Goal: Task Accomplishment & Management: Manage account settings

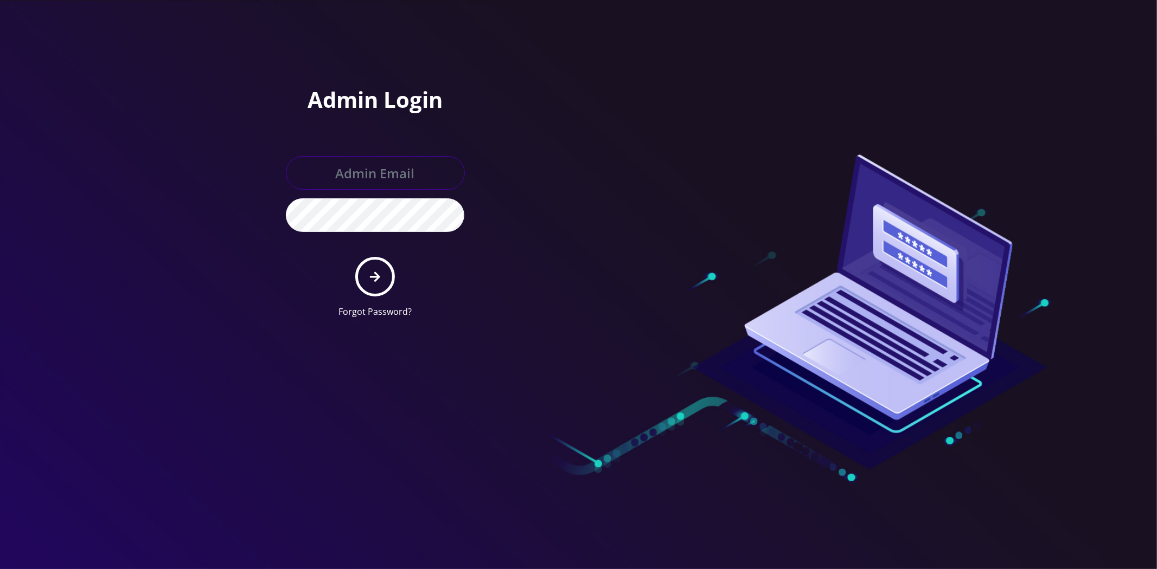
type input "[EMAIL_ADDRESS][DOMAIN_NAME]"
click at [378, 279] on icon "submit" at bounding box center [375, 277] width 10 height 12
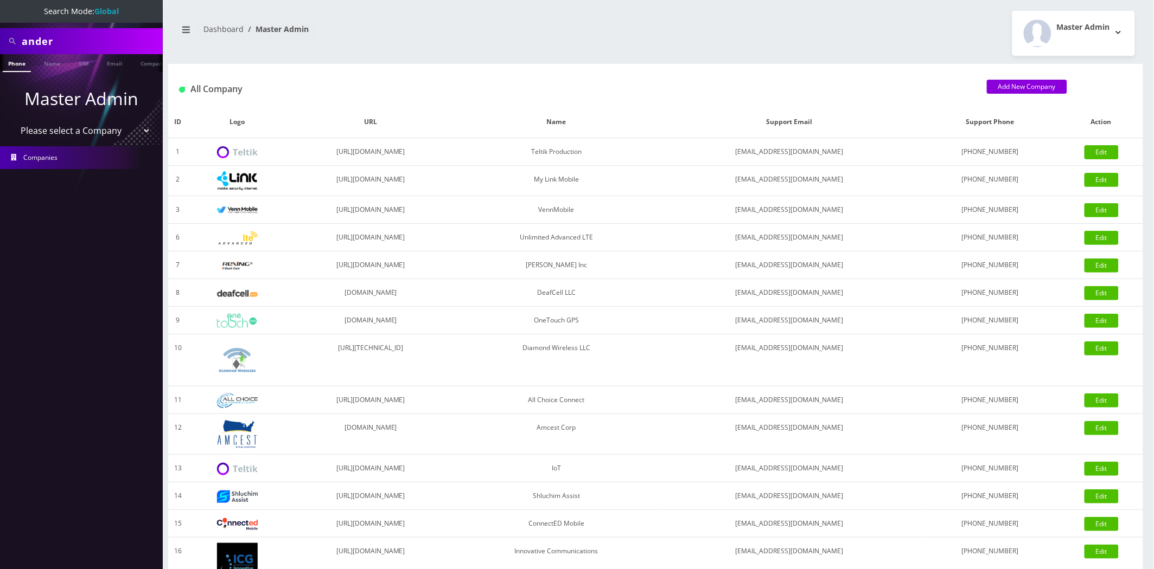
click at [120, 46] on input "ander" at bounding box center [91, 41] width 138 height 21
type input "hsm"
drag, startPoint x: 63, startPoint y: 204, endPoint x: 99, endPoint y: 164, distance: 54.2
click at [65, 204] on nav "Search Mode: Global hsm Phone Name SIM Email Company Customer Master Admin Plea…" at bounding box center [81, 284] width 163 height 569
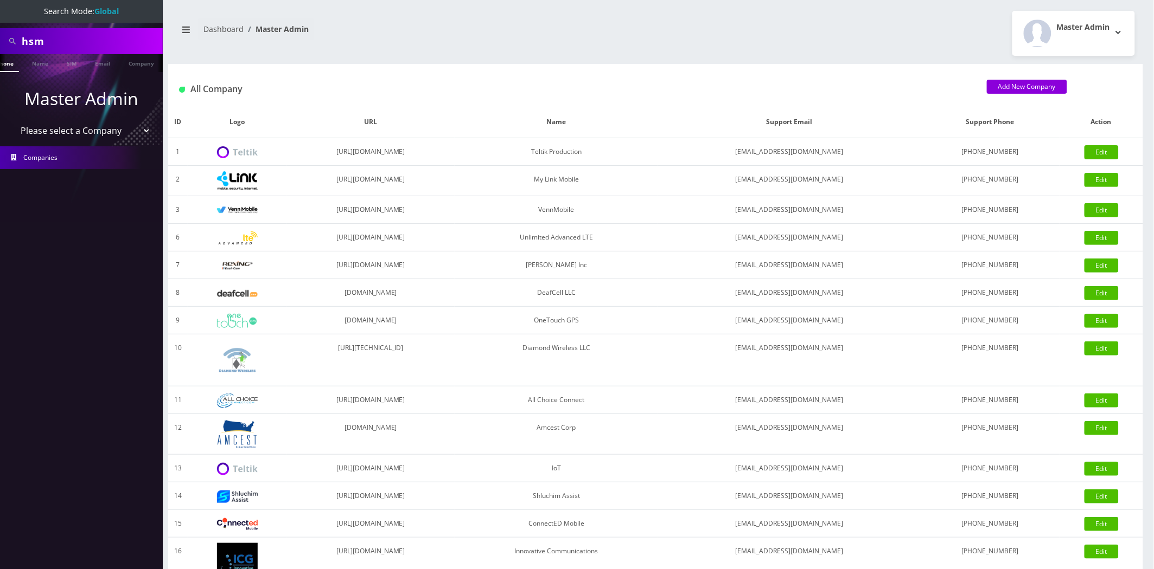
click at [152, 67] on ul at bounding box center [157, 63] width 11 height 19
click at [128, 65] on ul "Phone Name SIM Email Company Customer" at bounding box center [81, 63] width 163 height 18
click at [103, 66] on link "Company" at bounding box center [104, 63] width 36 height 18
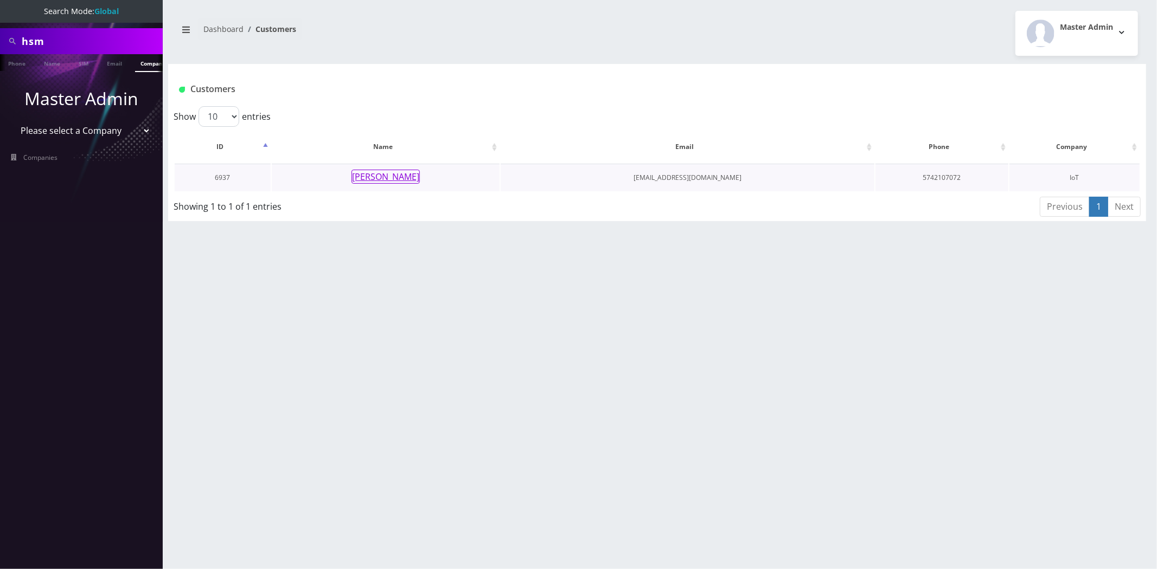
click at [394, 181] on button "[PERSON_NAME]" at bounding box center [385, 177] width 68 height 14
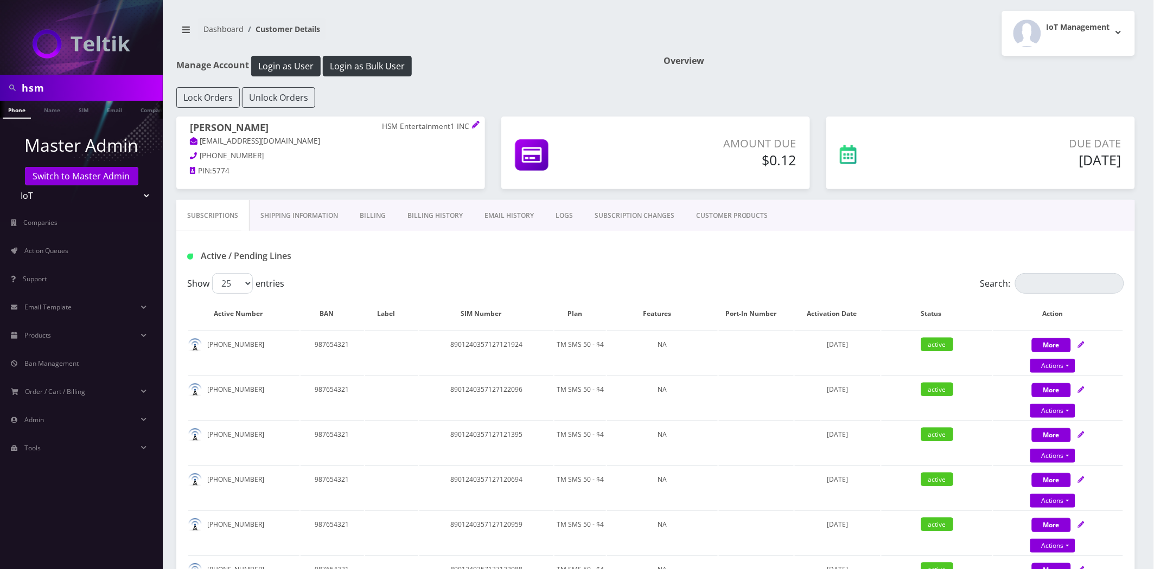
click at [436, 204] on link "Billing History" at bounding box center [434, 215] width 77 height 31
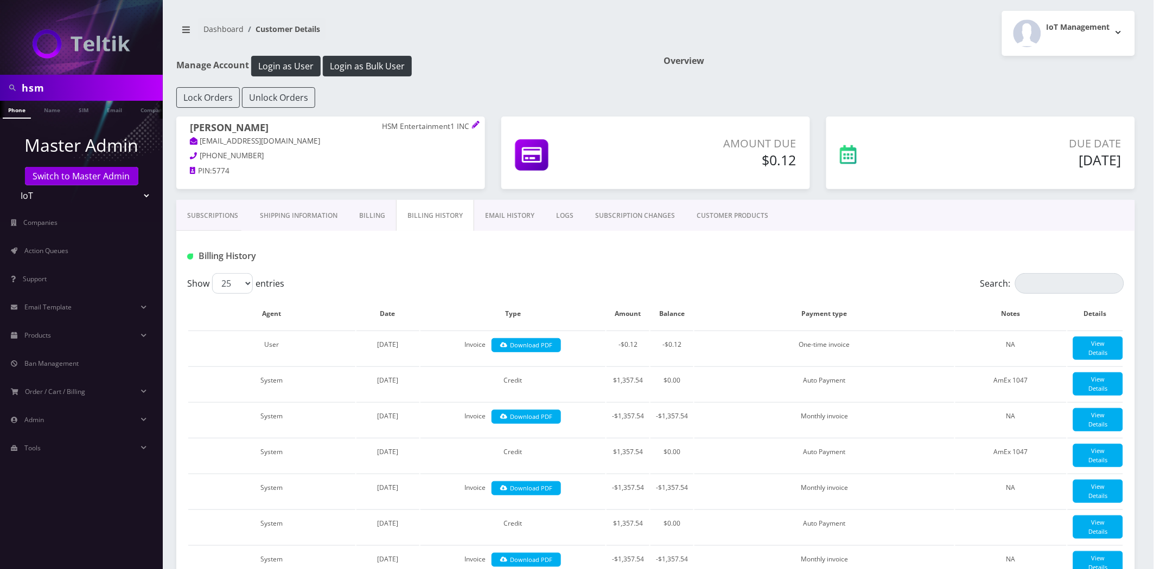
click at [494, 210] on link "EMAIL HISTORY" at bounding box center [509, 215] width 71 height 31
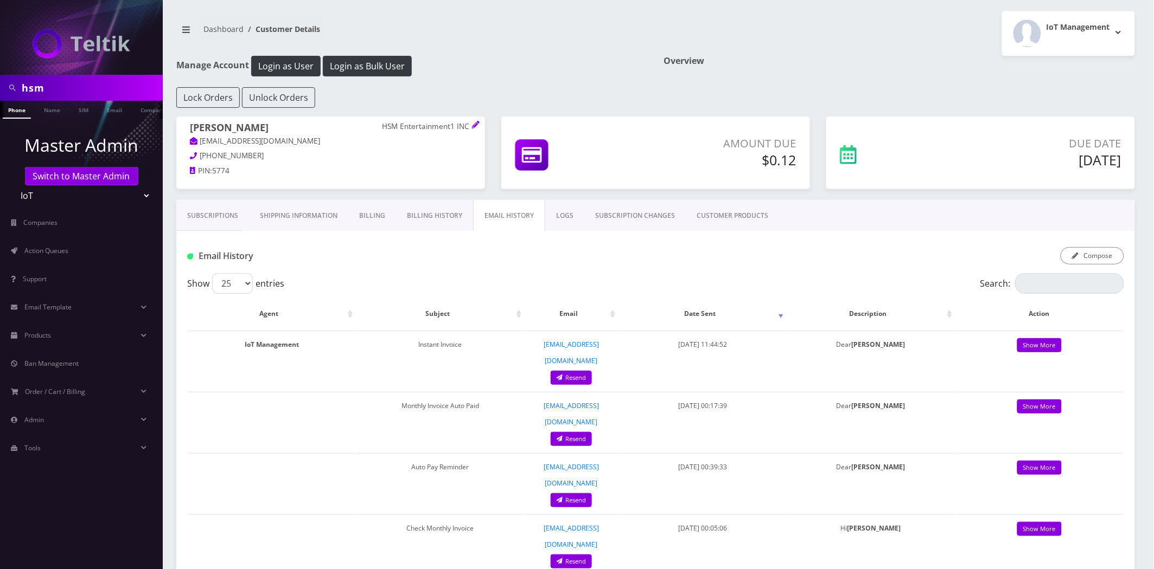
click at [65, 82] on input "hsm" at bounding box center [91, 88] width 138 height 21
type input "[PERSON_NAME]"
click at [41, 112] on link "Name" at bounding box center [52, 110] width 27 height 18
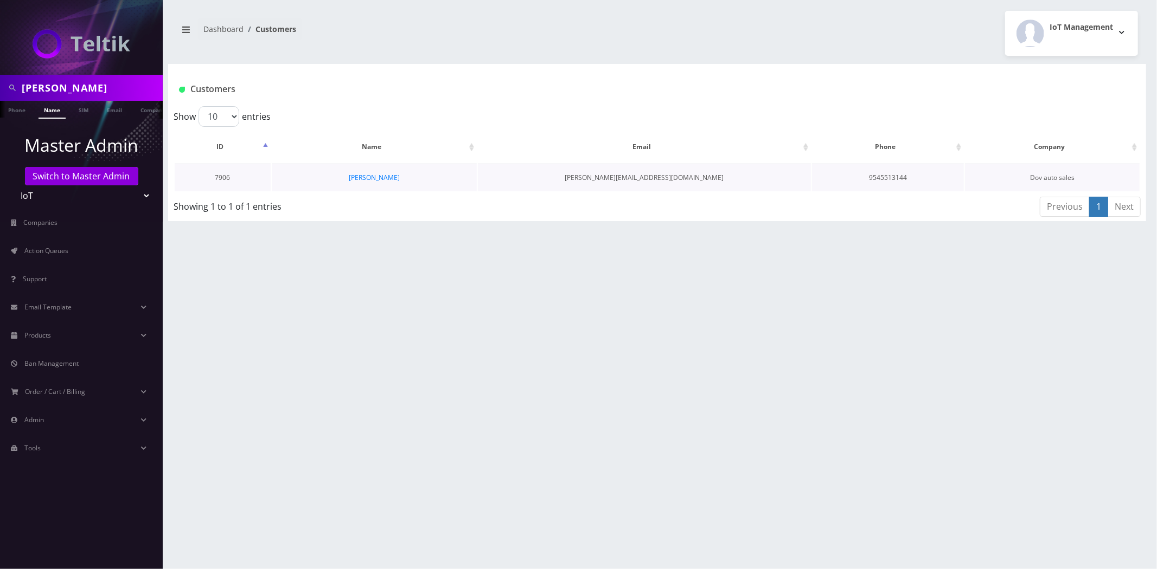
click at [360, 185] on td "[PERSON_NAME]" at bounding box center [374, 178] width 205 height 28
click at [360, 182] on td "[PERSON_NAME]" at bounding box center [374, 178] width 205 height 28
click at [360, 181] on td "[PERSON_NAME]" at bounding box center [374, 178] width 205 height 28
click at [364, 180] on link "[PERSON_NAME]" at bounding box center [374, 177] width 51 height 9
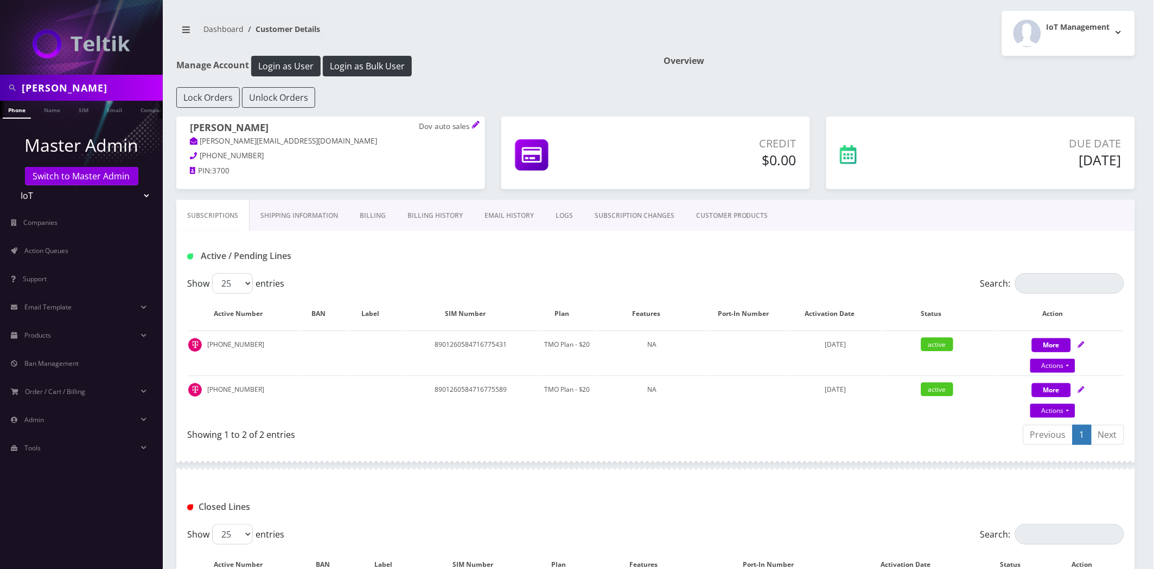
click at [733, 218] on link "CUSTOMER PRODUCTS" at bounding box center [732, 215] width 94 height 31
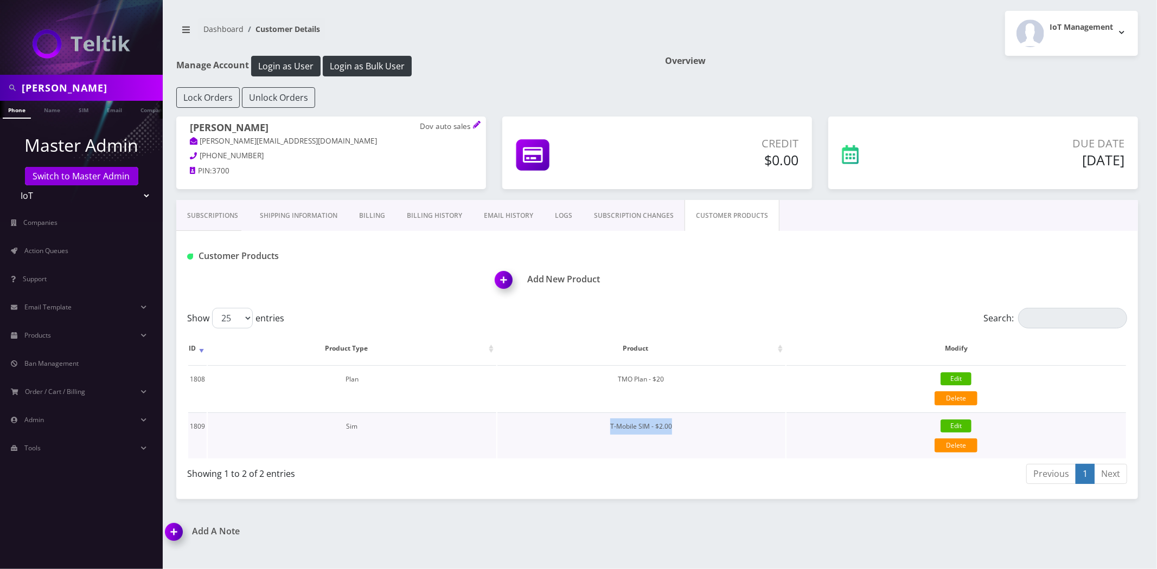
drag, startPoint x: 683, startPoint y: 425, endPoint x: 610, endPoint y: 432, distance: 74.1
click at [610, 433] on td "T-Mobile SIM - $2.00" at bounding box center [641, 436] width 288 height 46
copy td "T-Mobile SIM - $2.00"
click at [66, 337] on link "Products" at bounding box center [81, 335] width 163 height 23
click at [219, 228] on link "Subscriptions" at bounding box center [212, 215] width 73 height 31
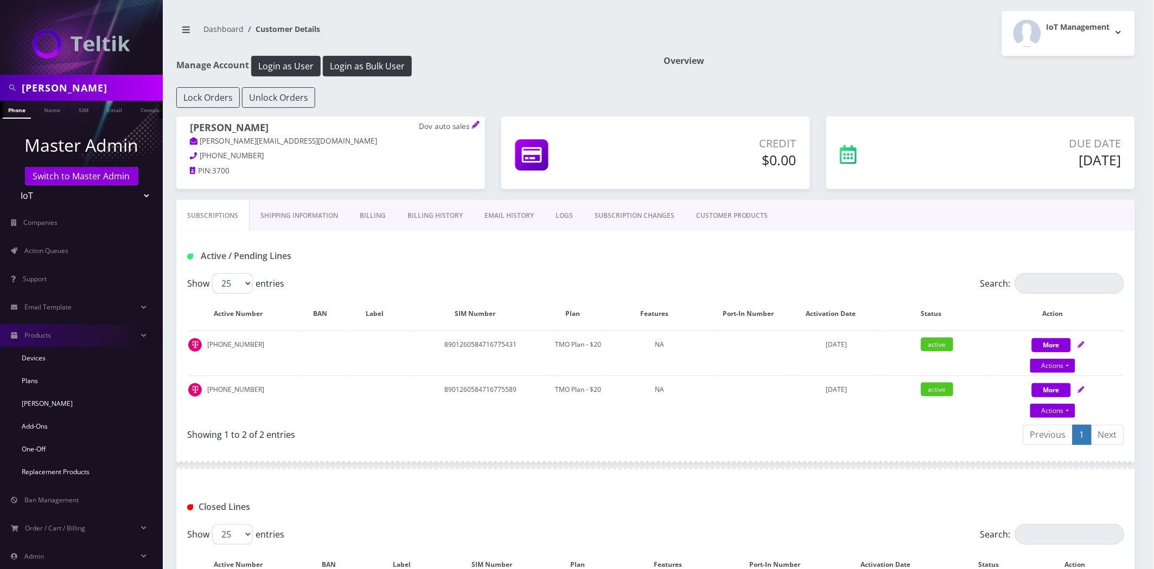
click at [415, 217] on link "Billing History" at bounding box center [434, 215] width 77 height 31
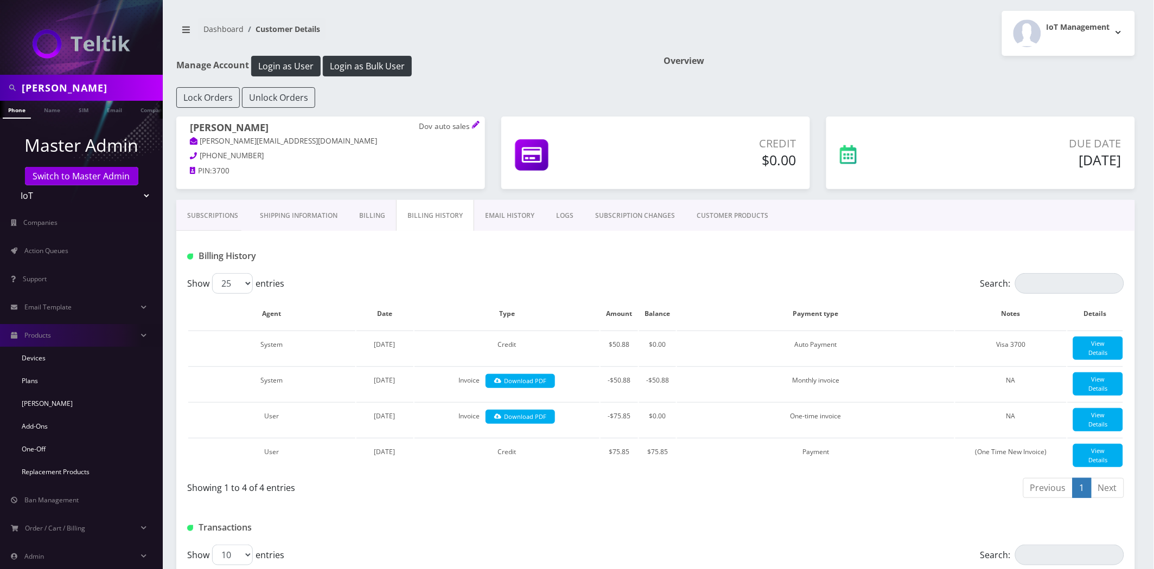
click at [220, 221] on link "Subscriptions" at bounding box center [212, 215] width 73 height 31
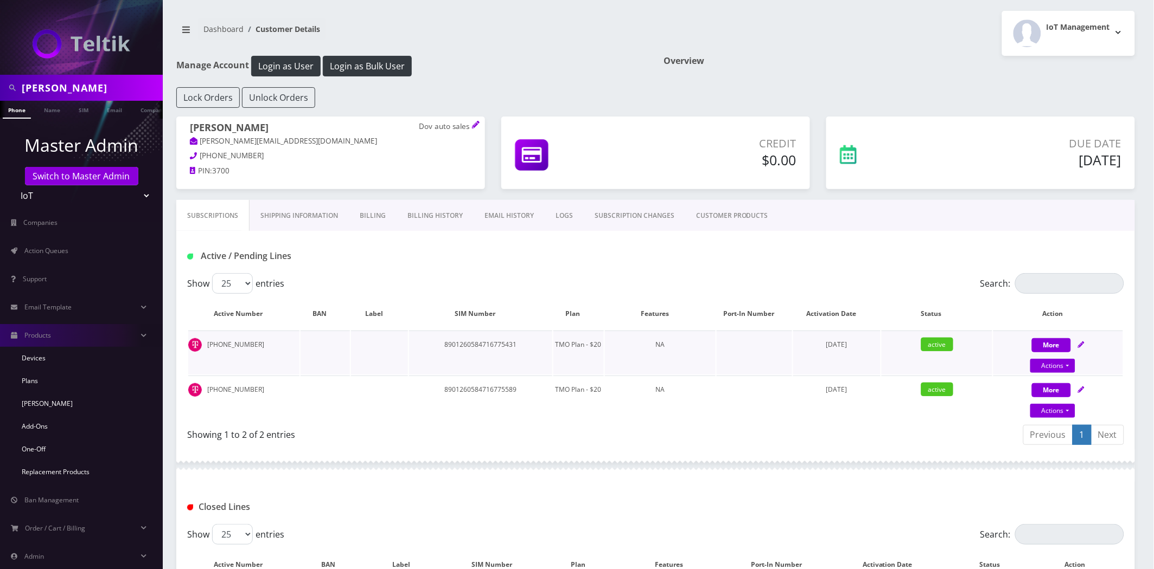
click at [481, 342] on td "8901260584716775431" at bounding box center [480, 353] width 143 height 44
copy td "8901260584716775431"
click at [486, 396] on td "8901260584716775589" at bounding box center [480, 398] width 143 height 44
click at [486, 395] on td "8901260584716775589" at bounding box center [480, 398] width 143 height 44
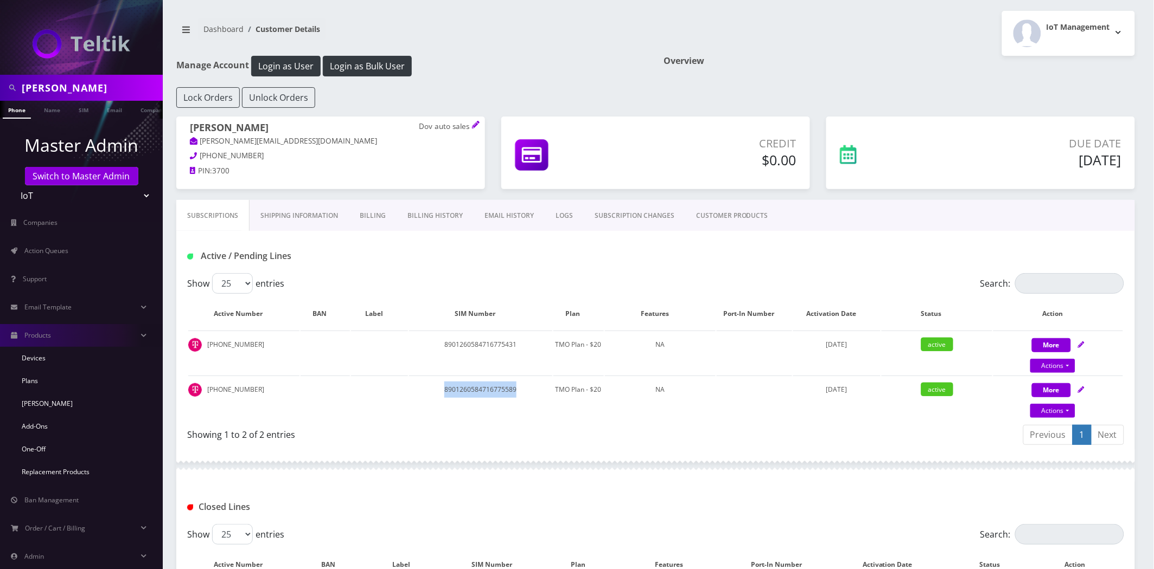
copy td "8901260584716775589"
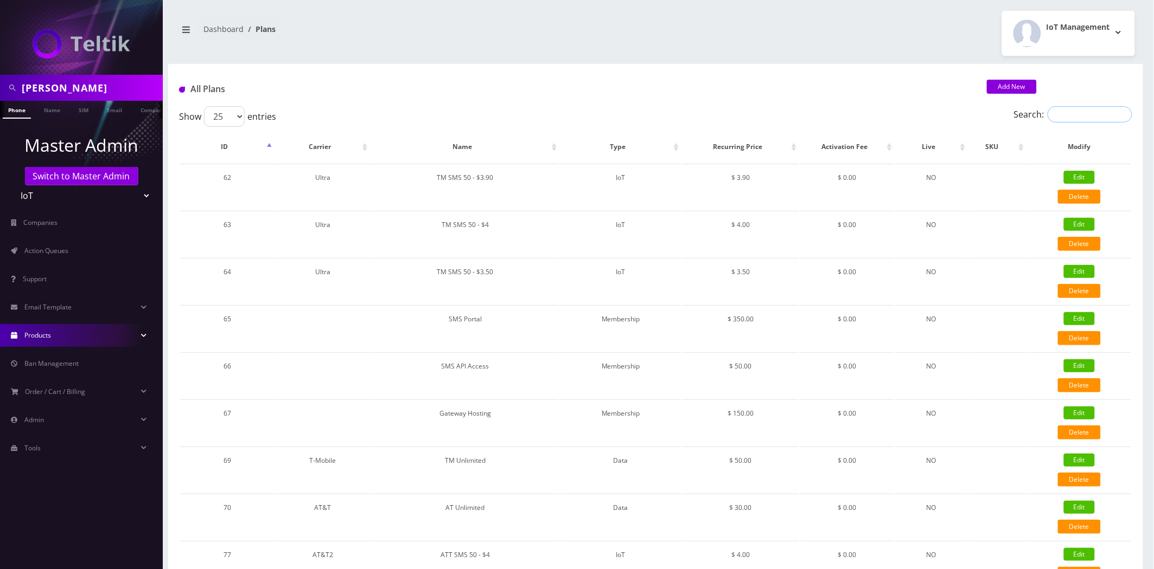
click at [1094, 111] on input "Search:" at bounding box center [1089, 114] width 85 height 16
paste input "T-Mobile SIM - $2.00"
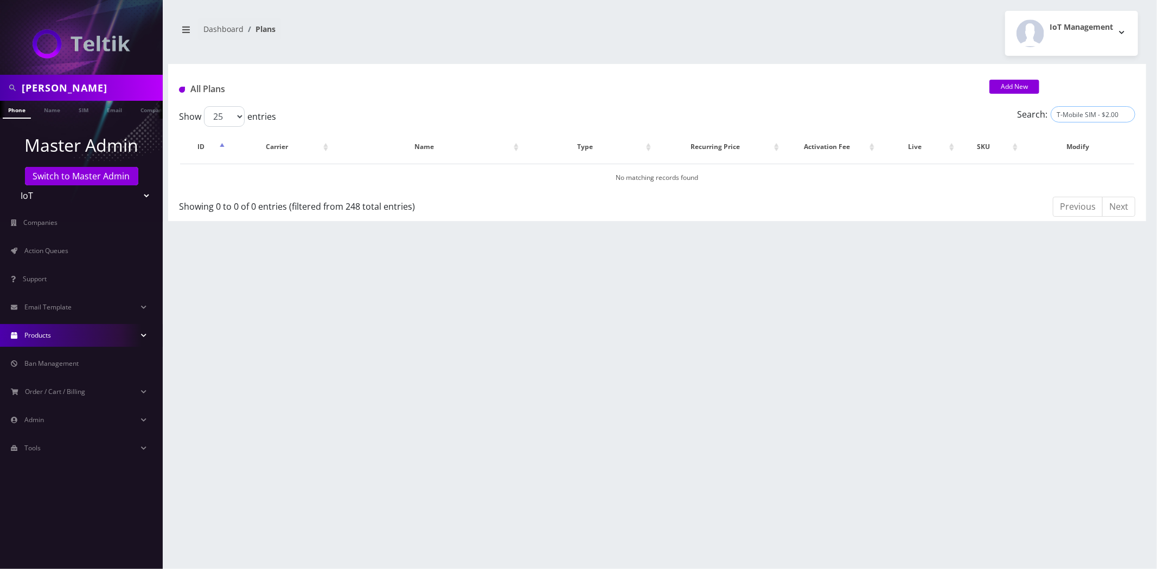
type input "T-Mobile SIM - $2.00"
click at [60, 335] on link "Products" at bounding box center [81, 335] width 163 height 23
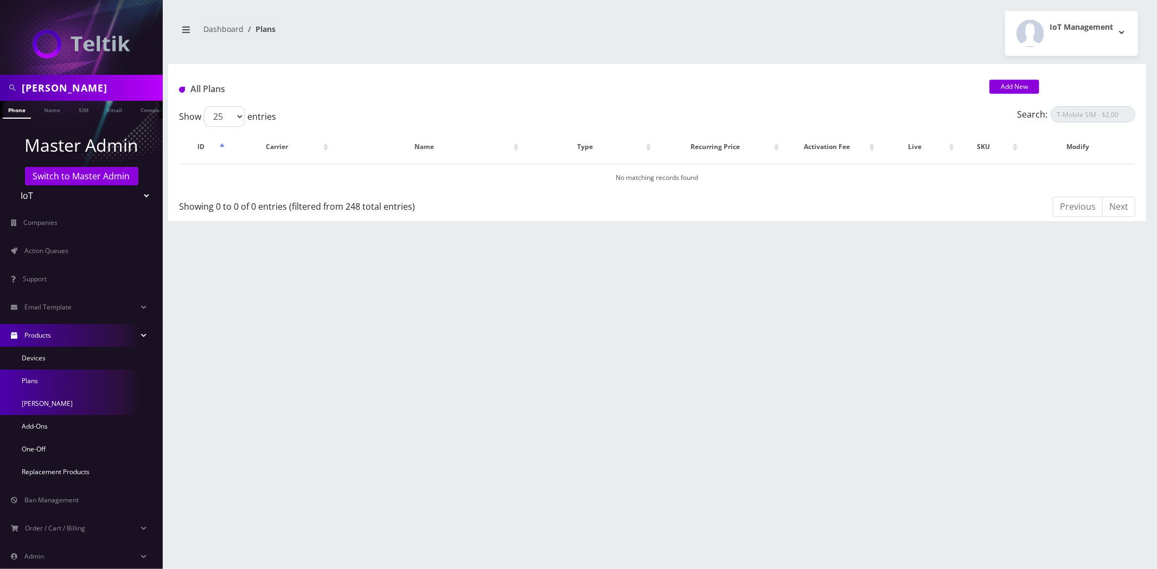
click at [37, 394] on link "[PERSON_NAME]" at bounding box center [81, 404] width 163 height 23
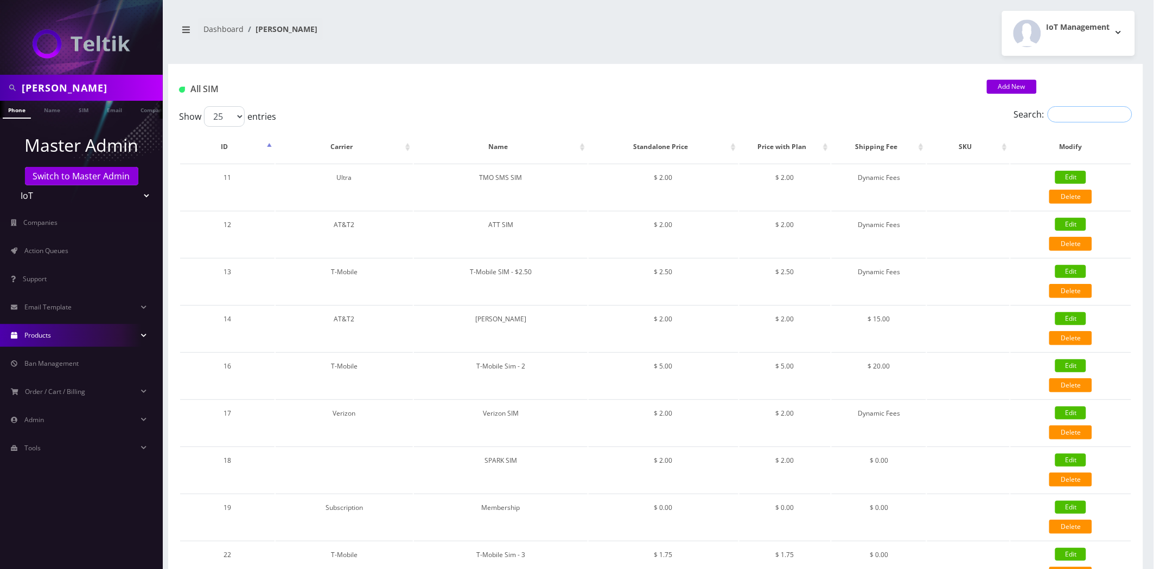
click at [1078, 114] on input "Search:" at bounding box center [1089, 114] width 85 height 16
paste input "T-Mobile SIM - $2.00"
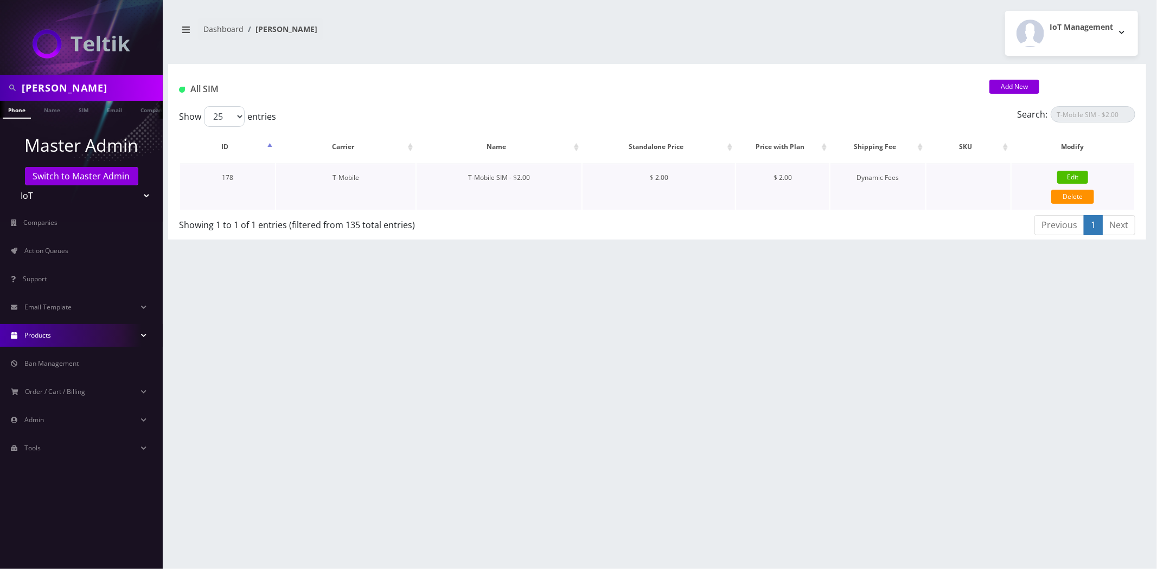
click at [1077, 171] on link "Edit" at bounding box center [1072, 177] width 31 height 13
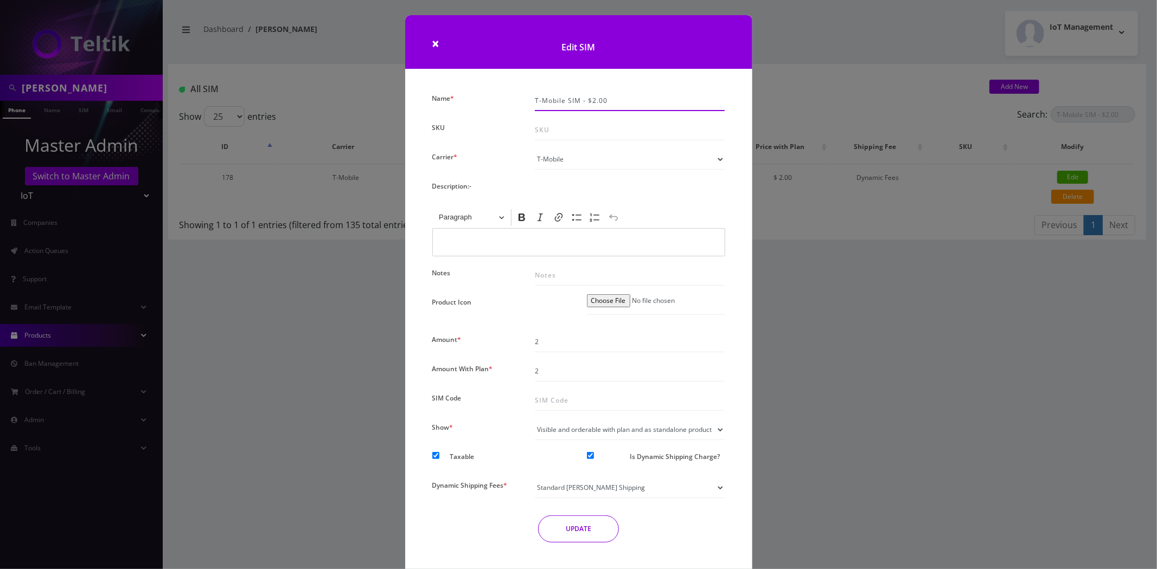
drag, startPoint x: 578, startPoint y: 102, endPoint x: 689, endPoint y: 206, distance: 151.9
click at [409, 110] on div "Name * T-Mobile SIM - $2.00 SKU Carrier * Please Select Carrier No carrier / un…" at bounding box center [578, 335] width 347 height 488
drag, startPoint x: 981, startPoint y: 320, endPoint x: 983, endPoint y: 307, distance: 13.3
click at [982, 313] on div "× Edit SIM Name * T-Mobile SIM - $2.00 SKU Carrier * Please Select Carrier No c…" at bounding box center [578, 284] width 1157 height 569
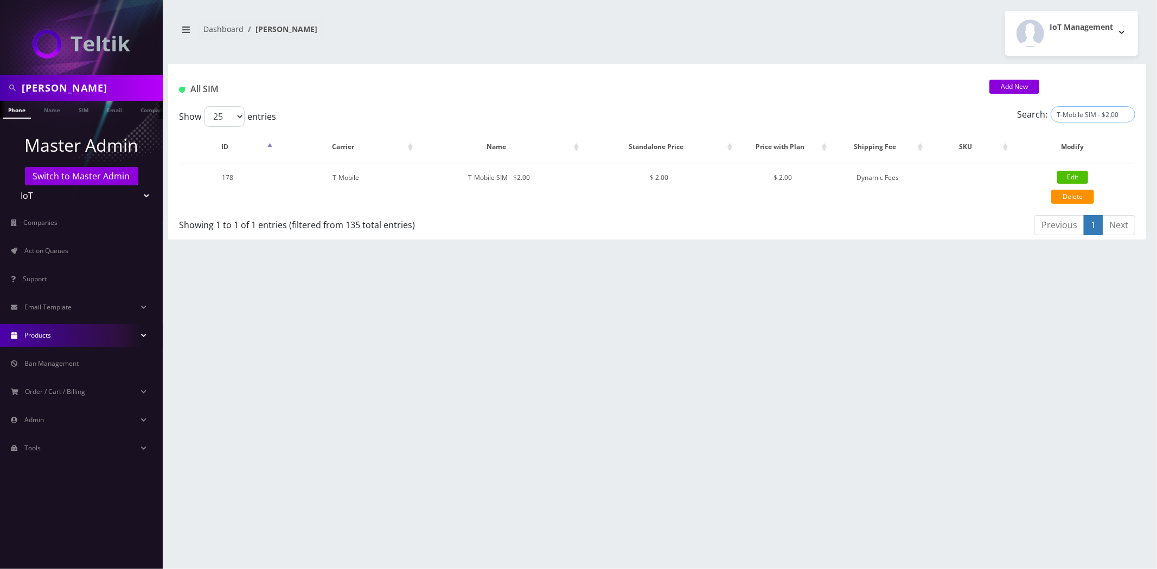
click at [1093, 116] on input "T-Mobile SIM - $2.00" at bounding box center [1092, 114] width 85 height 16
paste input "search"
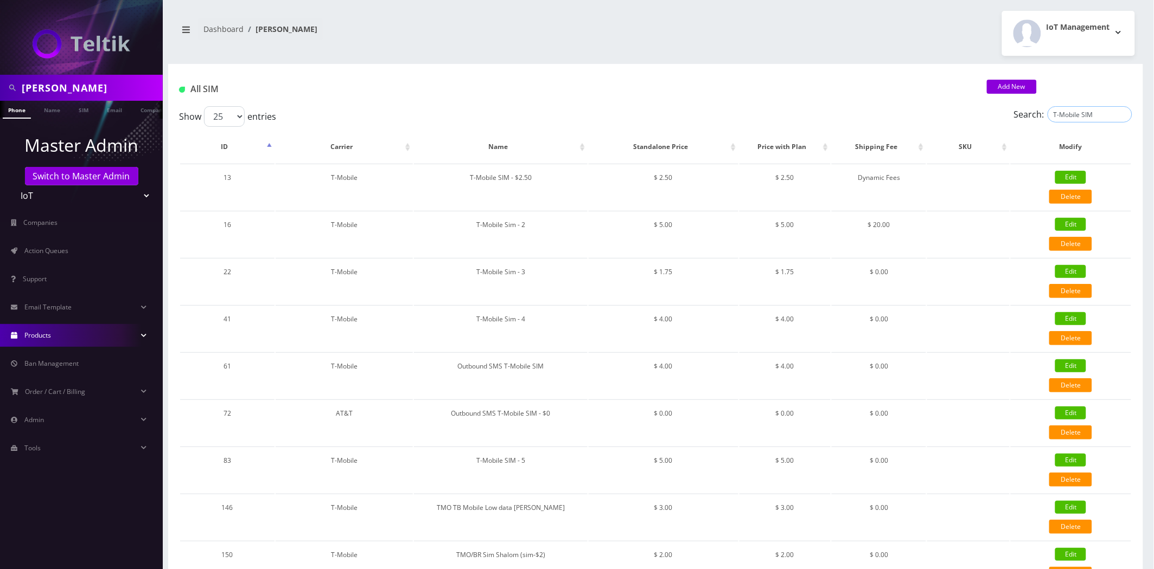
type input "T-Mobile SIM"
drag, startPoint x: 529, startPoint y: 178, endPoint x: 448, endPoint y: 182, distance: 81.5
click at [448, 182] on td "T-Mobile SIM - $2.50" at bounding box center [501, 187] width 174 height 46
copy td "T-Mobile SIM - $2.50"
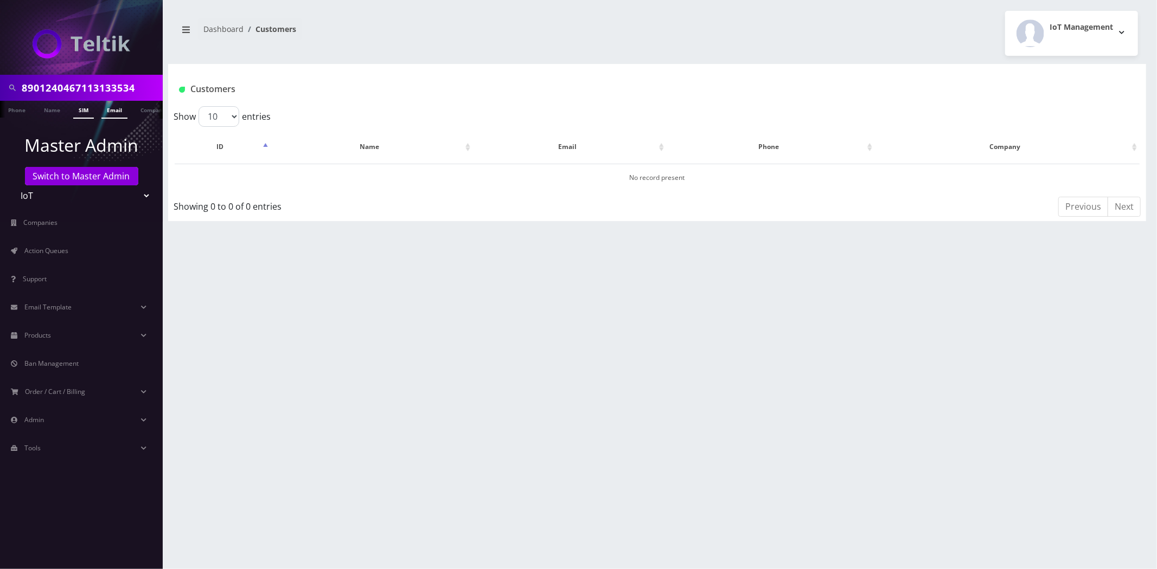
click at [88, 111] on link "SIM" at bounding box center [83, 110] width 21 height 18
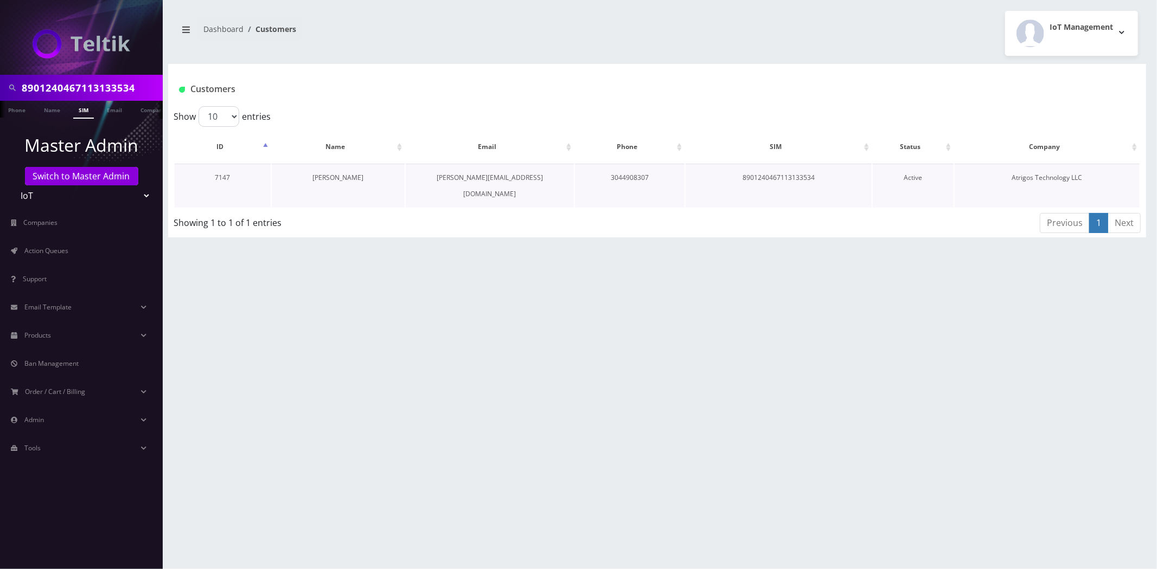
click at [341, 181] on link "Steve Anderson" at bounding box center [338, 177] width 51 height 9
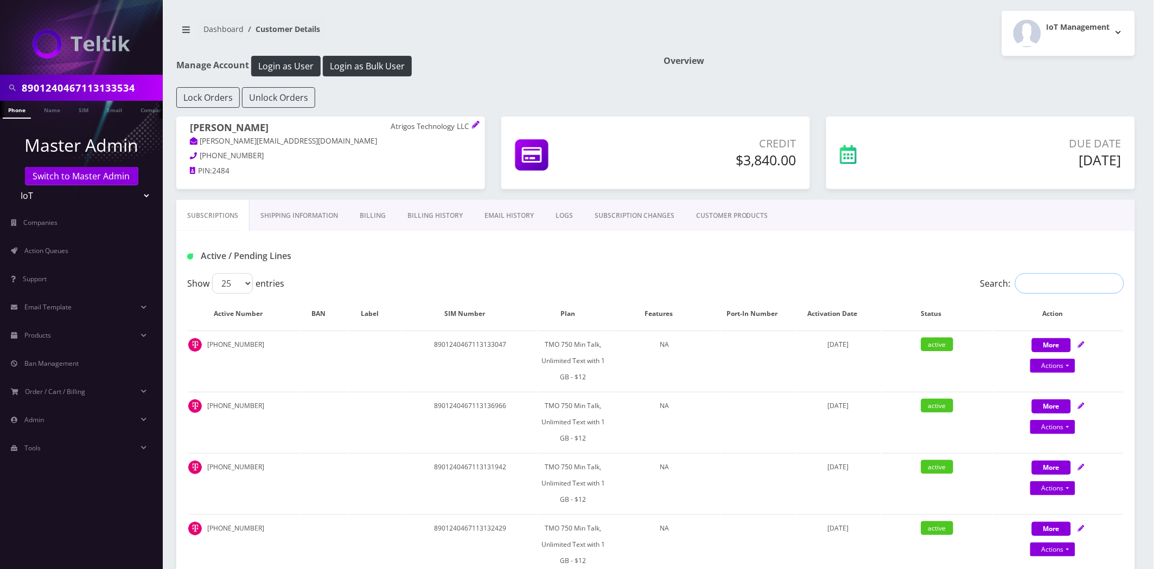
click at [1048, 284] on input "Search:" at bounding box center [1069, 283] width 109 height 21
paste input "8901240467113133534"
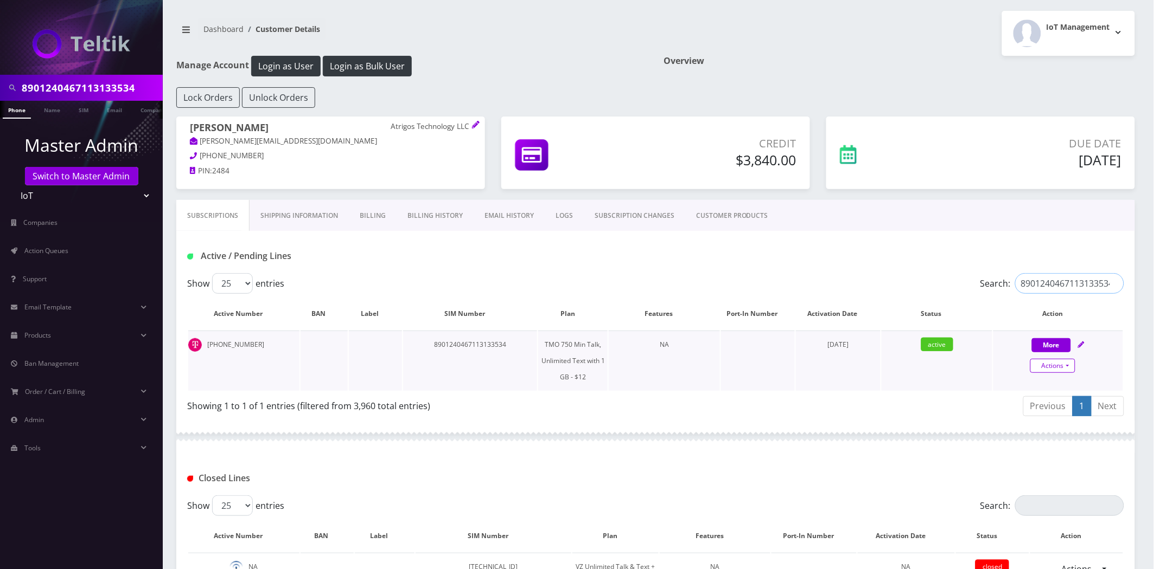
type input "8901240467113133534"
click at [1072, 367] on link "Actions" at bounding box center [1052, 366] width 45 height 14
select select "488"
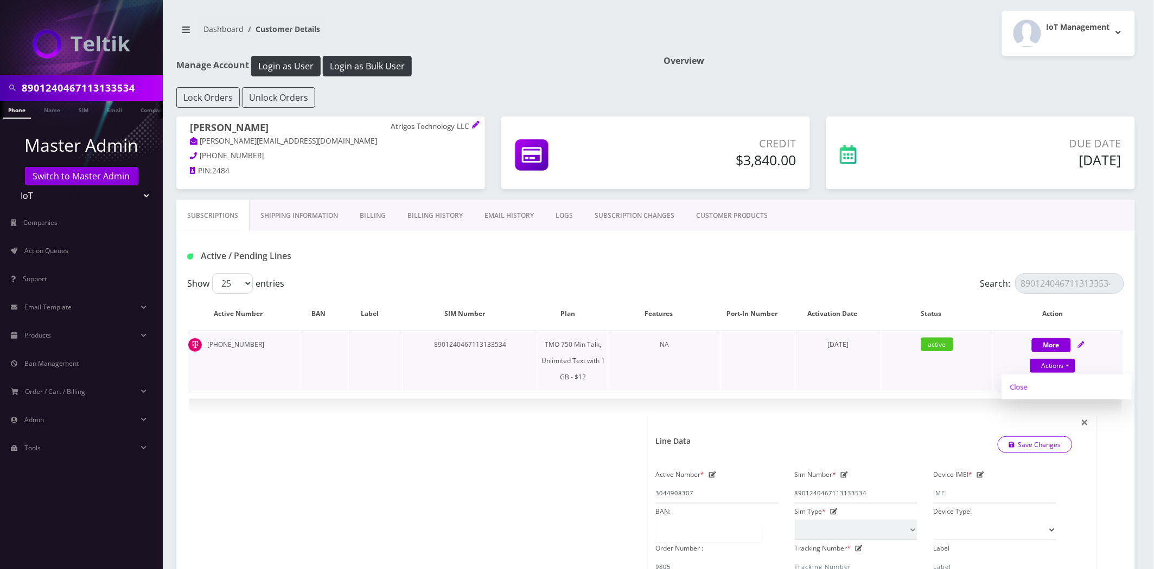
click at [1027, 388] on link "Close" at bounding box center [1067, 387] width 130 height 16
type input "08/28/2025"
select select "488"
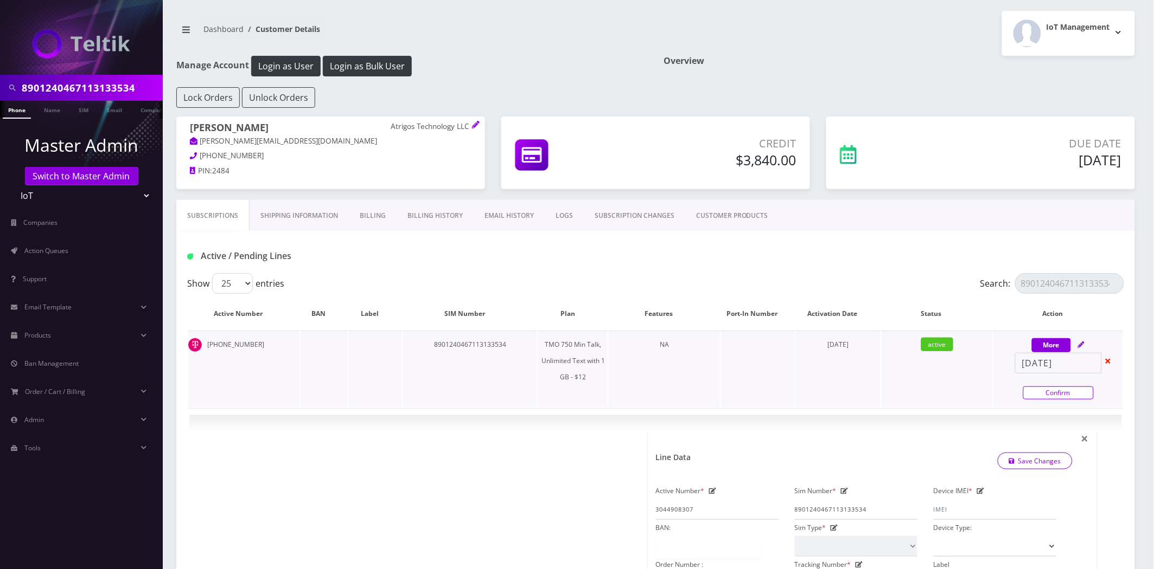
click at [1044, 392] on link "Confirm" at bounding box center [1058, 393] width 71 height 13
select select "488"
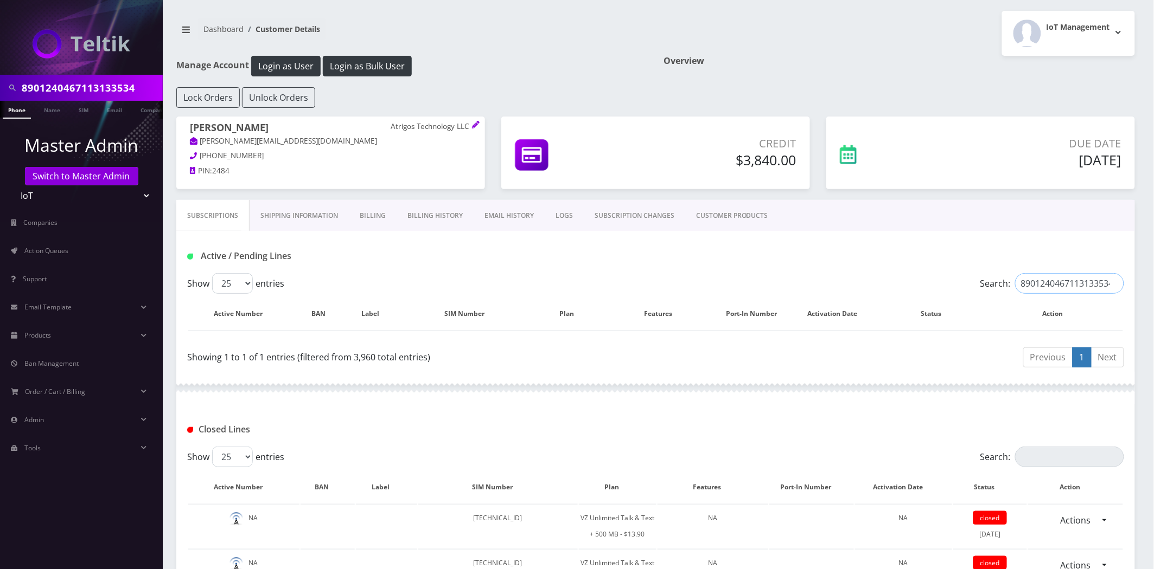
click at [1053, 277] on input "8901240467113133534" at bounding box center [1069, 283] width 109 height 21
paste input "435"
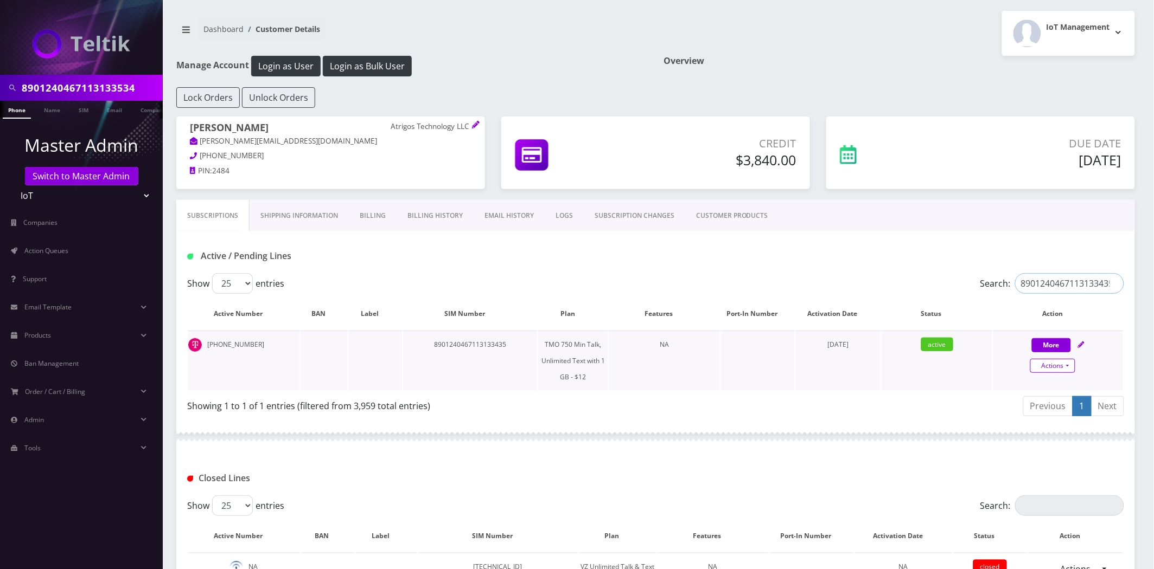
type input "8901240467113133435"
click at [1067, 366] on link "Actions" at bounding box center [1052, 366] width 45 height 14
select select "488"
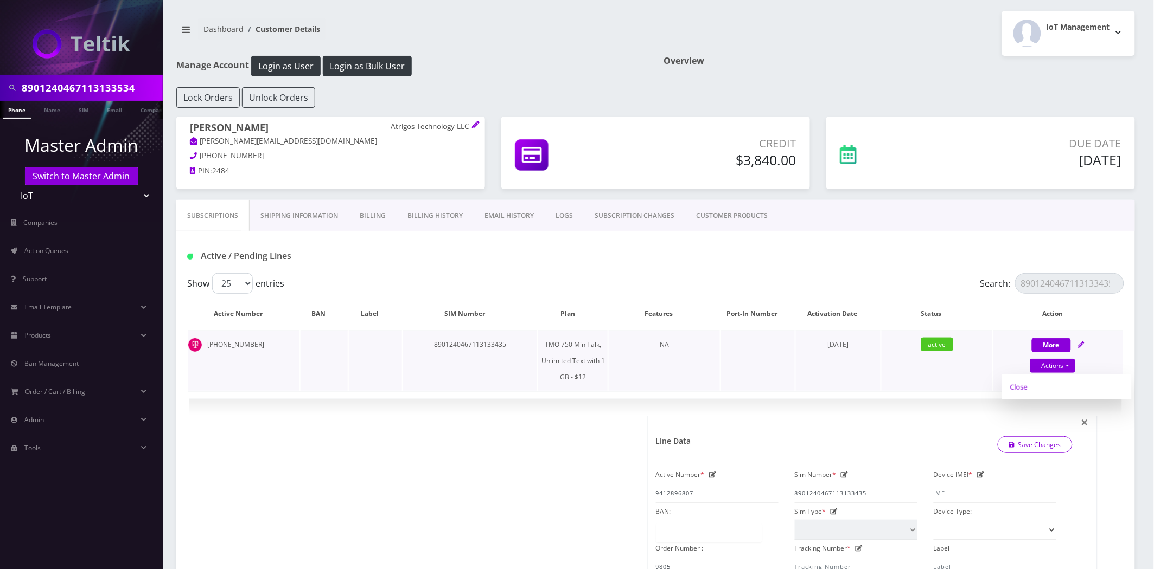
click at [1027, 386] on link "Close" at bounding box center [1067, 387] width 130 height 16
type input "08/28/2025"
select select "488"
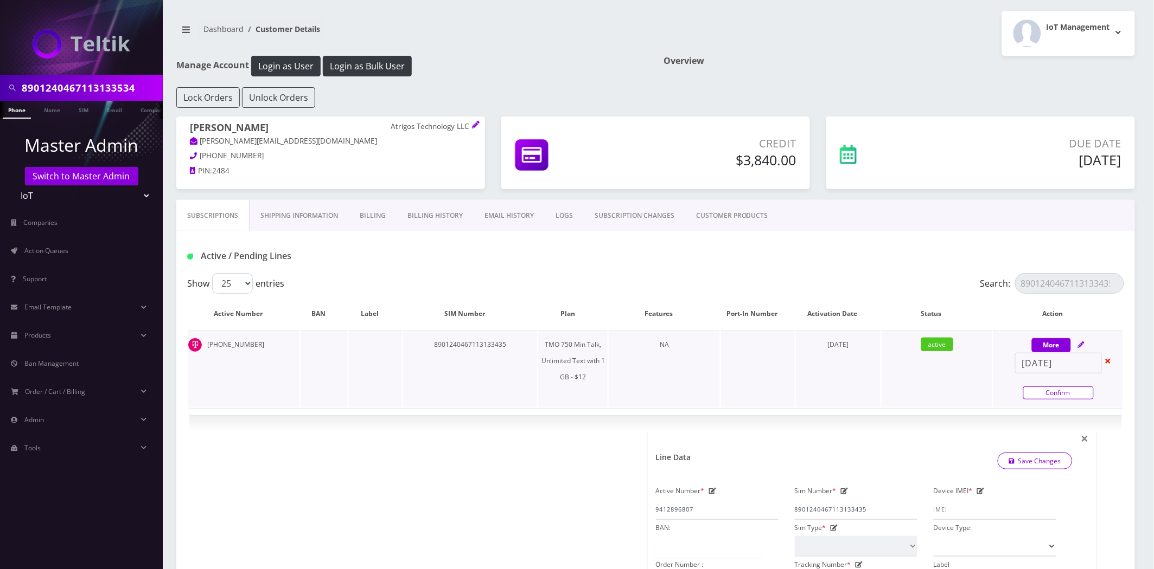
click at [1049, 393] on link "Confirm" at bounding box center [1058, 393] width 71 height 13
select select "488"
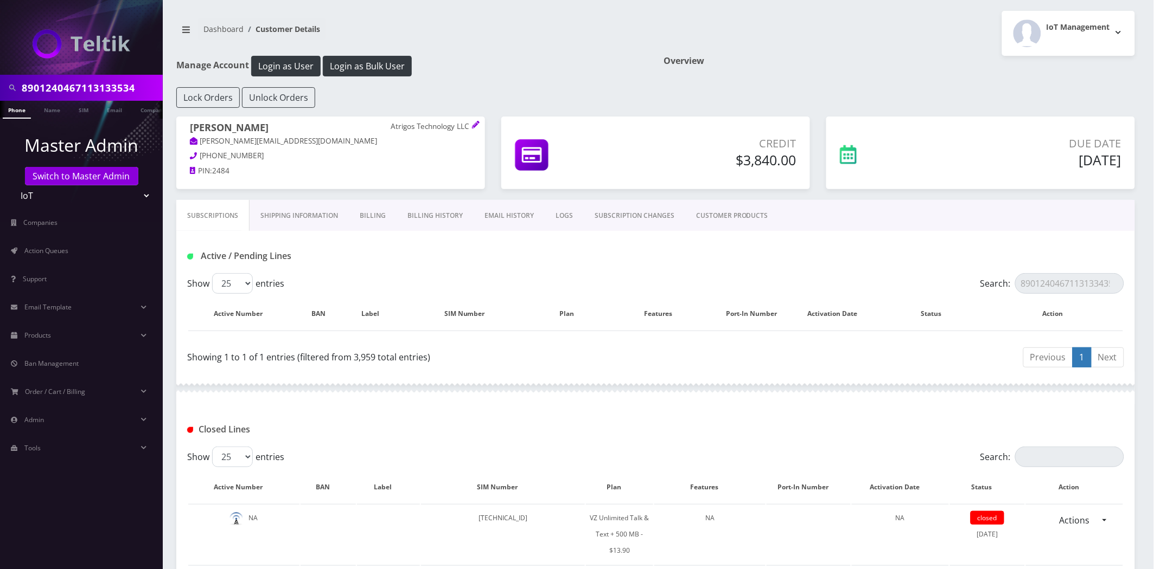
click at [452, 223] on link "Billing History" at bounding box center [434, 215] width 77 height 31
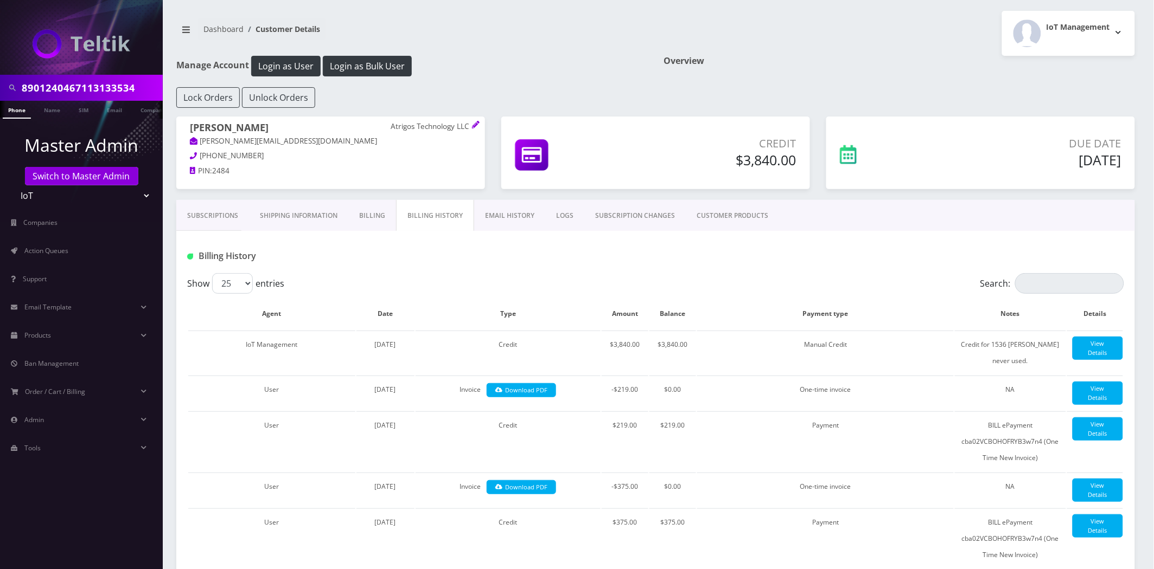
click at [712, 209] on link "CUSTOMER PRODUCTS" at bounding box center [733, 215] width 94 height 31
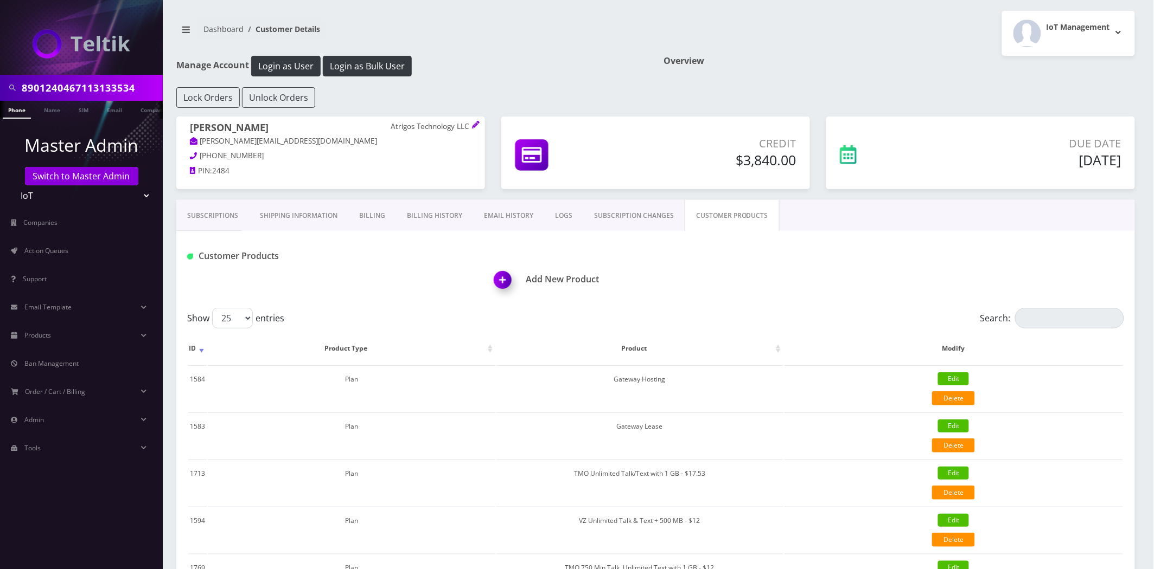
click at [529, 217] on link "EMAIL HISTORY" at bounding box center [508, 215] width 71 height 31
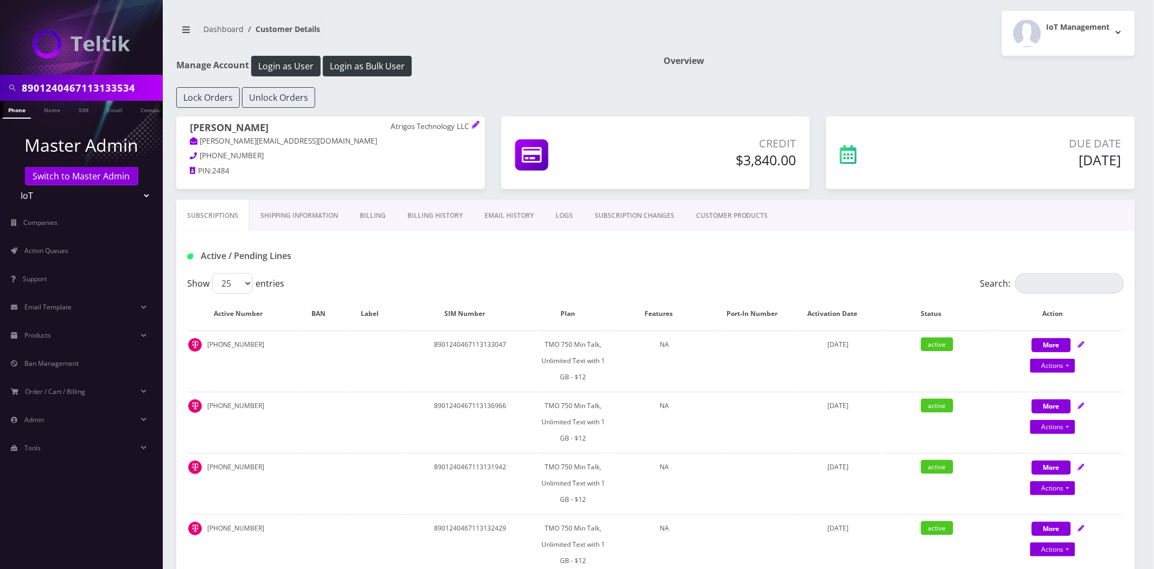
click at [534, 220] on link "EMAIL HISTORY" at bounding box center [508, 215] width 71 height 31
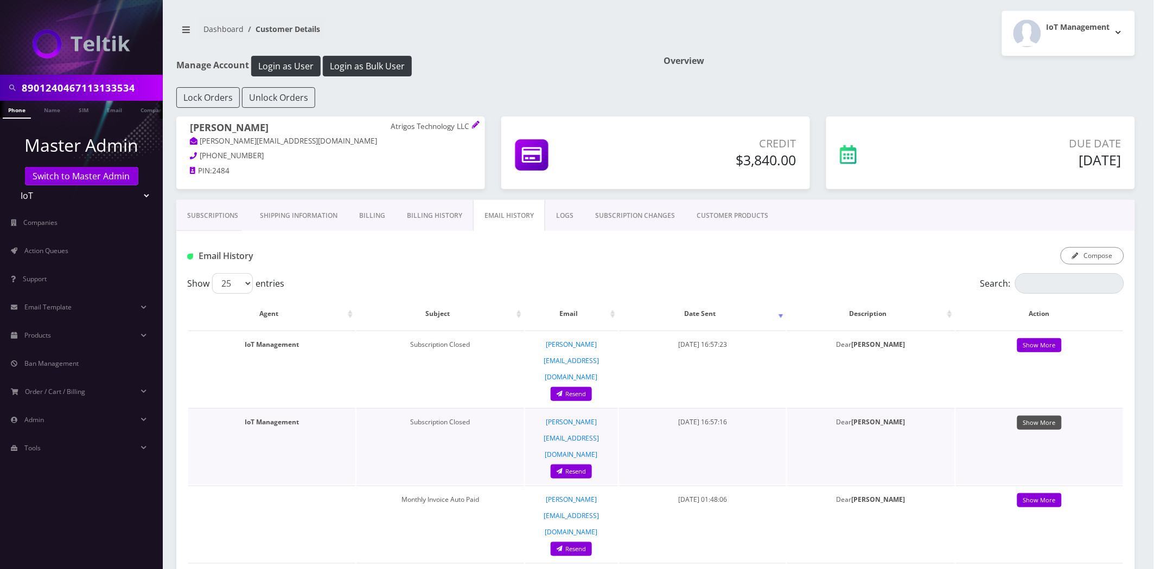
click at [1026, 416] on link "Show More" at bounding box center [1039, 423] width 44 height 15
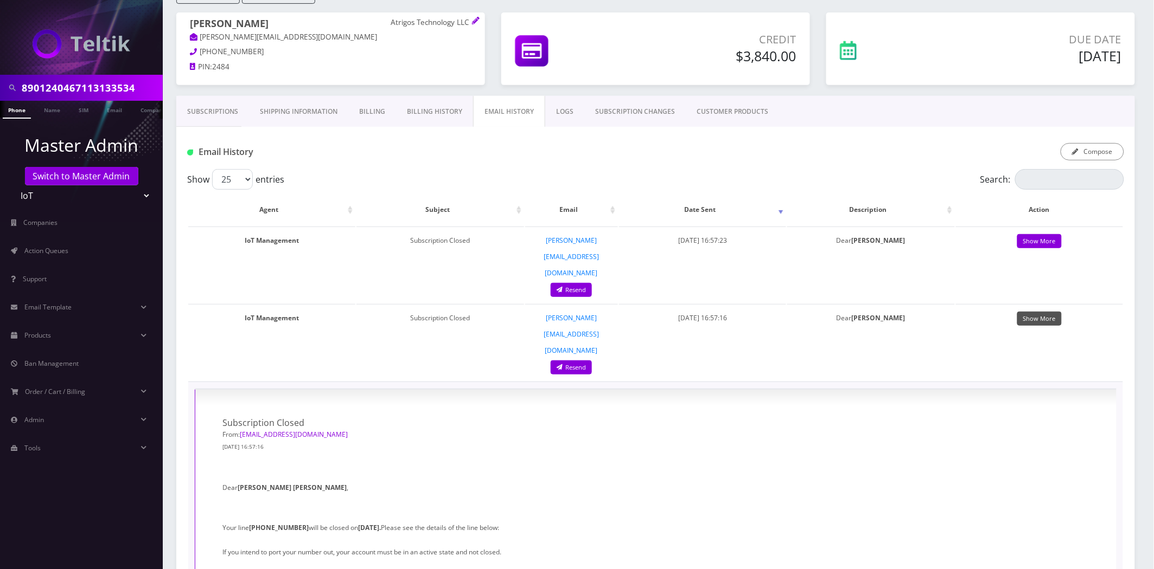
scroll to position [120, 0]
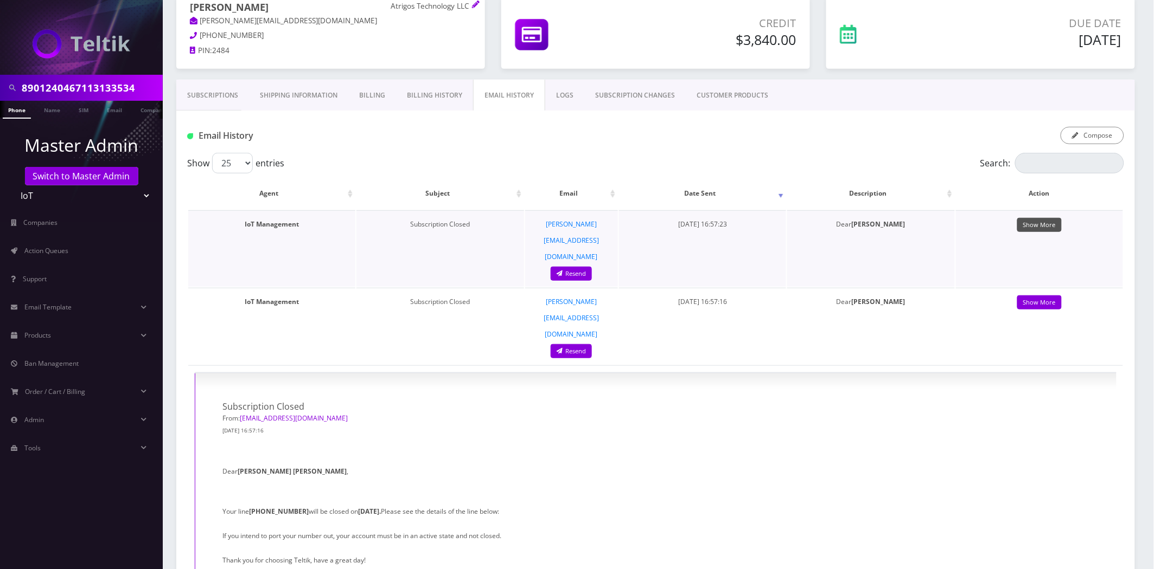
click at [1048, 223] on link "Show More" at bounding box center [1039, 225] width 44 height 15
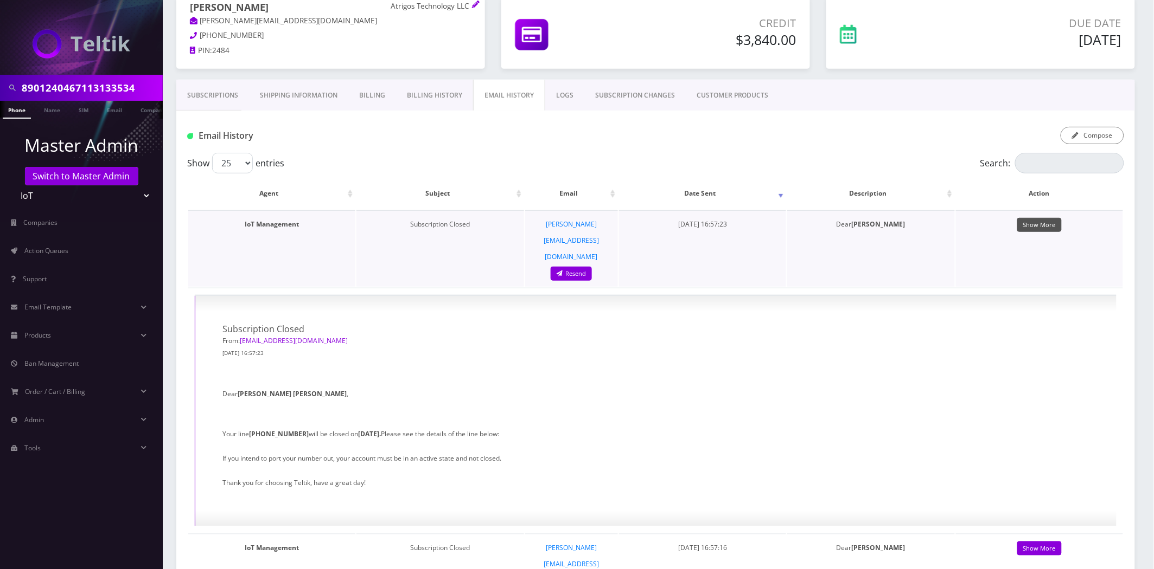
click at [1034, 224] on link "Show More" at bounding box center [1039, 225] width 44 height 15
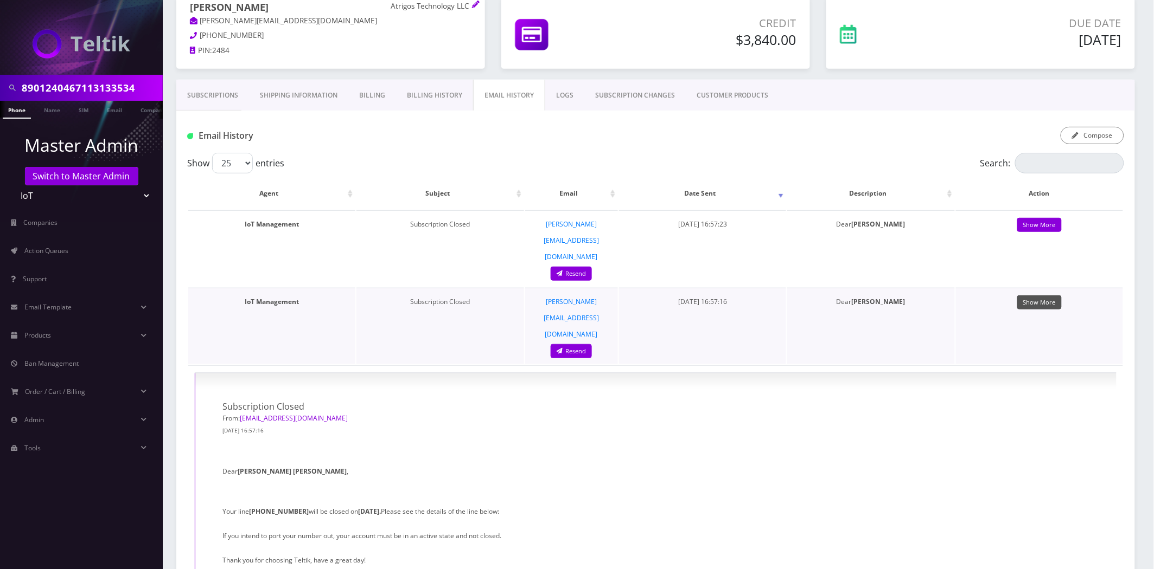
click at [1049, 296] on link "Show More" at bounding box center [1039, 303] width 44 height 15
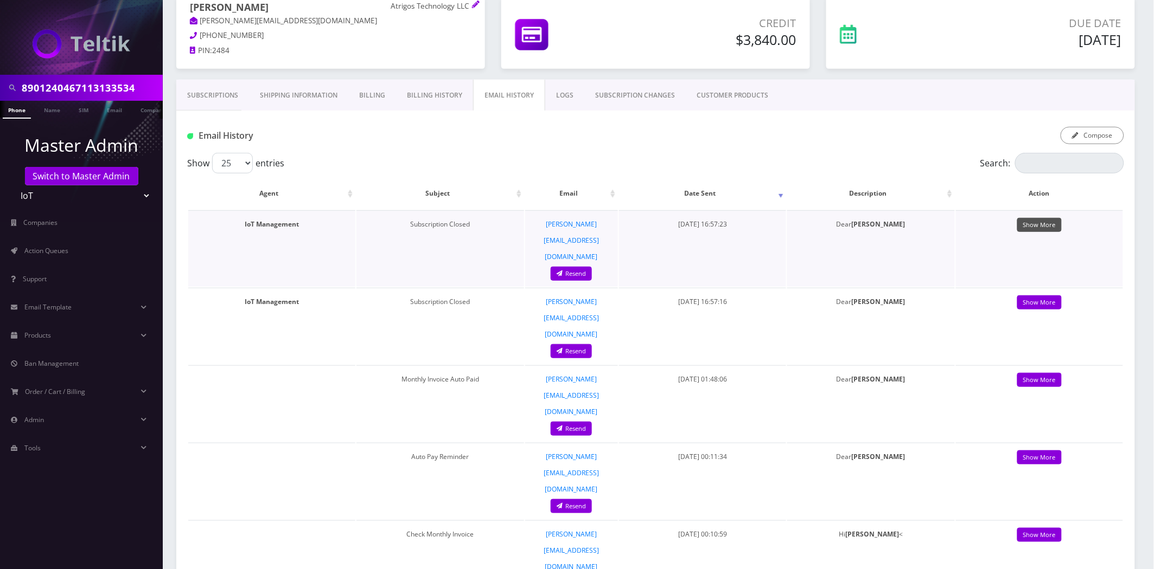
click at [1051, 219] on link "Show More" at bounding box center [1039, 225] width 44 height 15
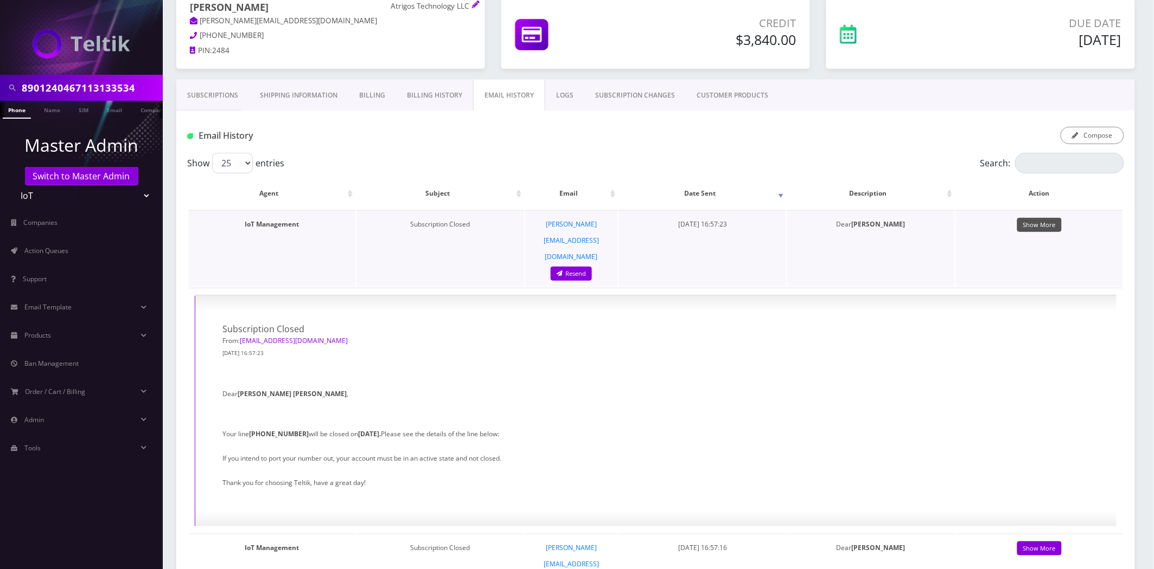
click at [1051, 219] on link "Show More" at bounding box center [1039, 225] width 44 height 15
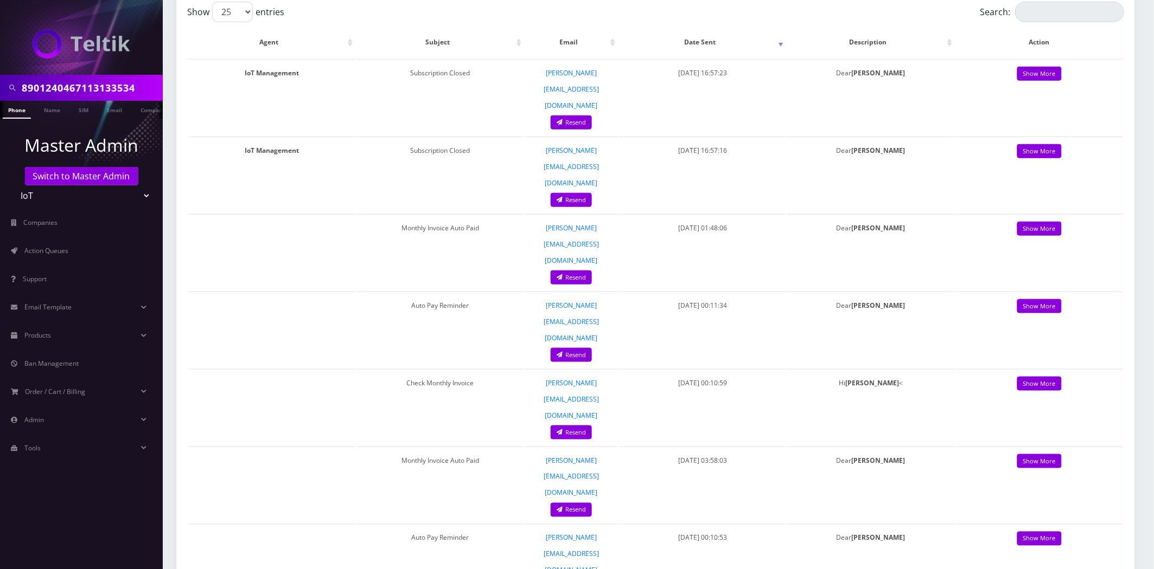
scroll to position [0, 0]
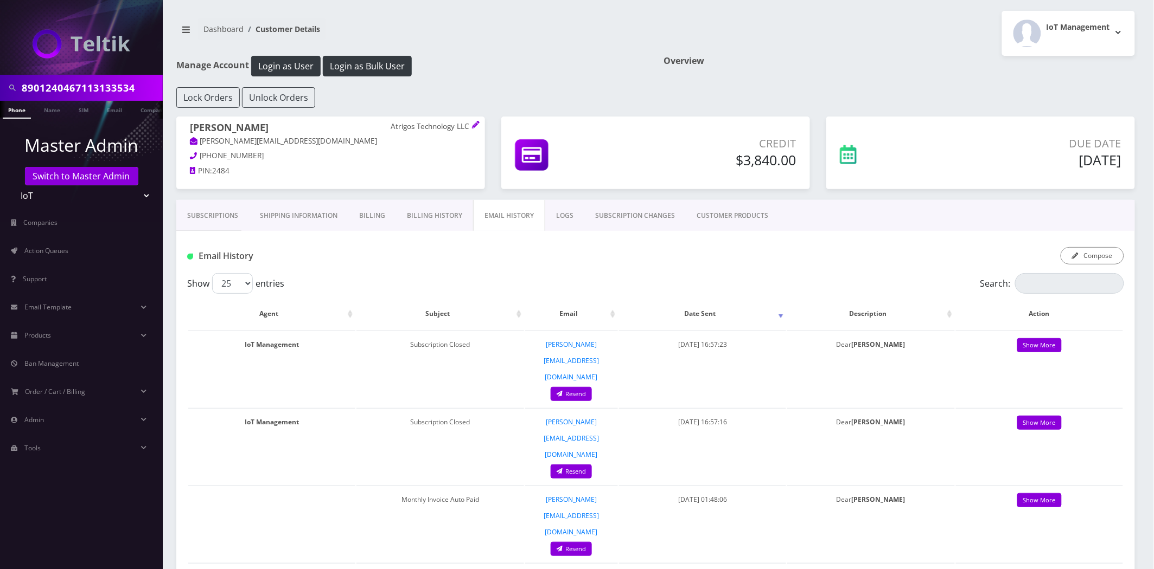
click at [220, 215] on link "Subscriptions" at bounding box center [212, 215] width 73 height 31
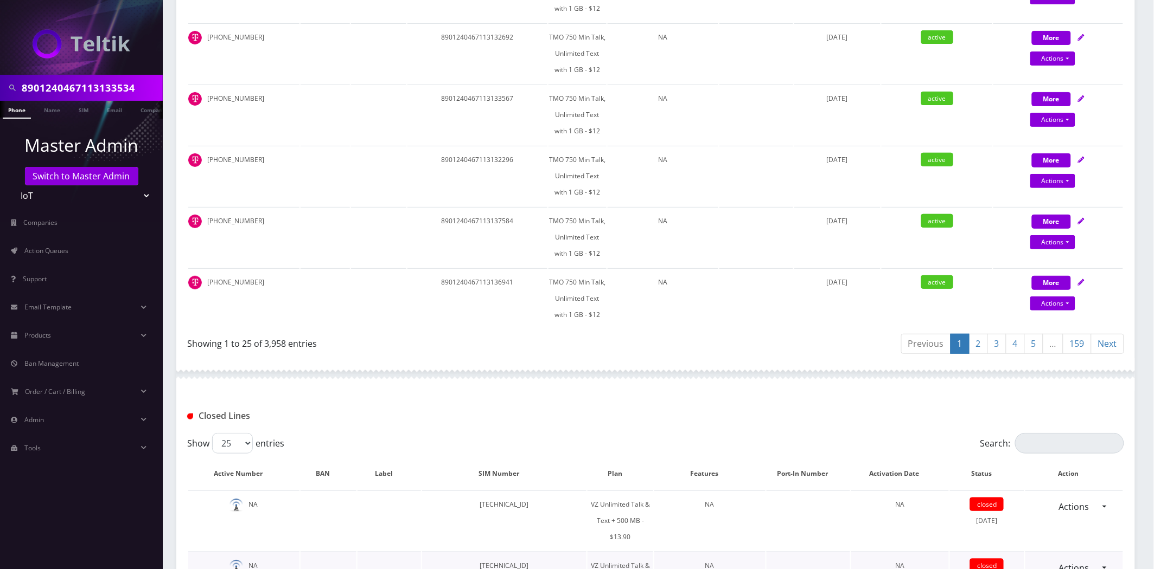
scroll to position [1747, 0]
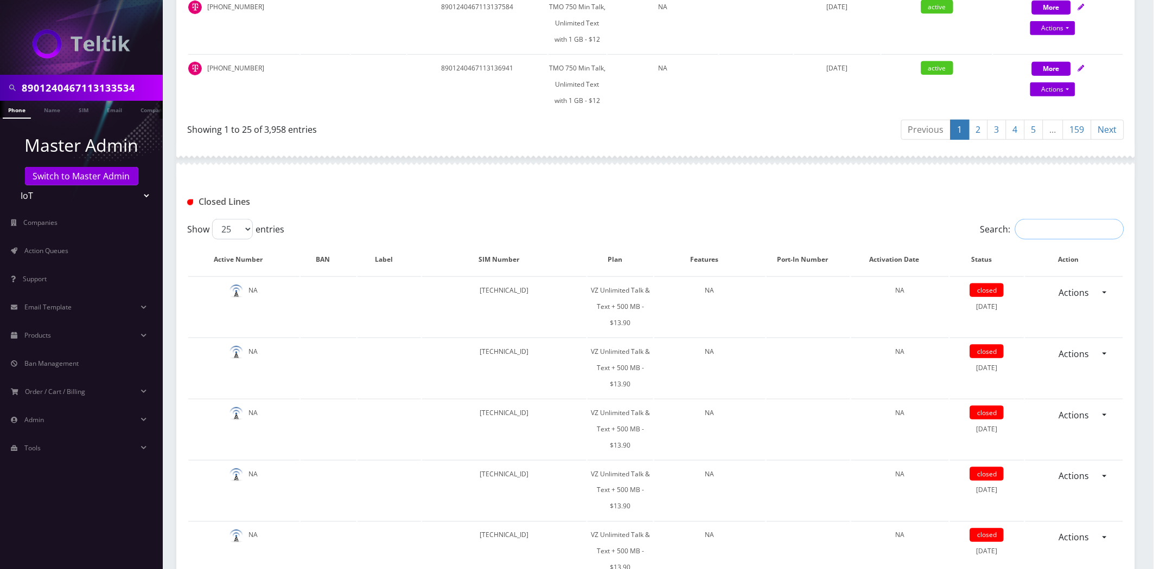
click at [1069, 220] on input "Search:" at bounding box center [1069, 229] width 109 height 21
paste input "8901240467113133534"
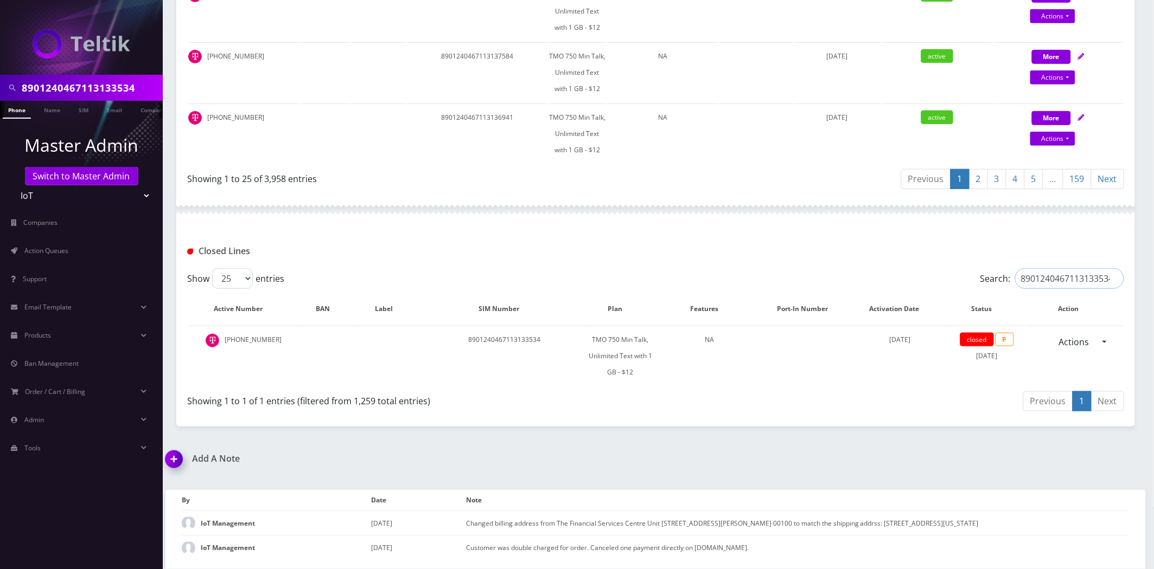
scroll to position [1686, 0]
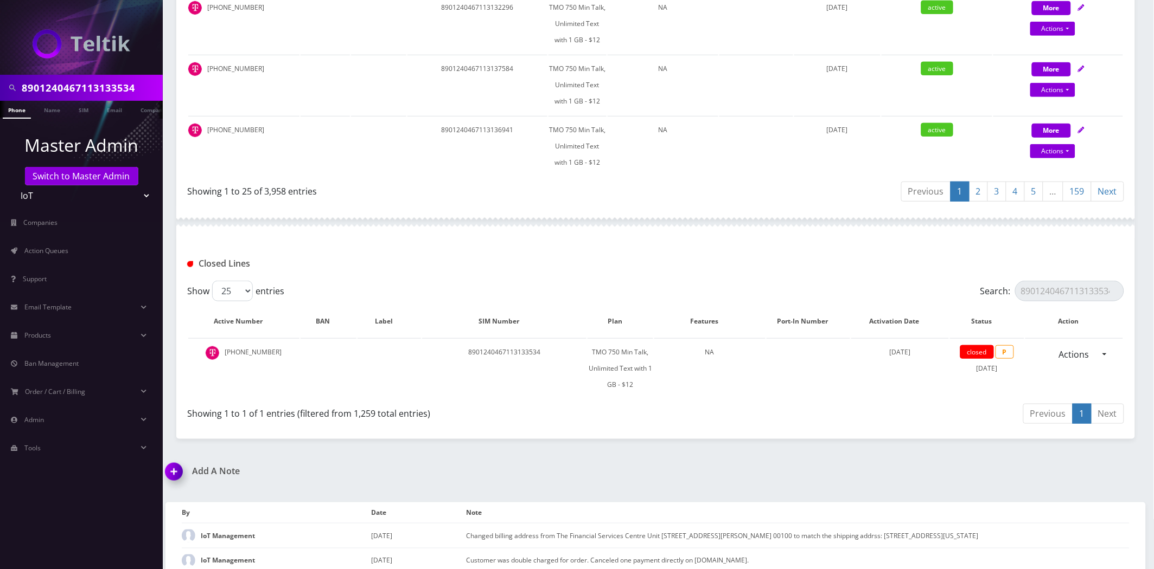
click at [1085, 281] on input "8901240467113133534" at bounding box center [1069, 291] width 109 height 21
paste input "435"
click at [693, 473] on div "Add A Note *Please Enter Note Save Note By Date Note IoT Management March 17, 2…" at bounding box center [655, 524] width 996 height 116
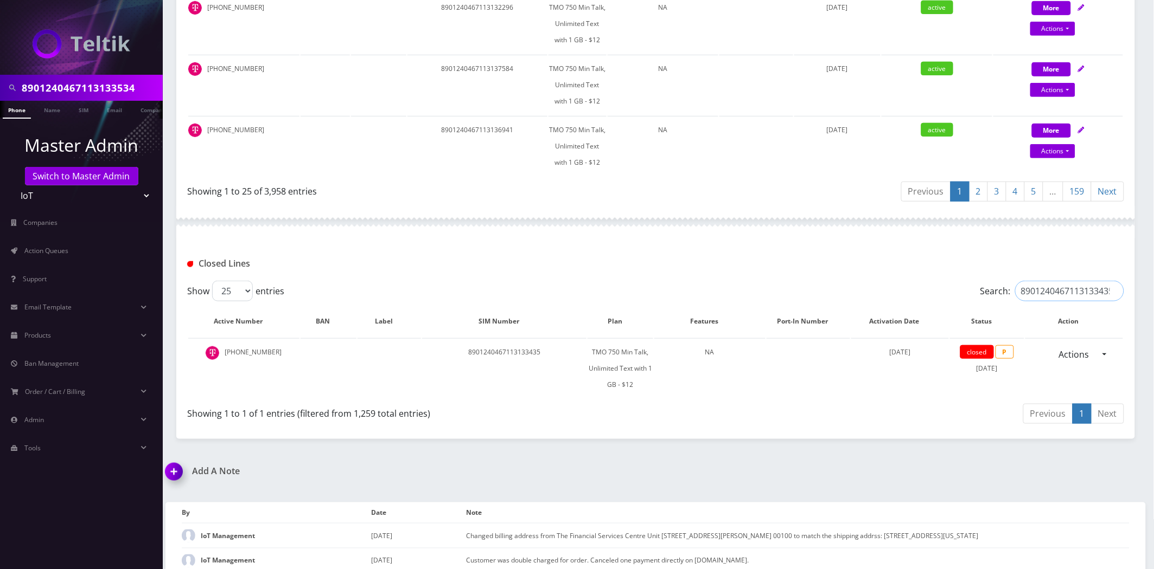
click at [1070, 281] on input "8901240467113133435" at bounding box center [1069, 291] width 109 height 21
paste input "8901240467113133534"
click at [373, 466] on h1 "Add A Note" at bounding box center [406, 471] width 482 height 10
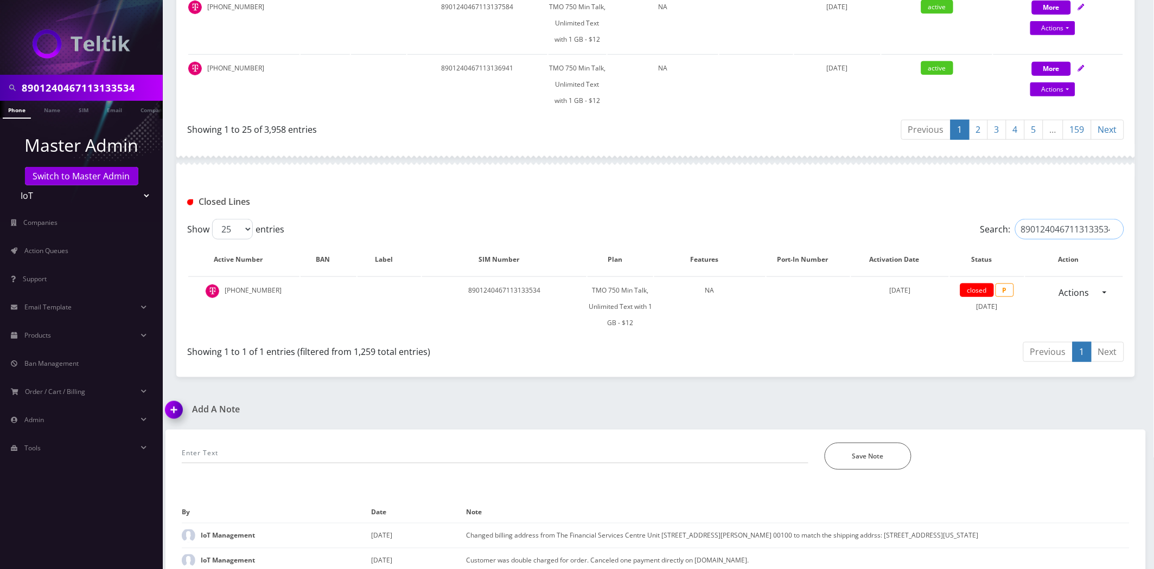
click at [1049, 219] on input "8901240467113133534" at bounding box center [1069, 229] width 109 height 21
paste input "8901240467113133435"
type input "8901240467113133435"
click at [484, 405] on h1 "Add A Note" at bounding box center [406, 410] width 482 height 10
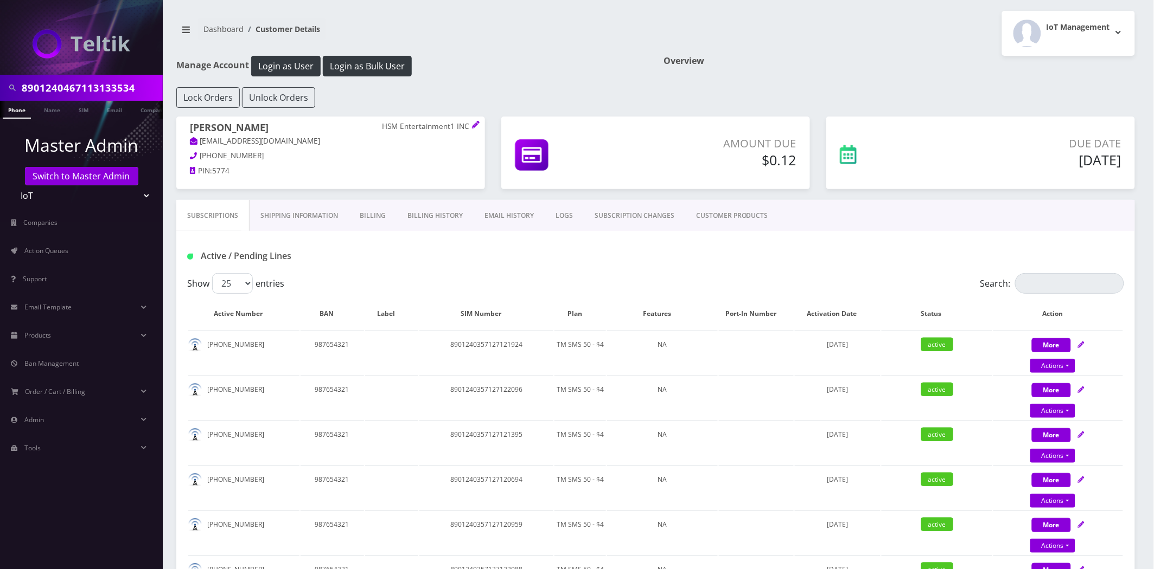
click at [767, 219] on link "CUSTOMER PRODUCTS" at bounding box center [732, 215] width 94 height 31
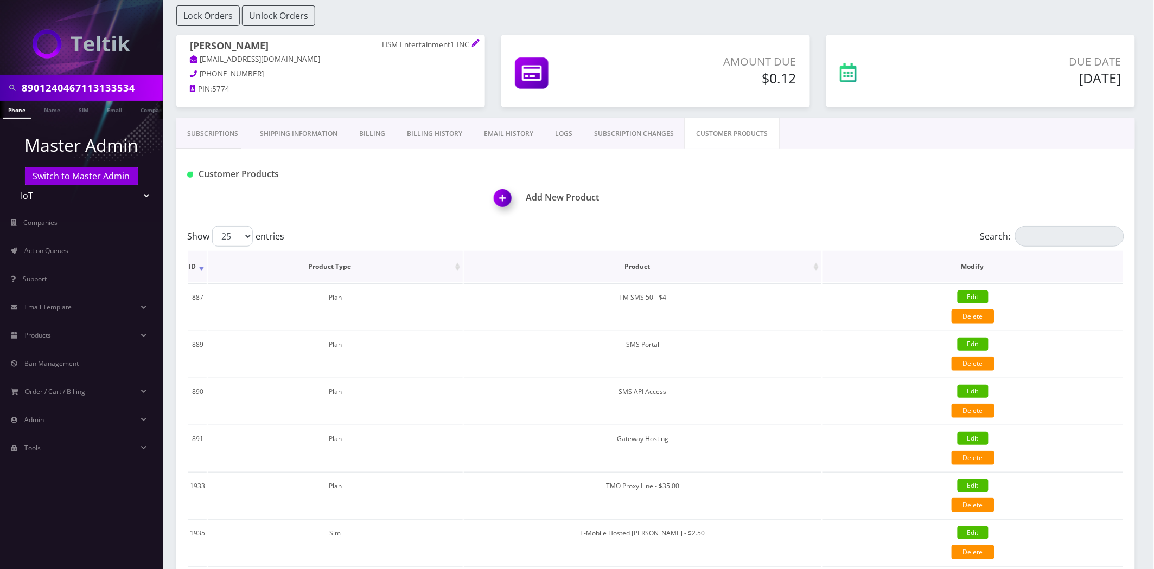
scroll to position [120, 0]
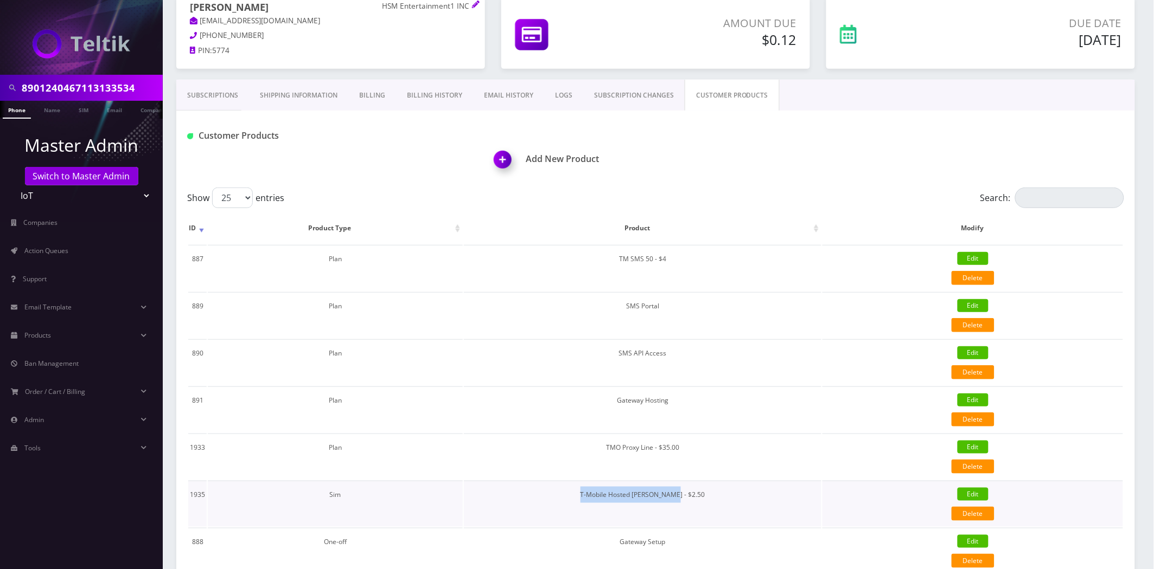
drag, startPoint x: 690, startPoint y: 490, endPoint x: 594, endPoint y: 490, distance: 96.0
click at [594, 490] on td "T-Mobile Hosted [PERSON_NAME] - $2.50" at bounding box center [642, 504] width 357 height 46
copy td "T-Mobile Hosted [PERSON_NAME] - $2.50"
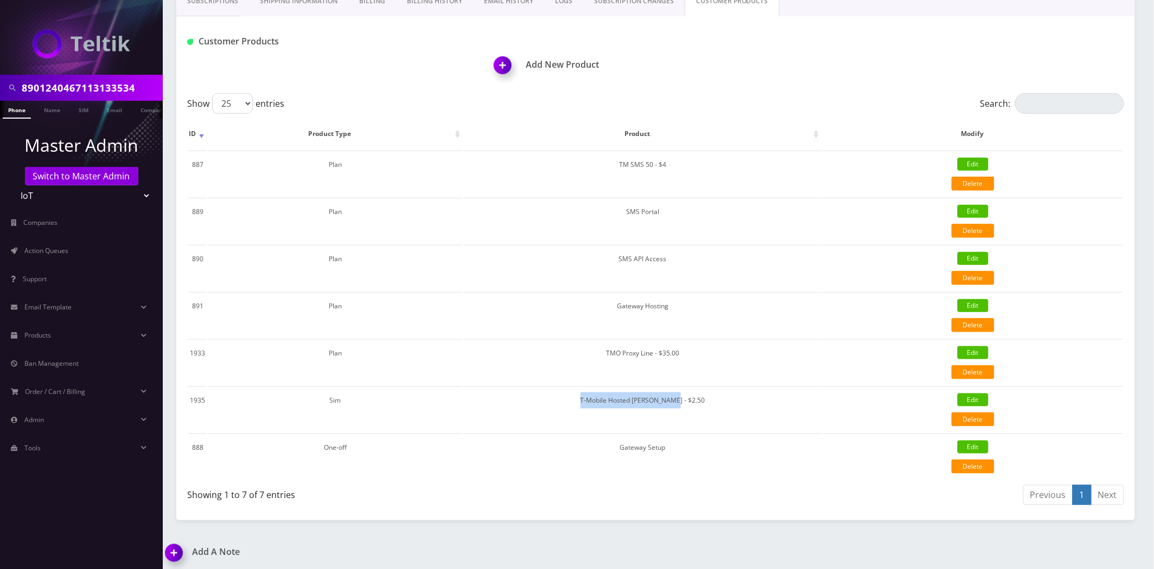
scroll to position [0, 0]
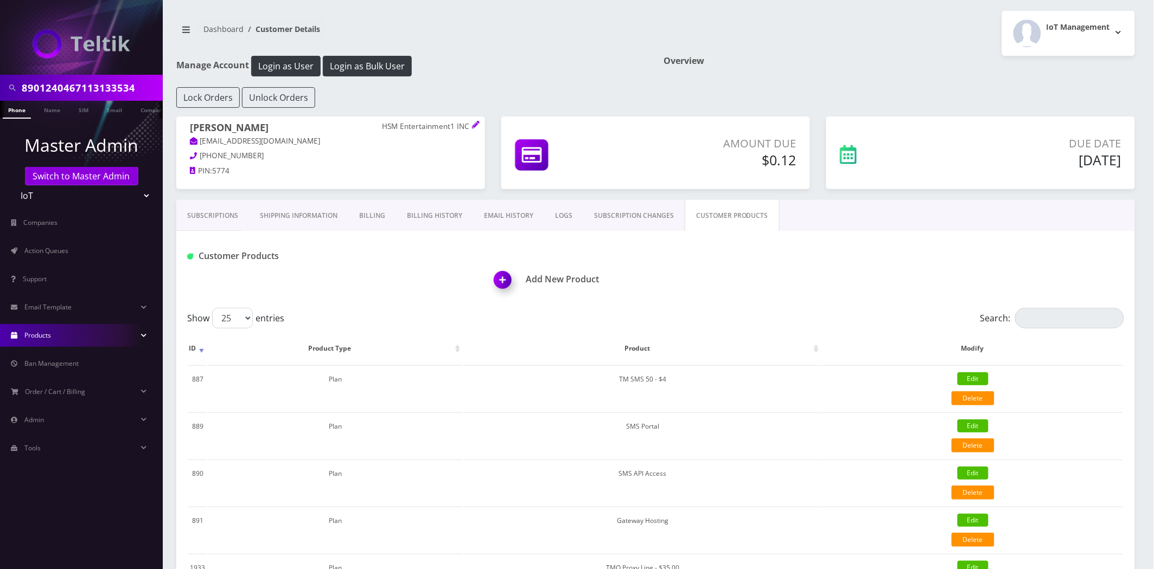
click at [73, 337] on link "Products" at bounding box center [81, 335] width 163 height 23
click at [373, 51] on div "Dashboard Customer Details IoT Management Logout" at bounding box center [655, 33] width 975 height 45
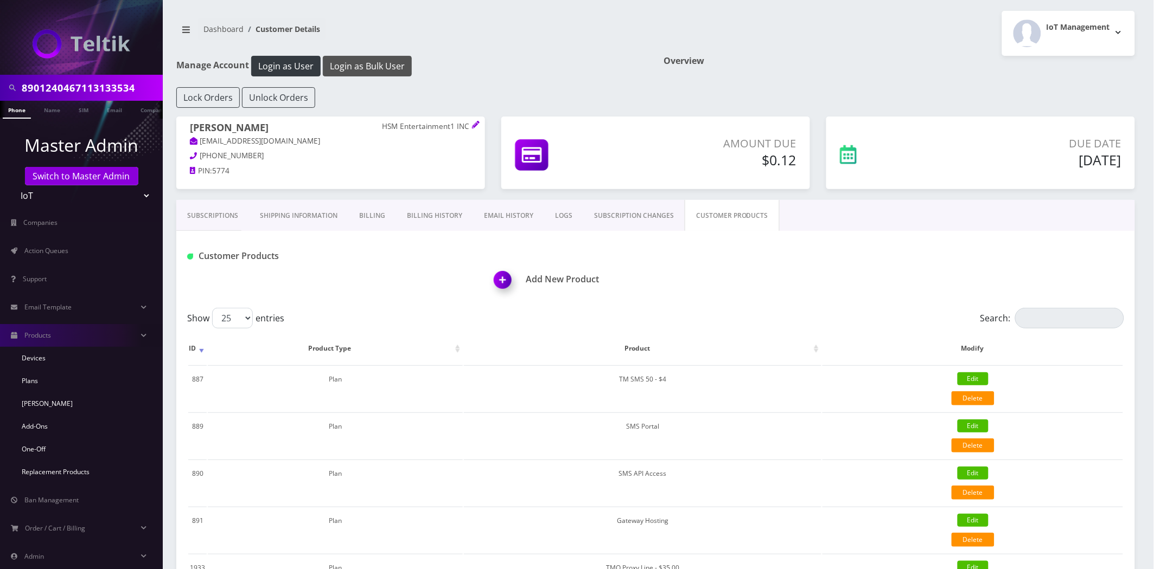
click at [374, 63] on button "Login as Bulk User" at bounding box center [367, 66] width 89 height 21
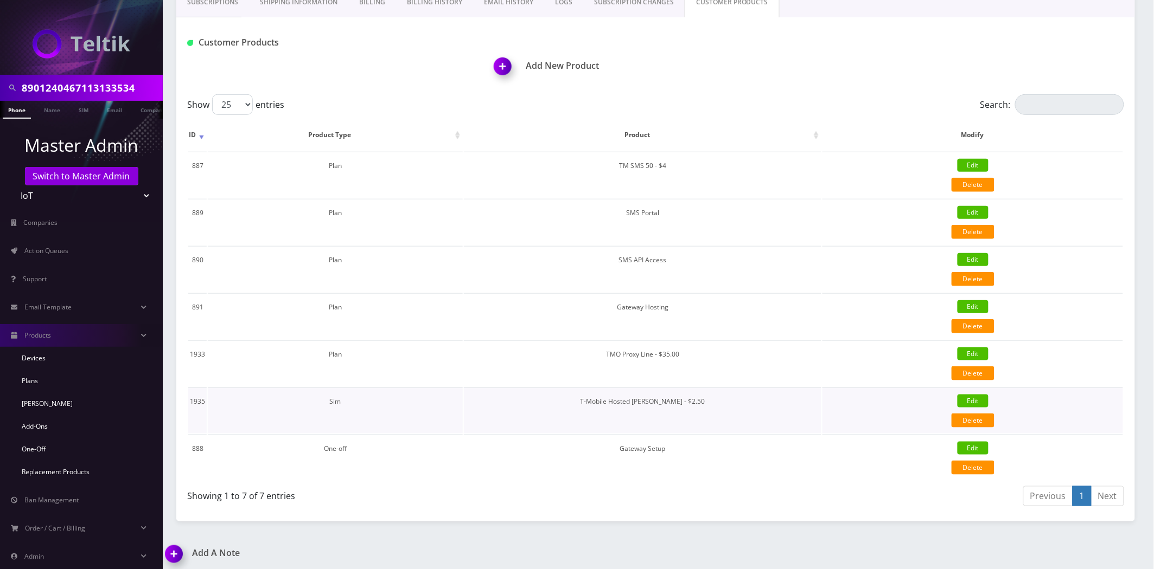
scroll to position [215, 0]
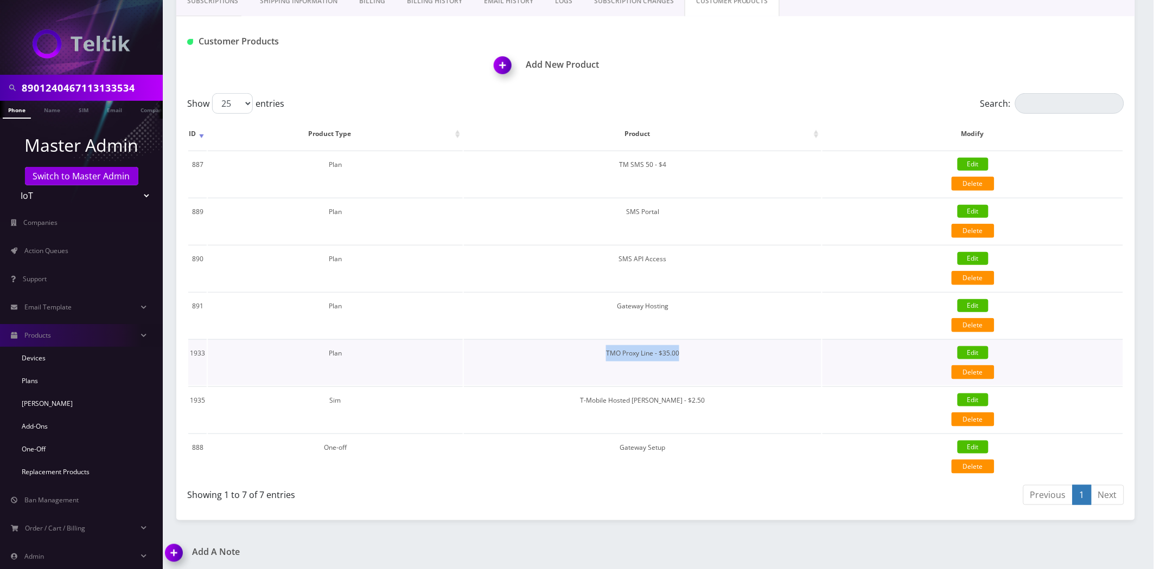
drag, startPoint x: 690, startPoint y: 356, endPoint x: 584, endPoint y: 348, distance: 106.1
click at [584, 348] on td "TMO Proxy Line - $35.00" at bounding box center [642, 362] width 357 height 46
copy td "TMO Proxy Line - $35.00"
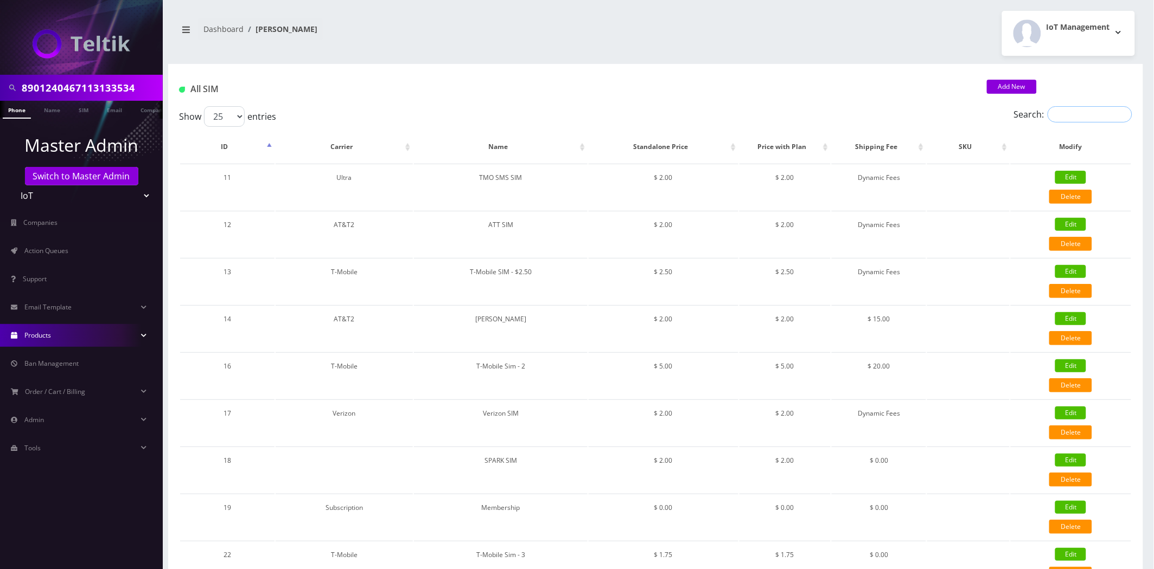
click at [1080, 120] on input "Search:" at bounding box center [1089, 114] width 85 height 16
paste input "T-Mobile Hosted [PERSON_NAME] - $2.50"
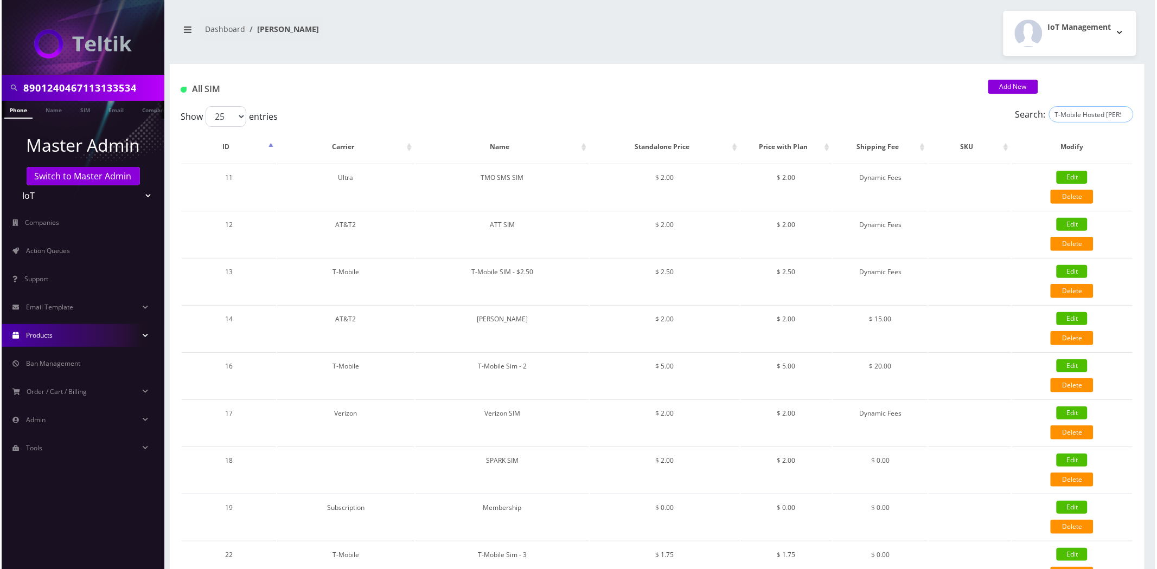
scroll to position [0, 16]
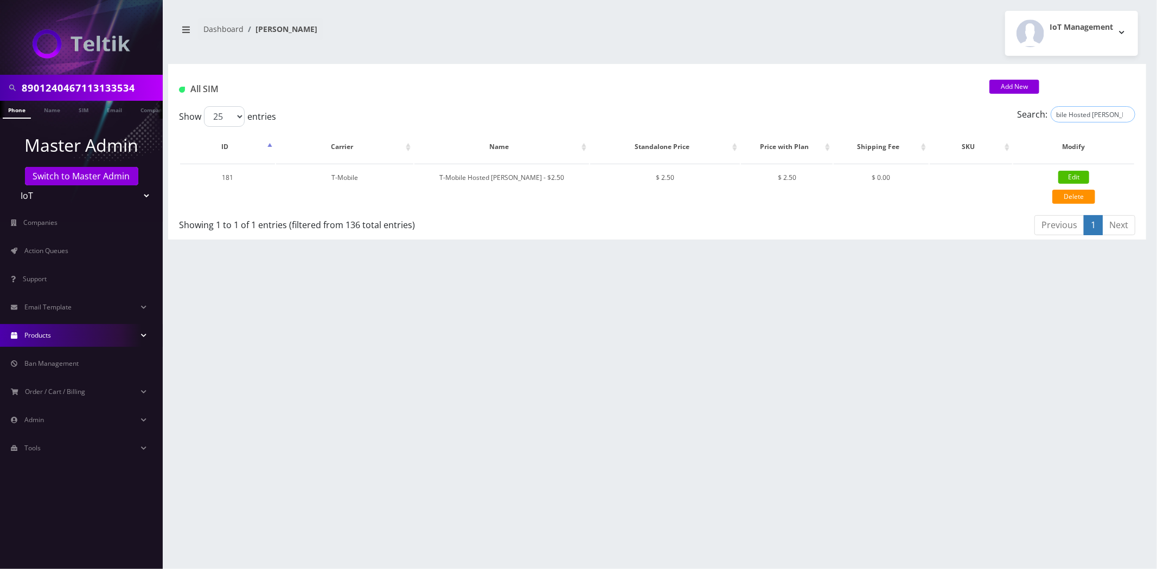
type input "T-Mobile Hosted [PERSON_NAME] - $2.50"
click at [55, 341] on link "Products" at bounding box center [81, 335] width 163 height 23
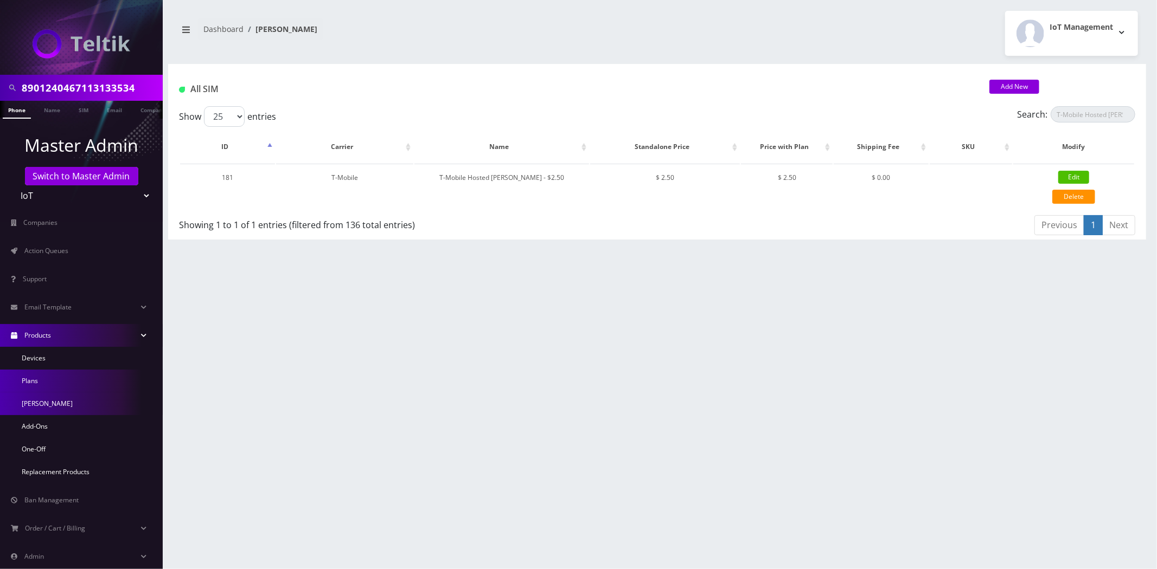
click at [31, 388] on link "Plans" at bounding box center [81, 381] width 163 height 23
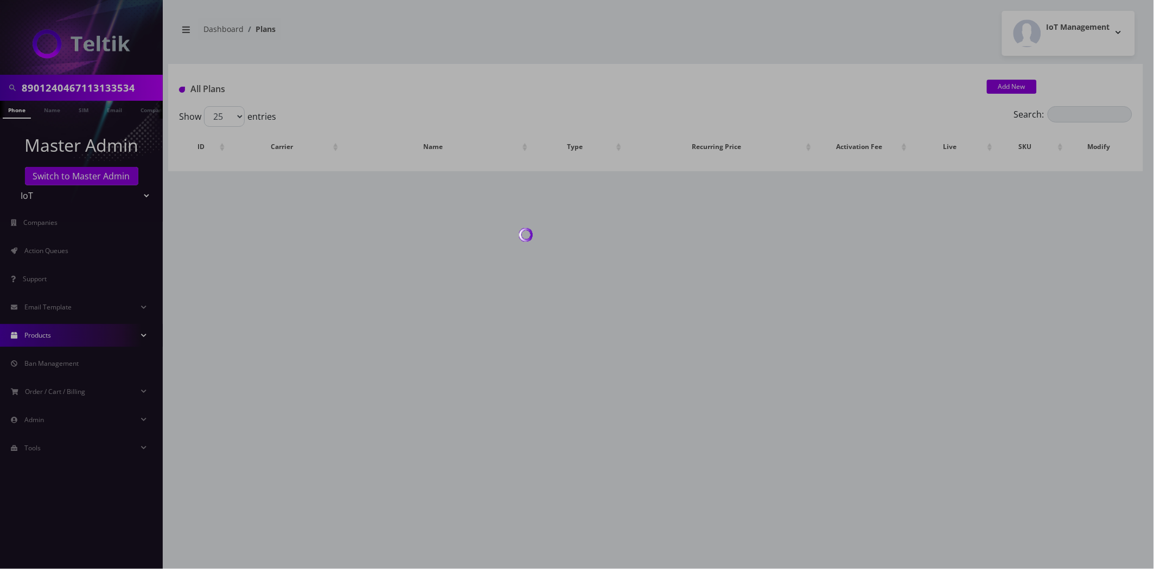
click at [1081, 101] on div "All Plans Add New" at bounding box center [655, 85] width 975 height 42
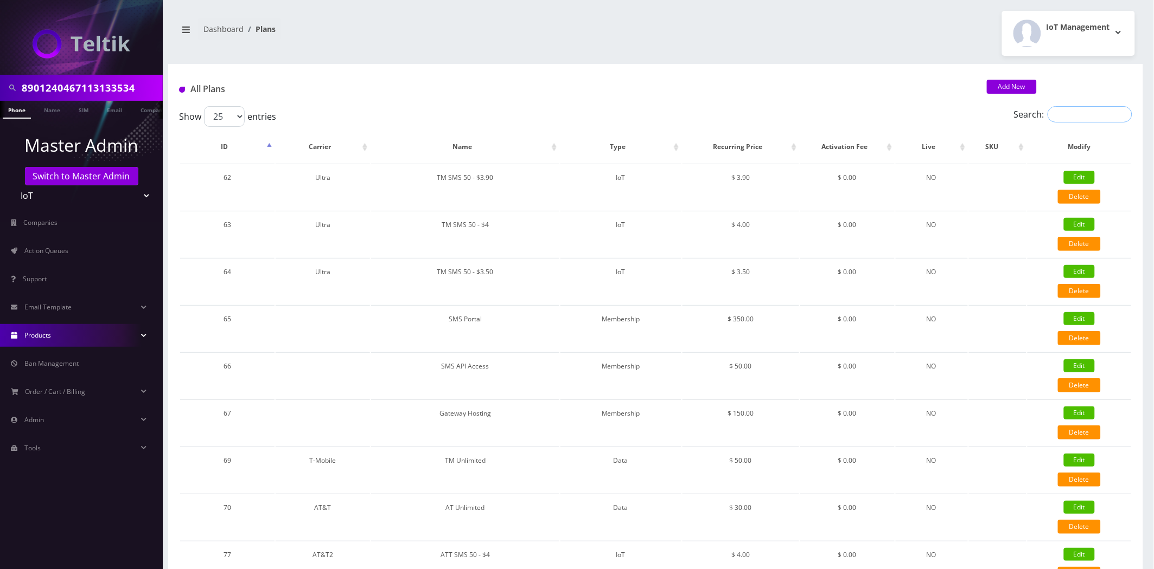
click at [1079, 110] on input "Search:" at bounding box center [1089, 114] width 85 height 16
paste input "TMO Proxy Line - $35.00"
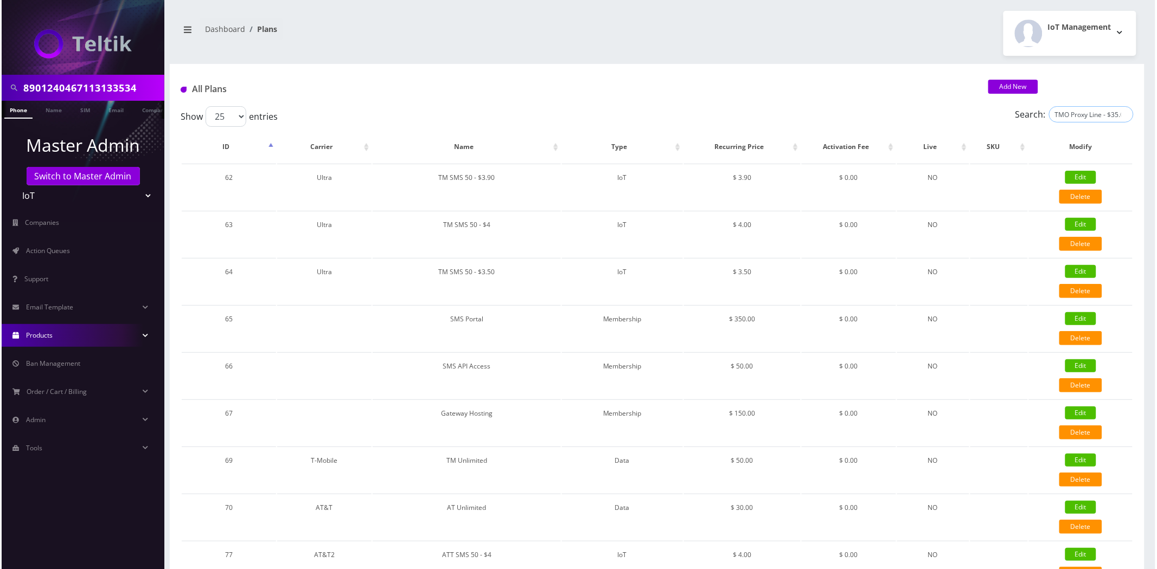
scroll to position [0, 2]
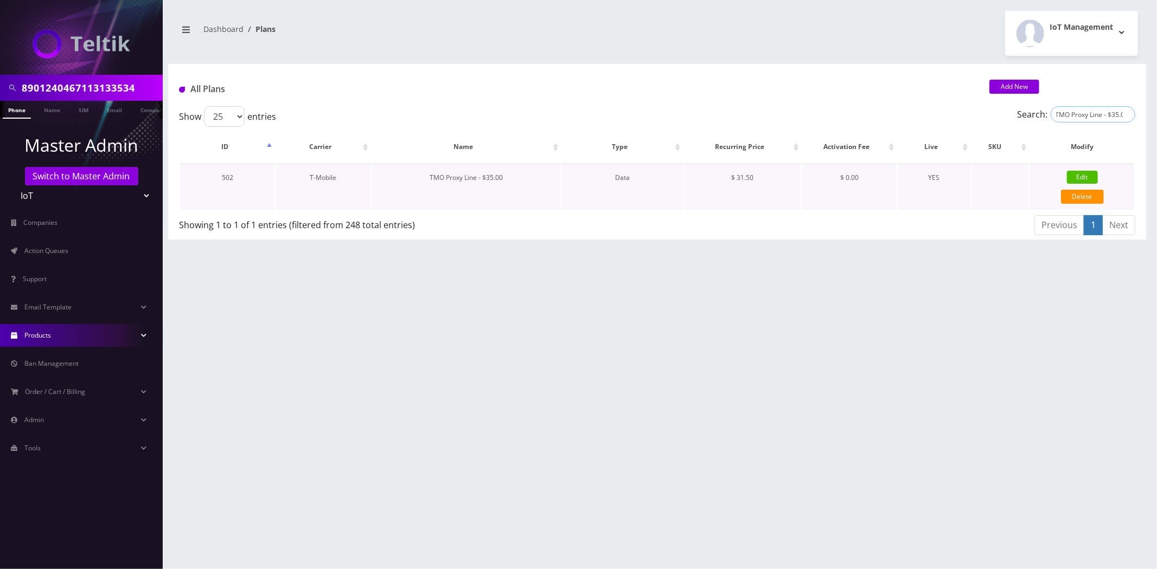
type input "TMO Proxy Line - $35.00"
click at [1078, 171] on link "Edit" at bounding box center [1082, 177] width 31 height 13
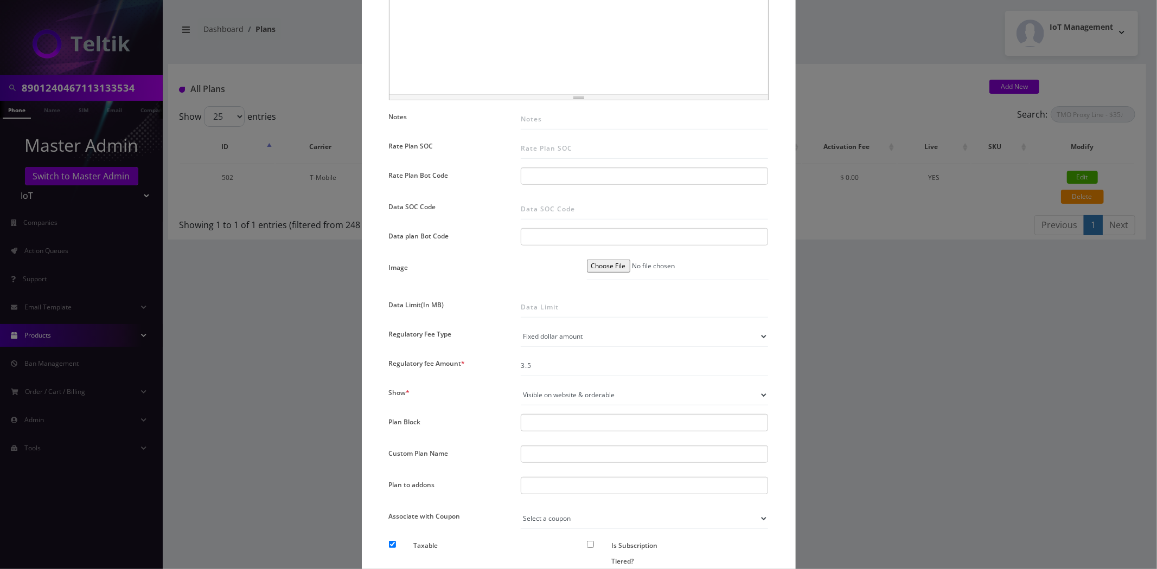
scroll to position [482, 0]
drag, startPoint x: 1055, startPoint y: 366, endPoint x: 1029, endPoint y: 365, distance: 26.1
click at [1054, 366] on div "× Edit Plan Name * TMO Proxy Line - $35.00 SKU Tag Type * Voice Data Wearable M…" at bounding box center [578, 284] width 1157 height 569
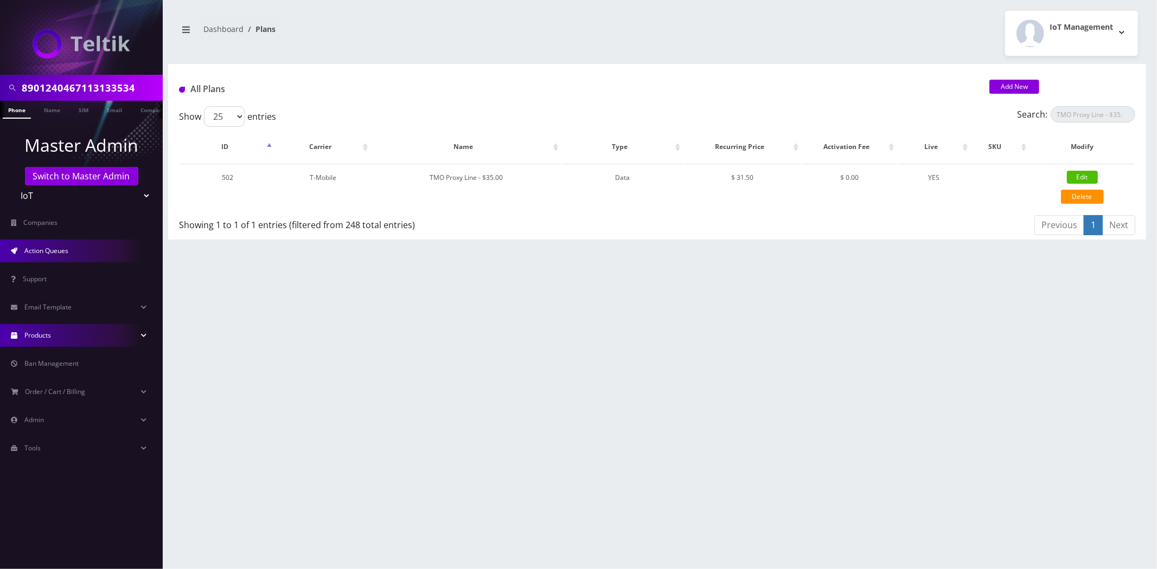
click at [54, 259] on link "Action Queues" at bounding box center [81, 251] width 163 height 23
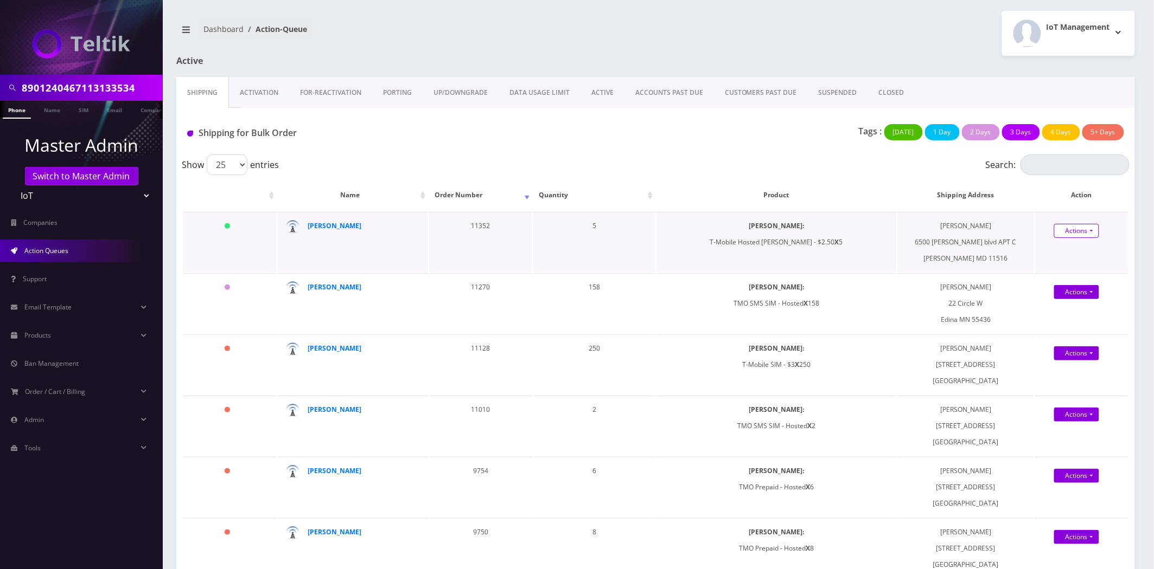
click at [1069, 236] on link "Actions" at bounding box center [1076, 231] width 45 height 14
click at [1071, 242] on div "Shipped" at bounding box center [1088, 252] width 87 height 25
click at [1078, 236] on link "Actions" at bounding box center [1076, 231] width 45 height 14
click at [1072, 253] on link "Shipped" at bounding box center [1088, 252] width 87 height 16
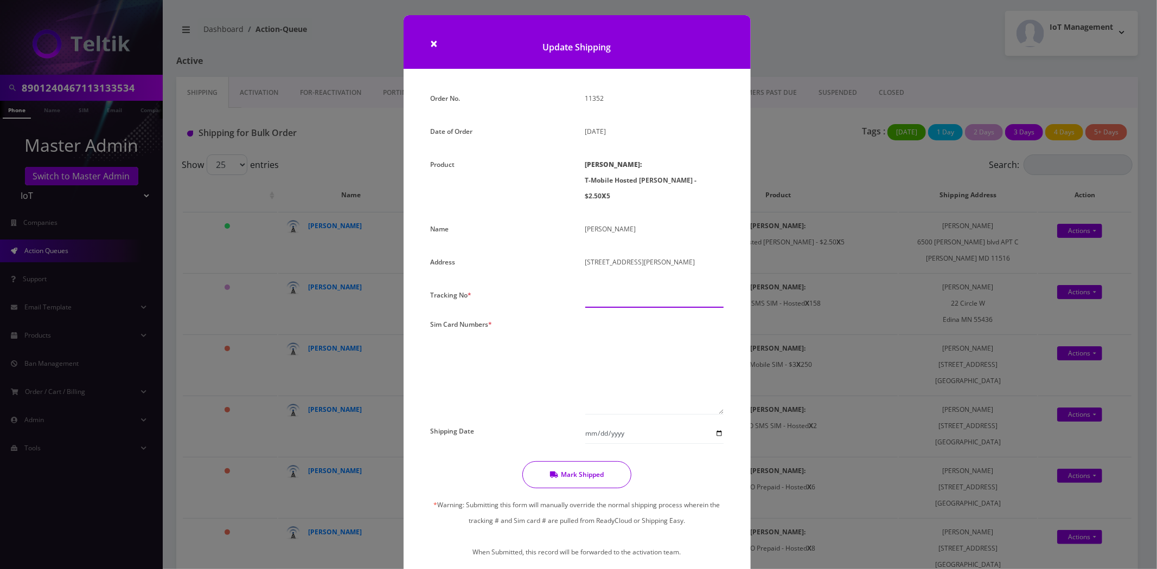
click at [614, 287] on input "text" at bounding box center [654, 297] width 138 height 21
type input "000000"
click at [644, 317] on textarea at bounding box center [654, 366] width 138 height 98
click at [640, 339] on textarea at bounding box center [654, 366] width 138 height 98
paste textarea "8901260417791276340 8901260417791321245 8901260417791320536 8901260417791319645…"
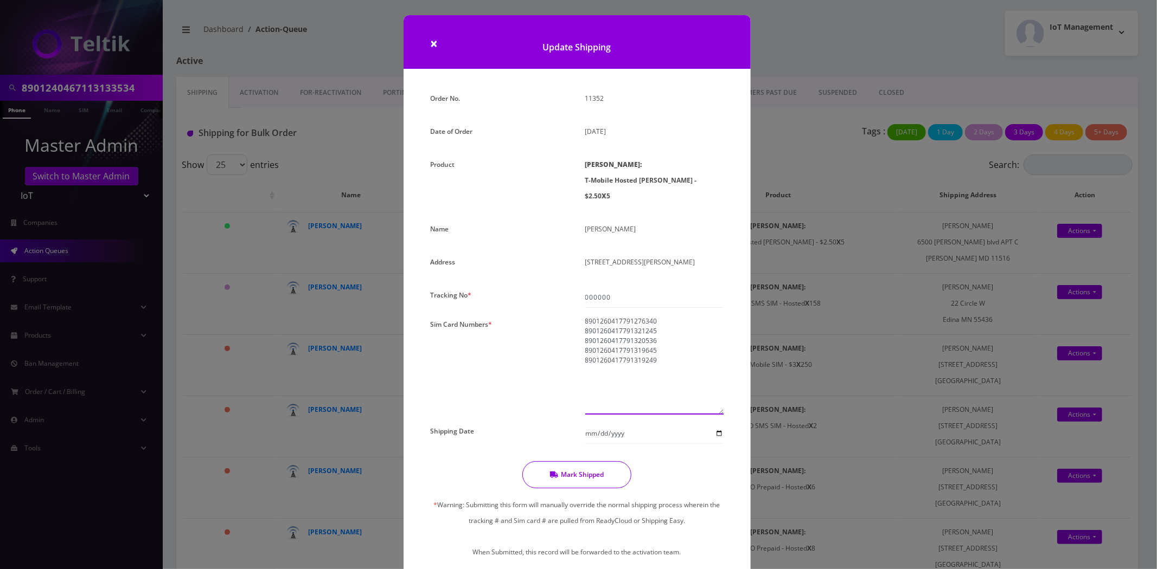
type textarea "8901260417791276340 8901260417791321245 8901260417791320536 8901260417791319645…"
click at [605, 462] on button "Mark Shipped" at bounding box center [576, 475] width 109 height 27
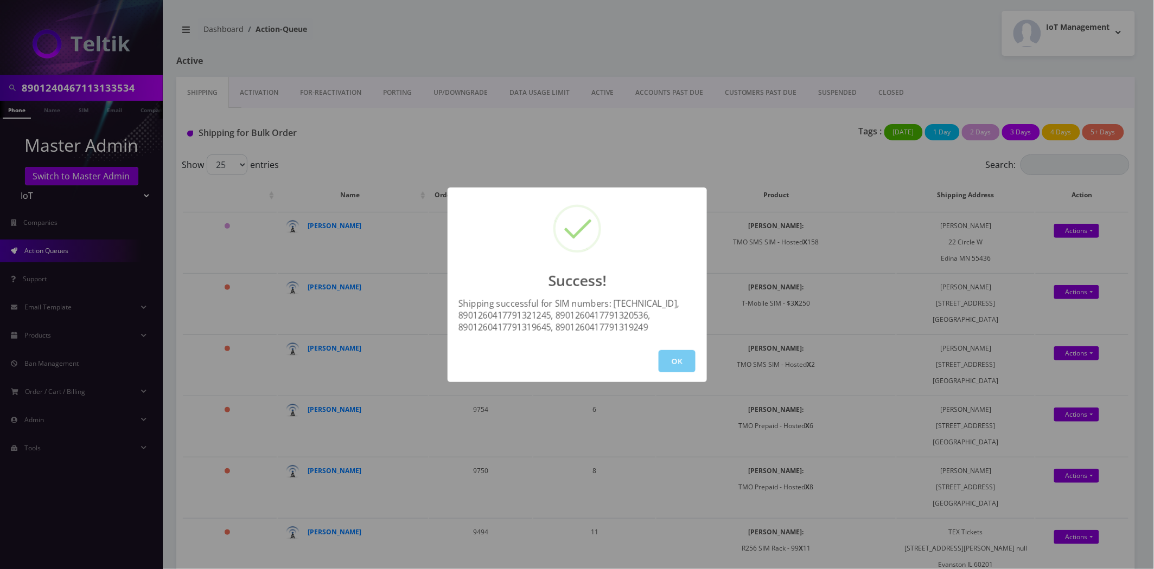
drag, startPoint x: 681, startPoint y: 354, endPoint x: 680, endPoint y: 361, distance: 7.1
click at [681, 354] on div "OK" at bounding box center [576, 362] width 259 height 42
click at [680, 361] on button "OK" at bounding box center [676, 361] width 37 height 22
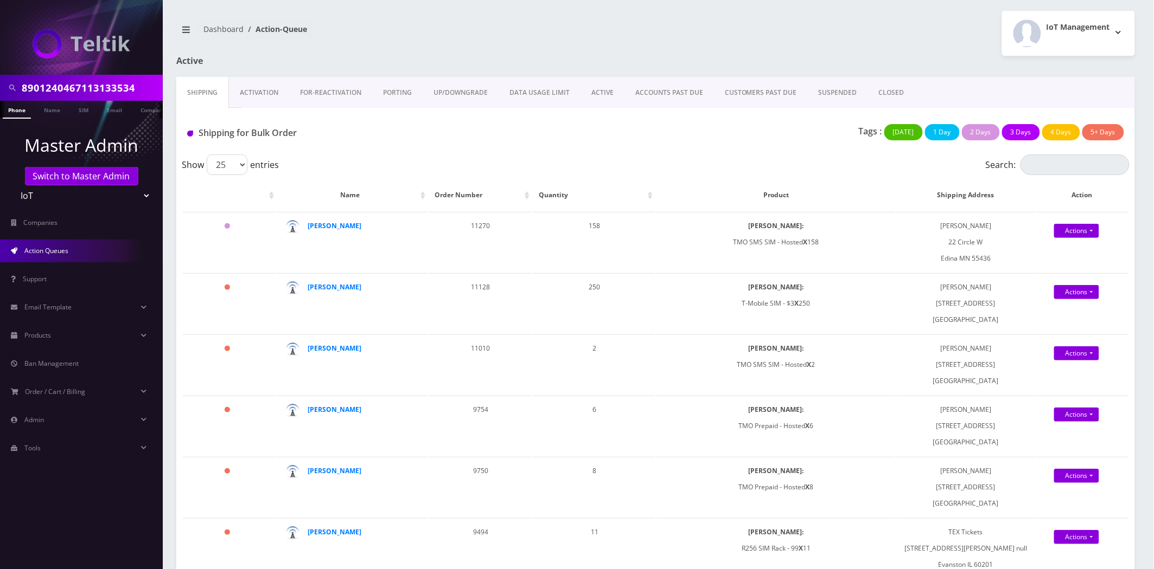
scroll to position [0, 5]
click at [84, 93] on input "8901240467113133534" at bounding box center [91, 88] width 138 height 21
type input "abra"
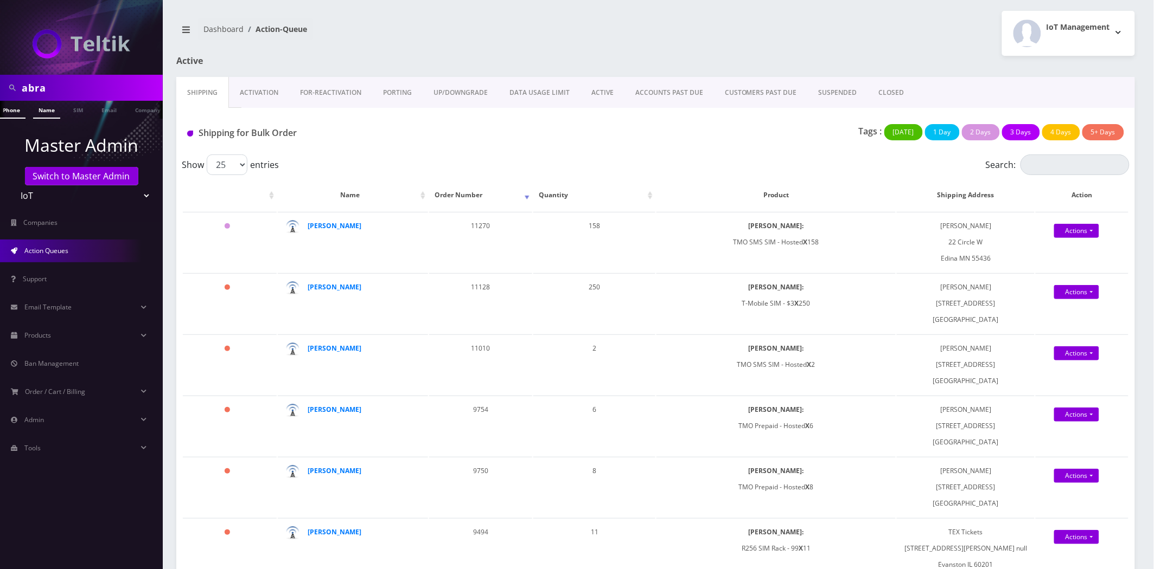
click at [50, 108] on link "Name" at bounding box center [46, 110] width 27 height 18
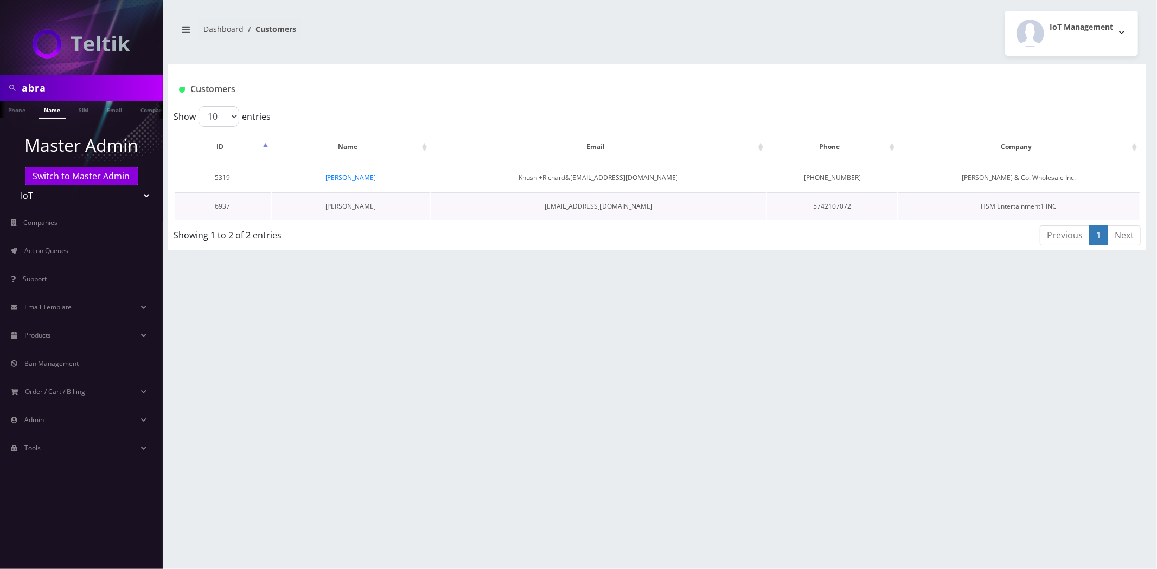
click at [338, 204] on link "[PERSON_NAME]" at bounding box center [350, 206] width 51 height 9
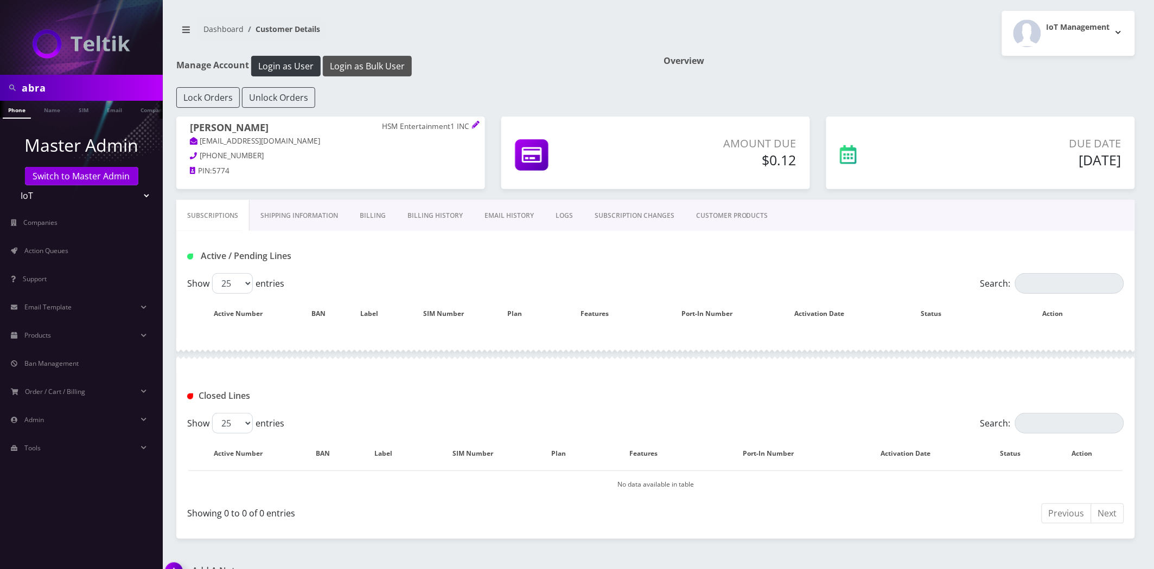
click at [362, 71] on button "Login as Bulk User" at bounding box center [367, 66] width 89 height 21
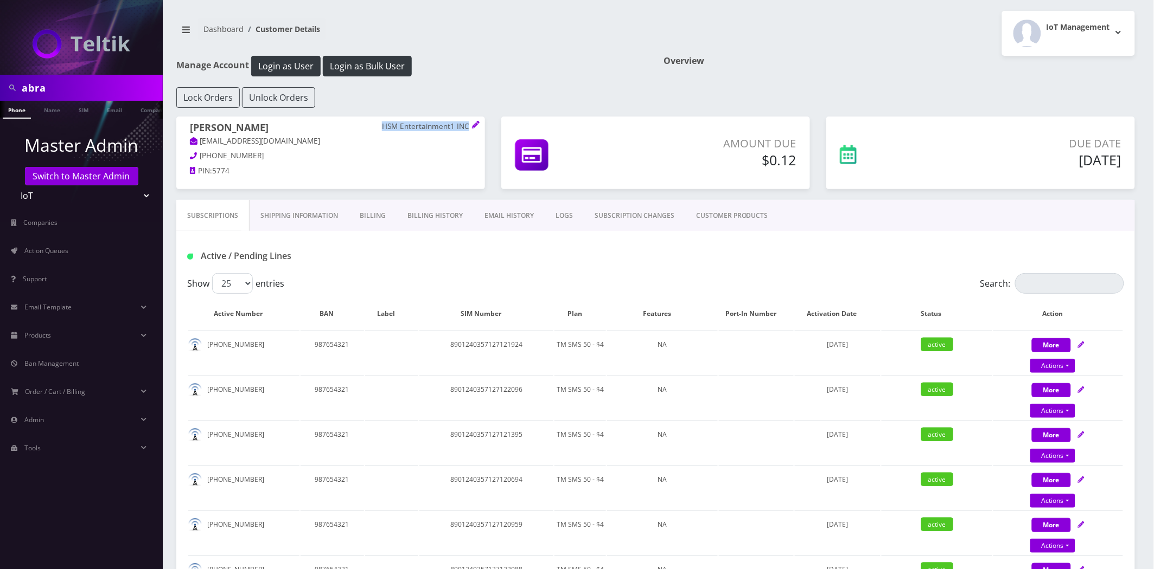
drag, startPoint x: 383, startPoint y: 123, endPoint x: 39, endPoint y: 197, distance: 352.3
click at [464, 129] on p "HSM Entertainment1 INC" at bounding box center [426, 127] width 89 height 10
copy p "HSM Entertainment1 IN"
click at [428, 122] on p "HSM Entertainment1 INC" at bounding box center [426, 127] width 89 height 10
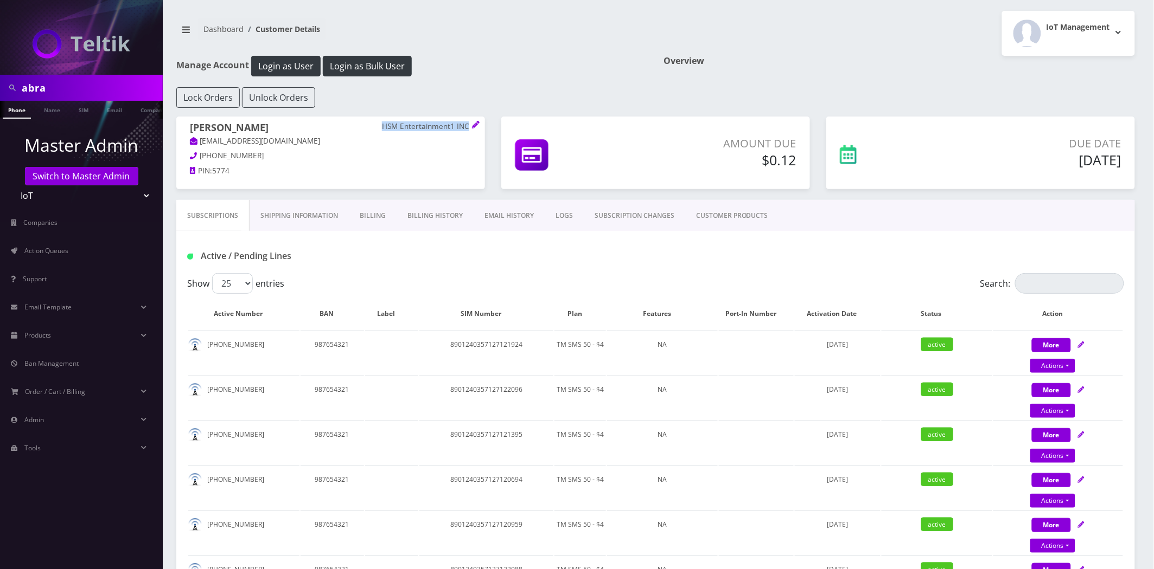
click at [428, 122] on p "HSM Entertainment1 INC" at bounding box center [426, 127] width 89 height 10
copy span "HSM Entertainment1 INC"
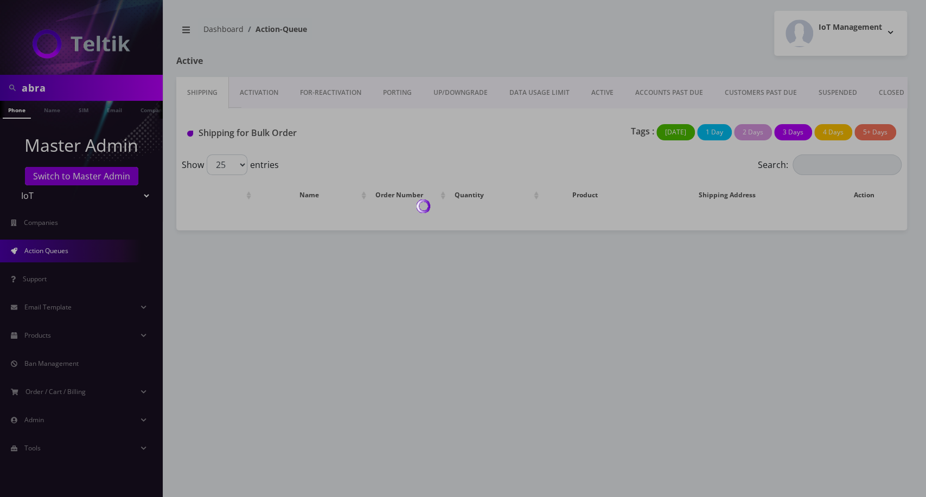
click at [268, 94] on div at bounding box center [463, 248] width 926 height 497
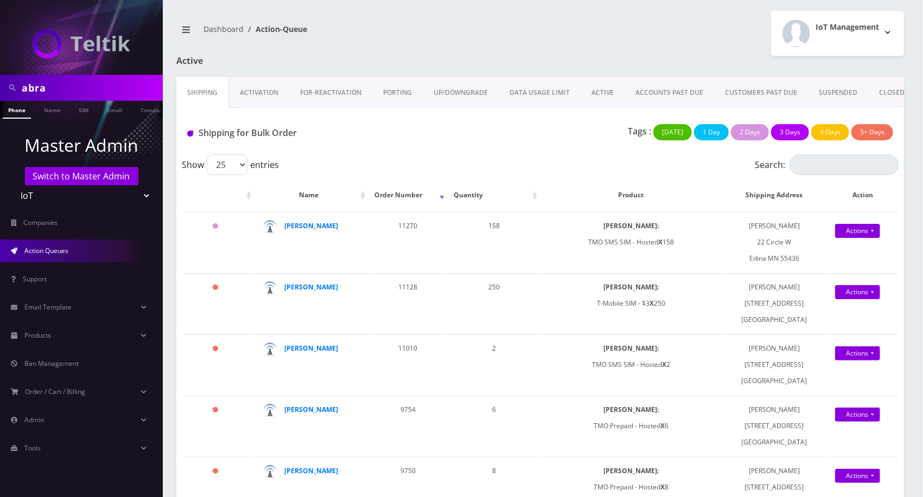
click at [259, 92] on link "Activation" at bounding box center [259, 92] width 60 height 31
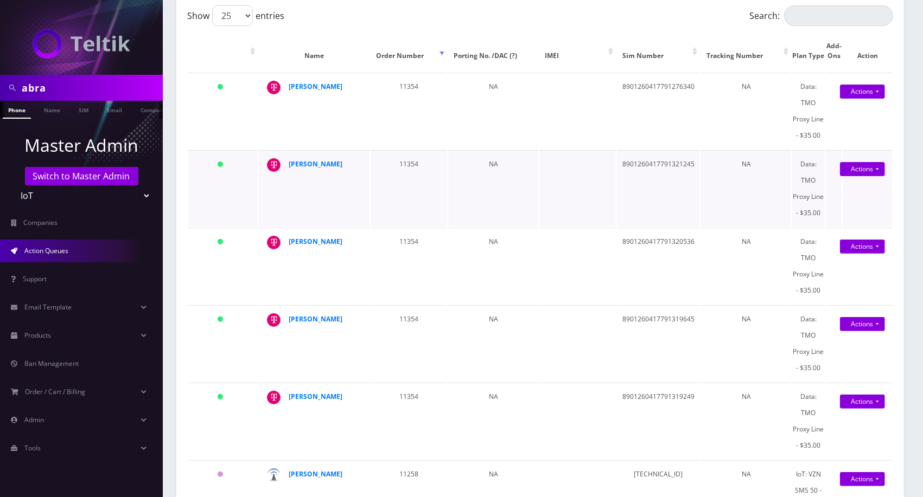
scroll to position [181, 0]
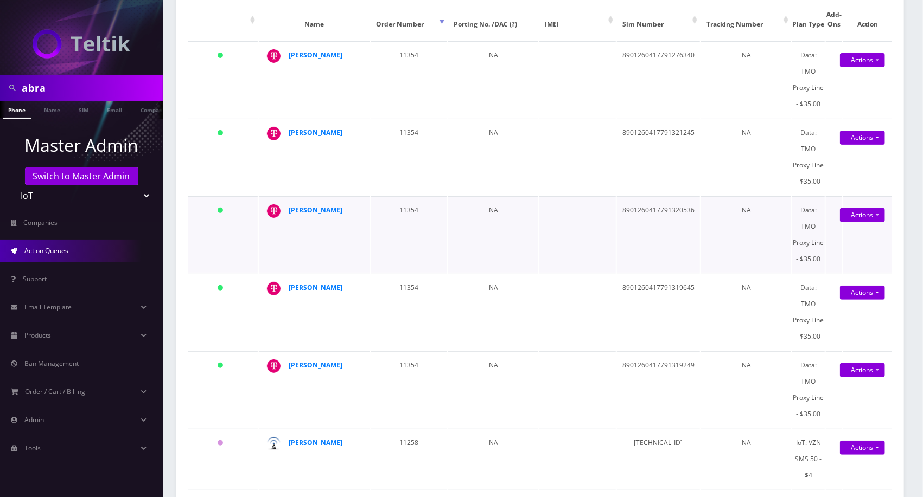
click at [286, 220] on td "[PERSON_NAME]" at bounding box center [314, 234] width 111 height 76
click at [304, 215] on strong "Shmuel Abraham" at bounding box center [316, 210] width 54 height 9
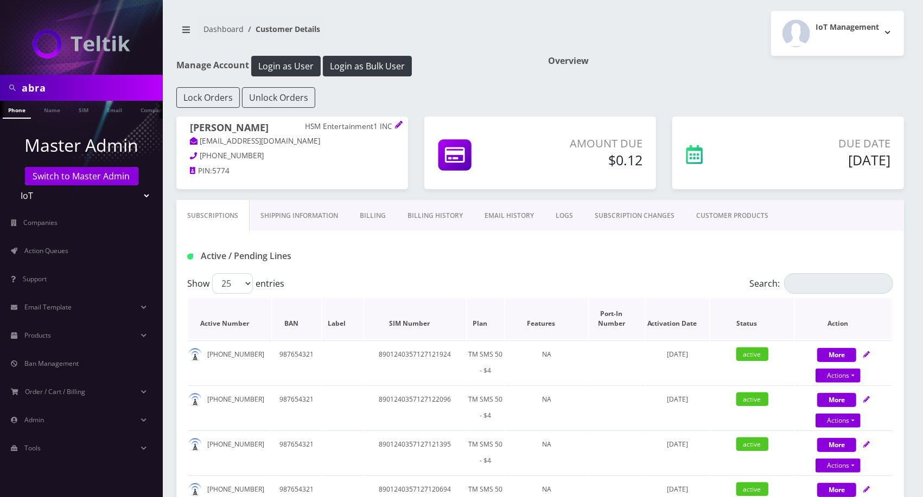
click at [485, 326] on th "Plan" at bounding box center [485, 318] width 37 height 41
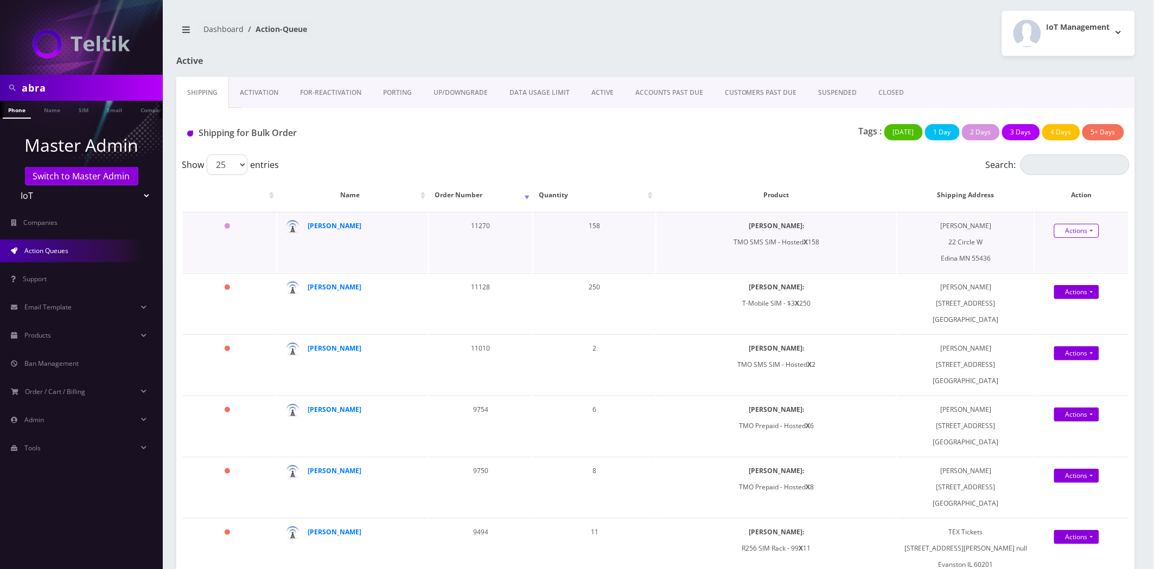
click at [1077, 231] on link "Actions" at bounding box center [1076, 231] width 45 height 14
click at [1064, 246] on link "Shipped" at bounding box center [1088, 252] width 87 height 16
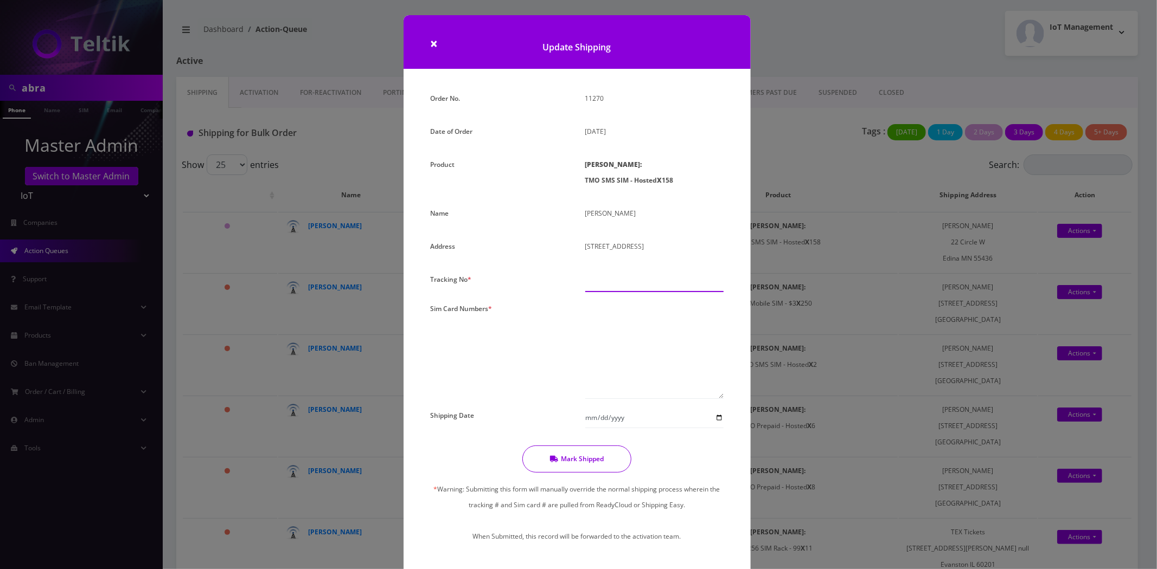
click at [641, 279] on input "text" at bounding box center [654, 282] width 138 height 21
type input "000000"
click at [803, 339] on div "× Update Shipping Order No. 11270 Date of Order August 26, 2025 Product SIMs: T…" at bounding box center [578, 284] width 1157 height 569
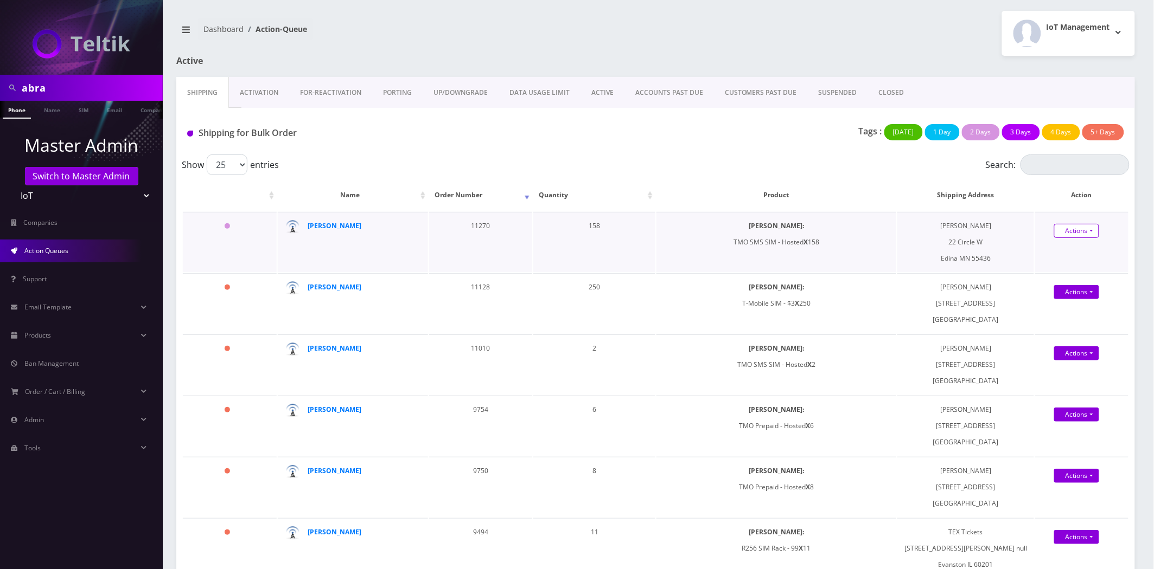
click at [1076, 235] on link "Actions" at bounding box center [1076, 231] width 45 height 14
click at [1067, 252] on link "Shipped" at bounding box center [1088, 252] width 87 height 16
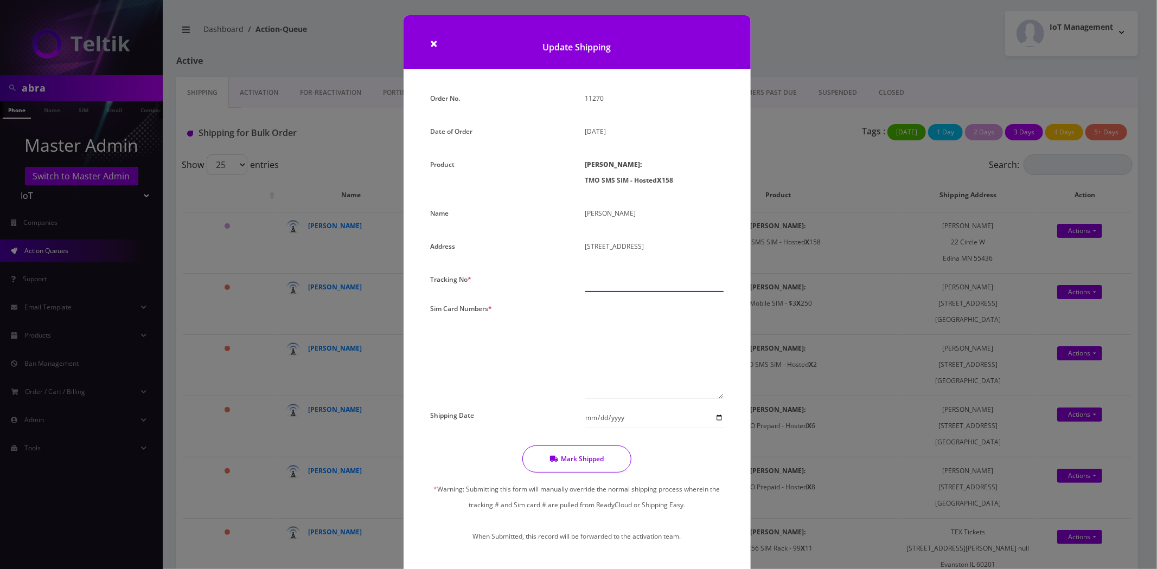
drag, startPoint x: 643, startPoint y: 272, endPoint x: 644, endPoint y: 280, distance: 8.8
click at [642, 274] on input "text" at bounding box center [654, 282] width 138 height 21
click at [644, 280] on input "text" at bounding box center [654, 282] width 138 height 21
type input "000000"
click at [631, 328] on textarea at bounding box center [654, 350] width 138 height 98
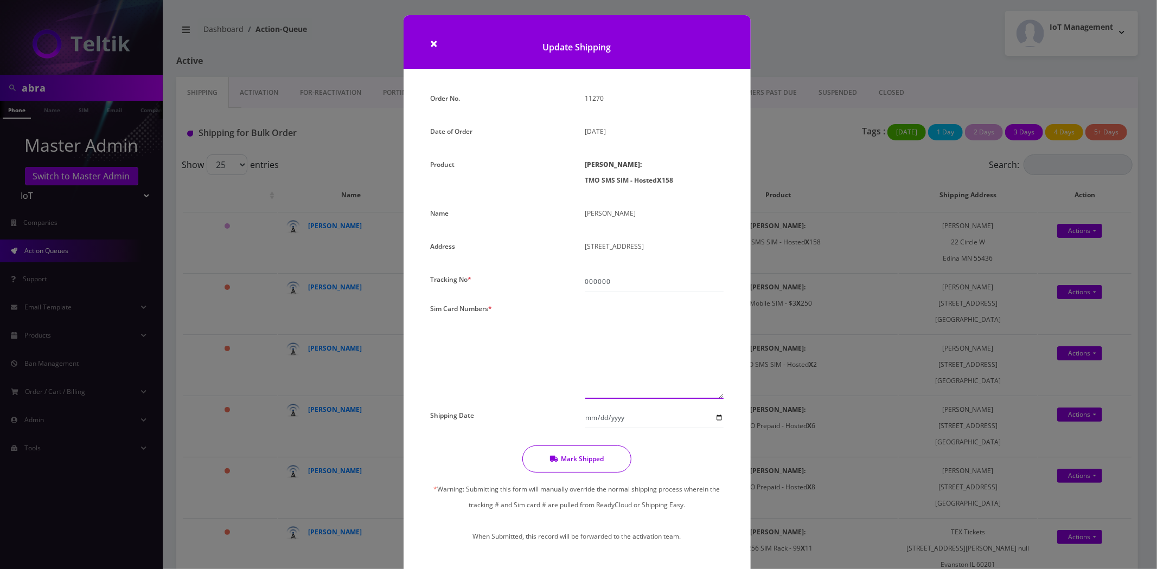
paste textarea "8901240497131671876 8901240497131671611 8901240497131670589 8901240497131671975…"
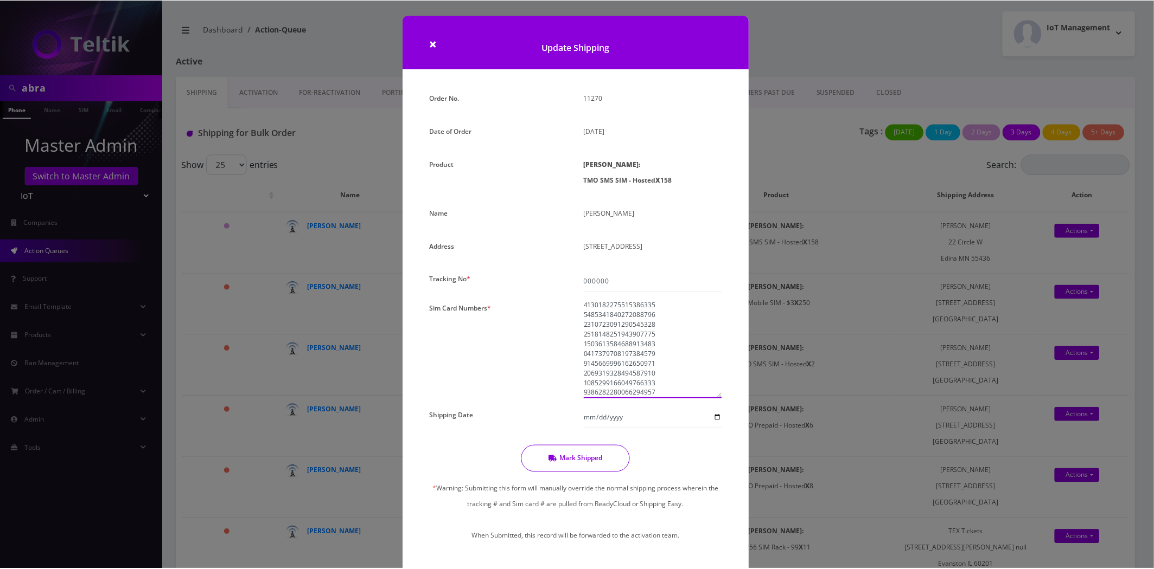
scroll to position [1443, 0]
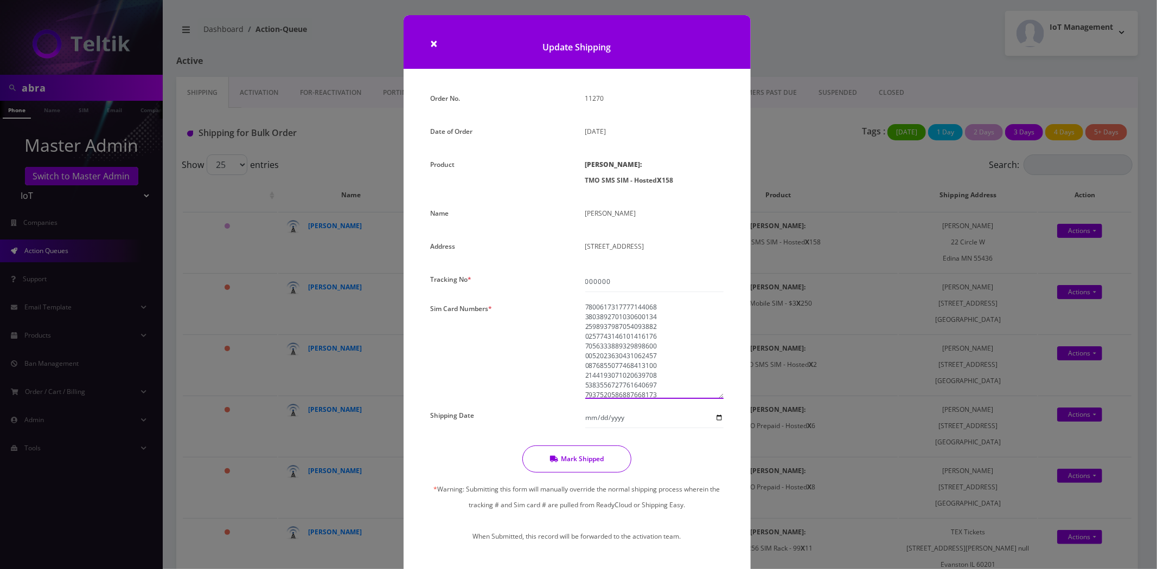
type textarea "8901240497131671876 8901240497131671611 8901240497131670589 8901240497131671975…"
click at [578, 452] on button "Mark Shipped" at bounding box center [576, 459] width 109 height 27
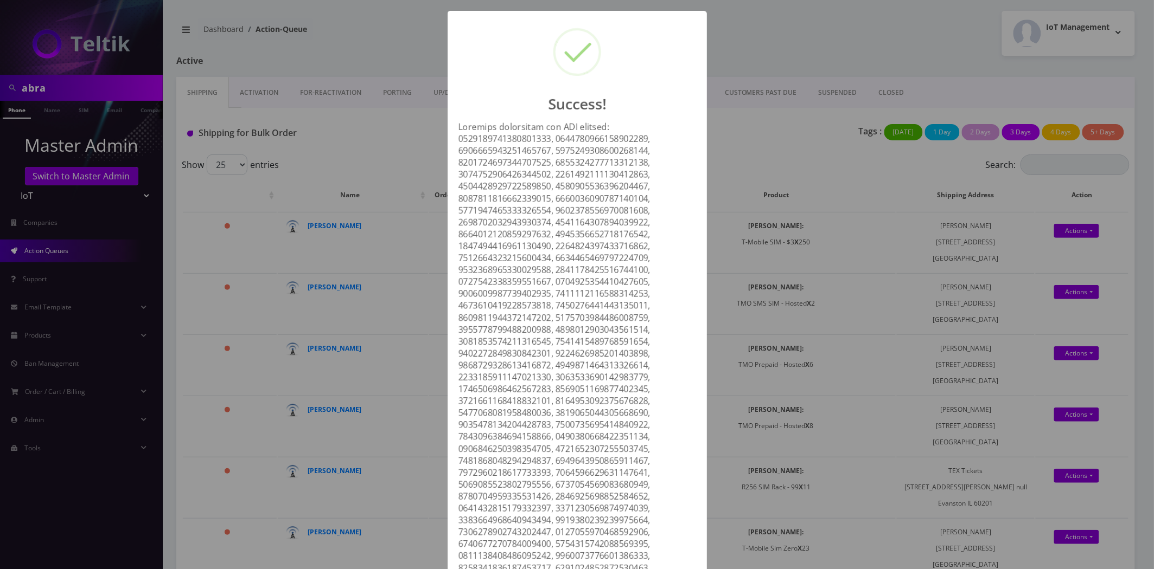
scroll to position [526, 0]
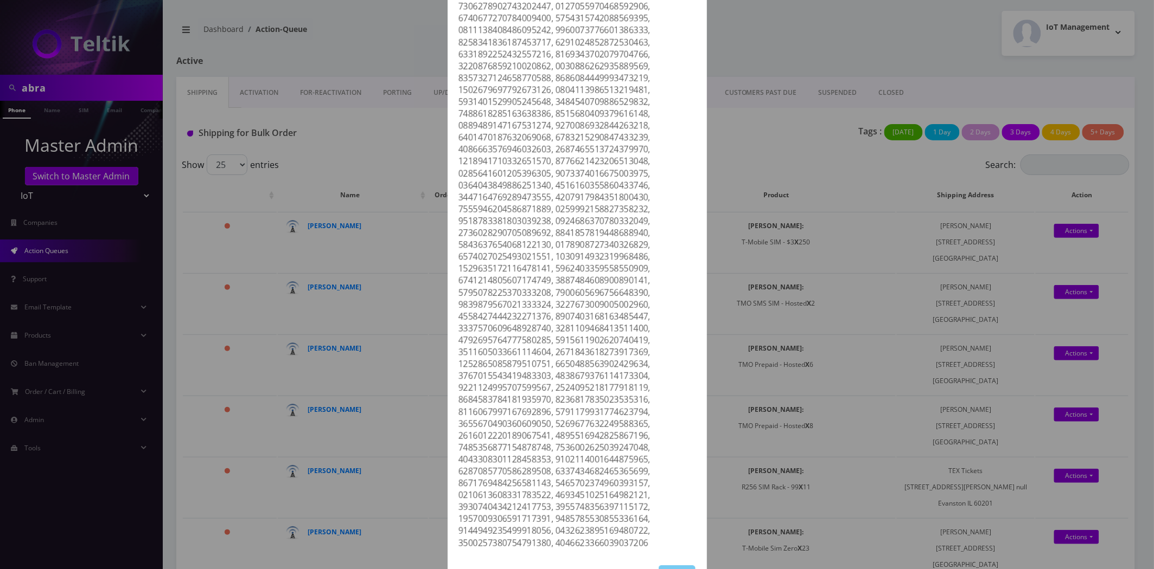
click at [681, 566] on button "OK" at bounding box center [676, 577] width 37 height 22
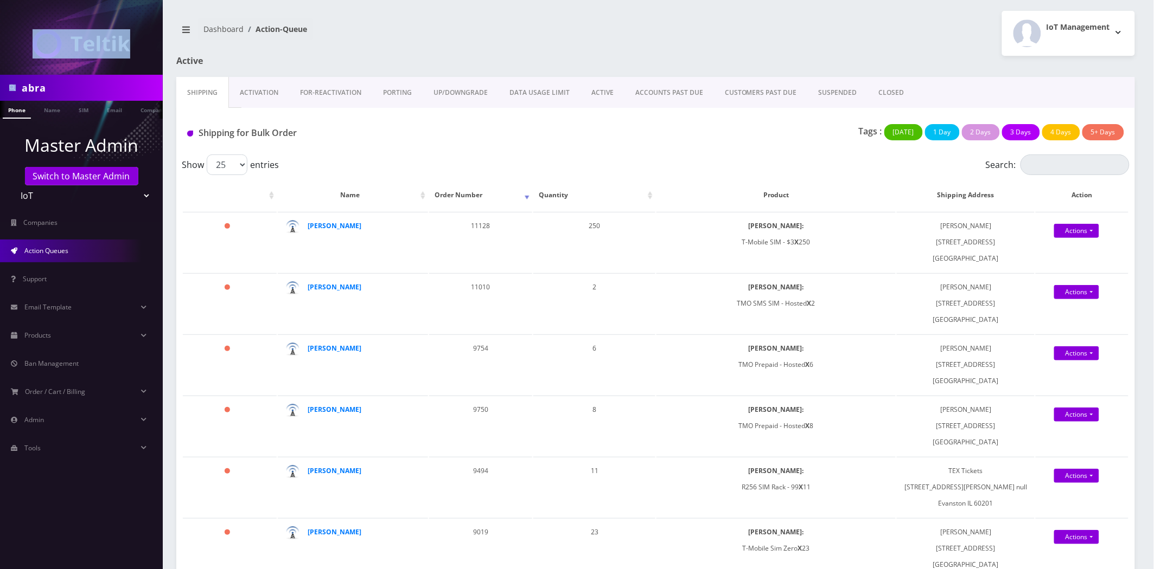
drag, startPoint x: 88, startPoint y: 74, endPoint x: 88, endPoint y: 87, distance: 13.0
click at [88, 79] on nav "abra Phone Name SIM Email Company Customer Master Admin Switch to Master Admin …" at bounding box center [81, 284] width 163 height 569
click at [88, 87] on input "abra" at bounding box center [91, 88] width 138 height 21
type input "[PERSON_NAME]"
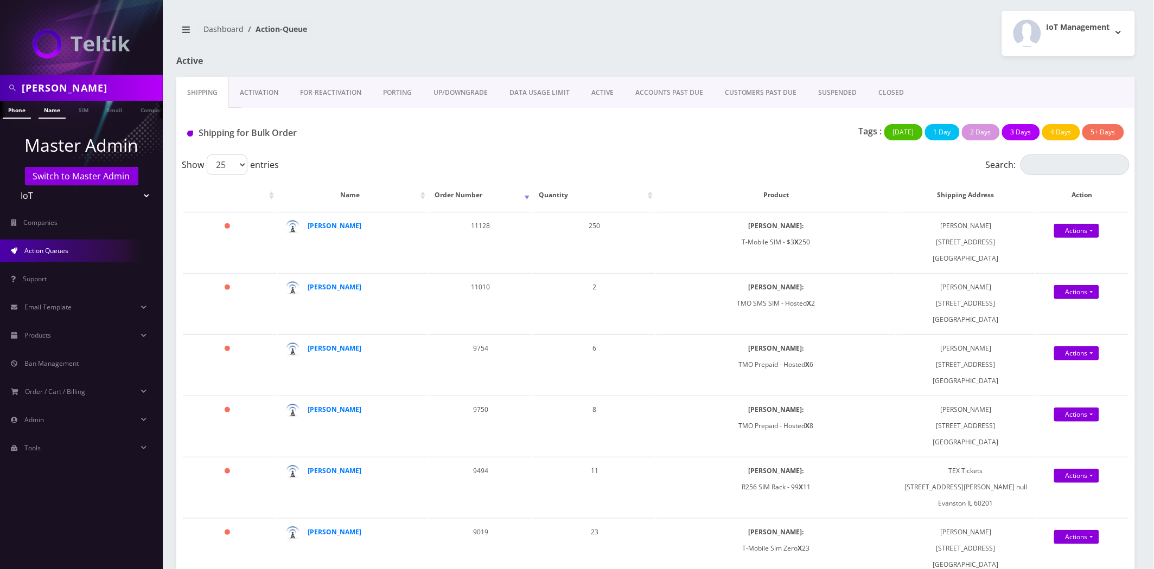
click at [40, 105] on link "Name" at bounding box center [52, 110] width 27 height 18
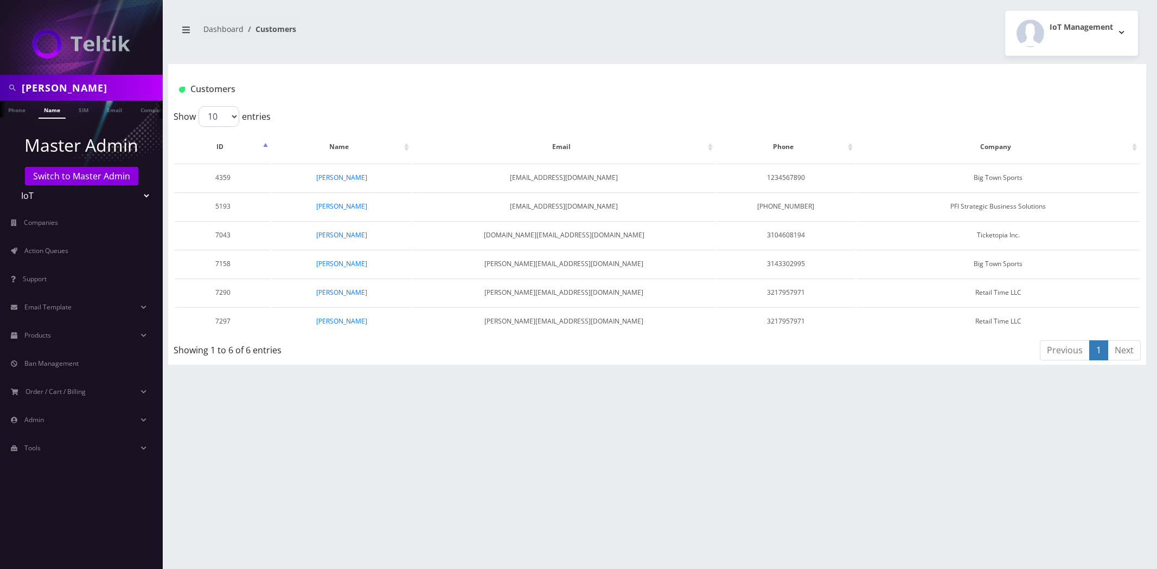
click at [344, 250] on td "[PERSON_NAME]" at bounding box center [341, 264] width 139 height 28
click at [350, 279] on td "[PERSON_NAME]" at bounding box center [341, 293] width 139 height 28
click at [349, 262] on link "[PERSON_NAME]" at bounding box center [341, 263] width 51 height 9
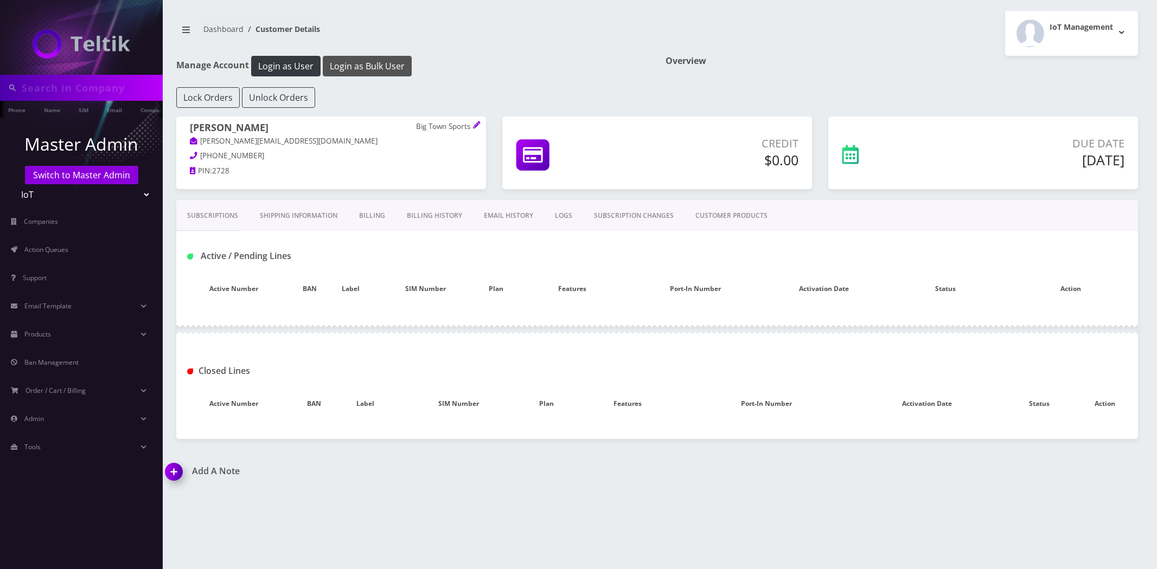
click at [380, 66] on button "Login as Bulk User" at bounding box center [367, 66] width 89 height 21
type input "[PERSON_NAME]"
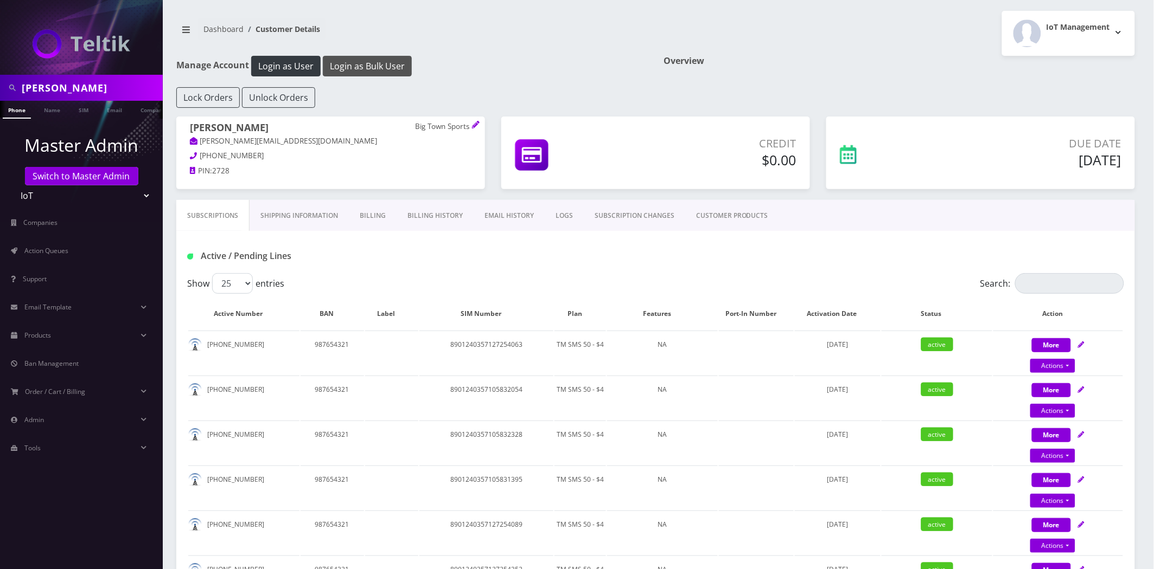
click at [355, 64] on button "Login as Bulk User" at bounding box center [367, 66] width 89 height 21
click at [194, 96] on button "Lock Orders" at bounding box center [207, 97] width 63 height 21
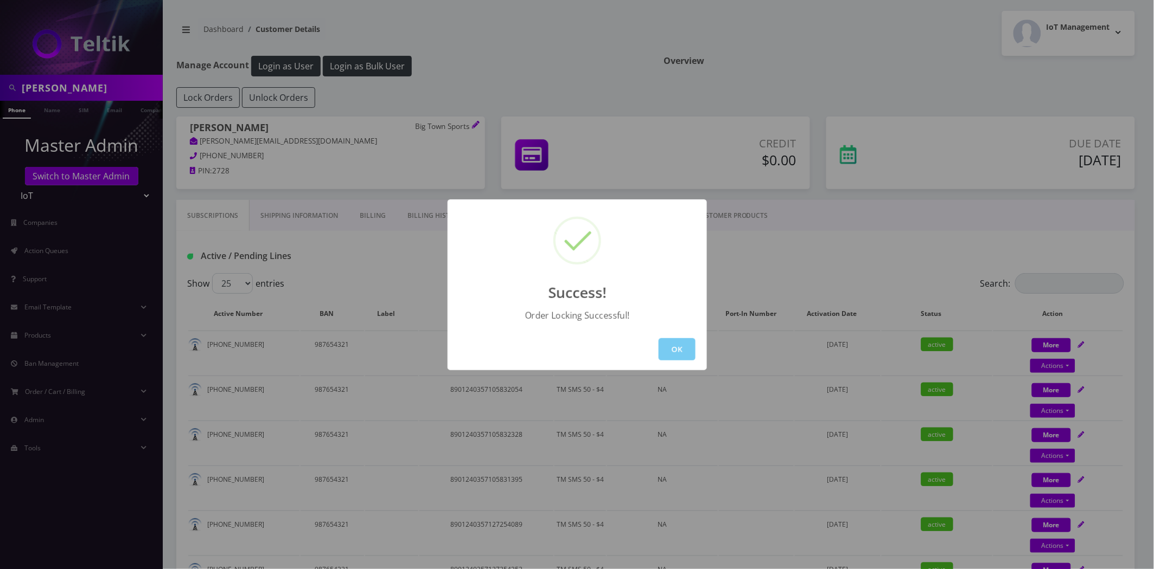
click at [683, 348] on button "OK" at bounding box center [676, 349] width 37 height 22
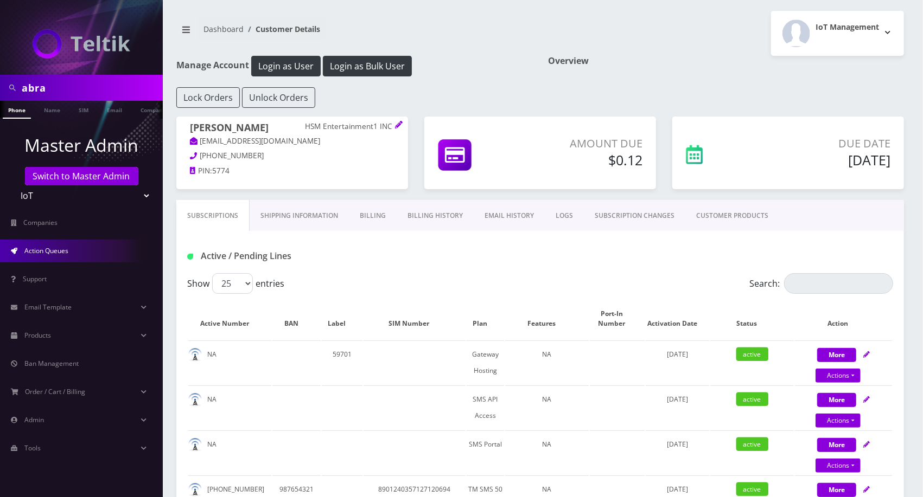
scroll to position [0, 5]
click at [44, 257] on link "Action Queues" at bounding box center [81, 251] width 163 height 23
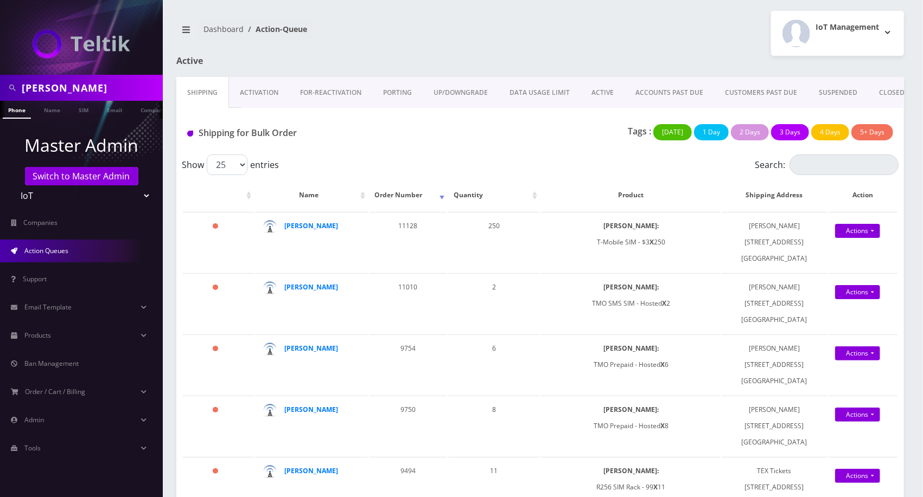
click at [263, 93] on link "Activation" at bounding box center [259, 92] width 60 height 31
